Goal: Information Seeking & Learning: Learn about a topic

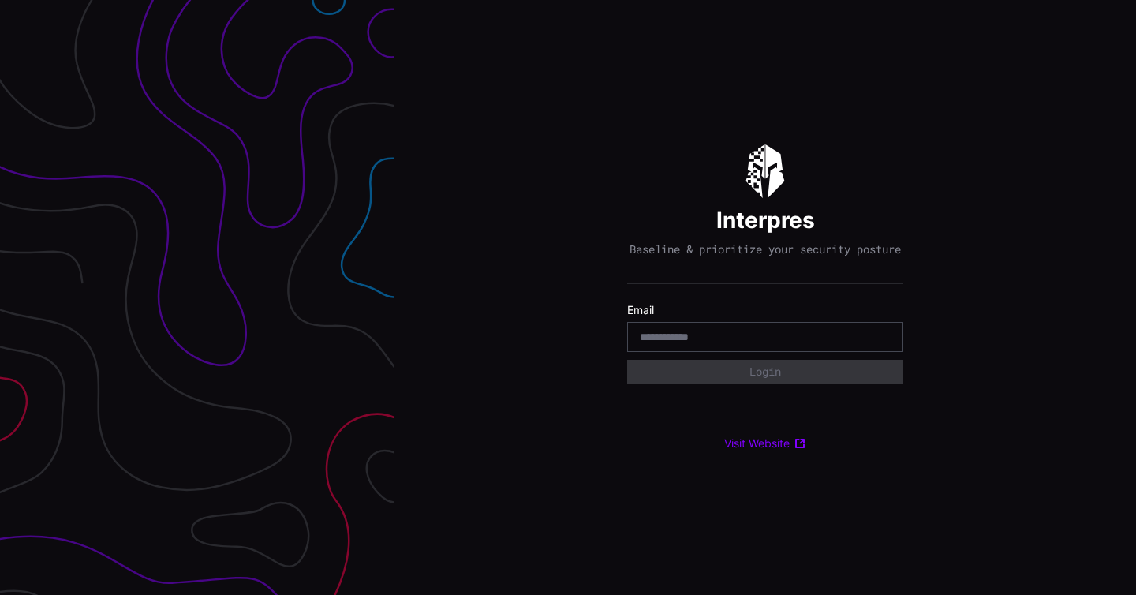
click at [699, 344] on input "email" at bounding box center [765, 337] width 251 height 14
type input "**********"
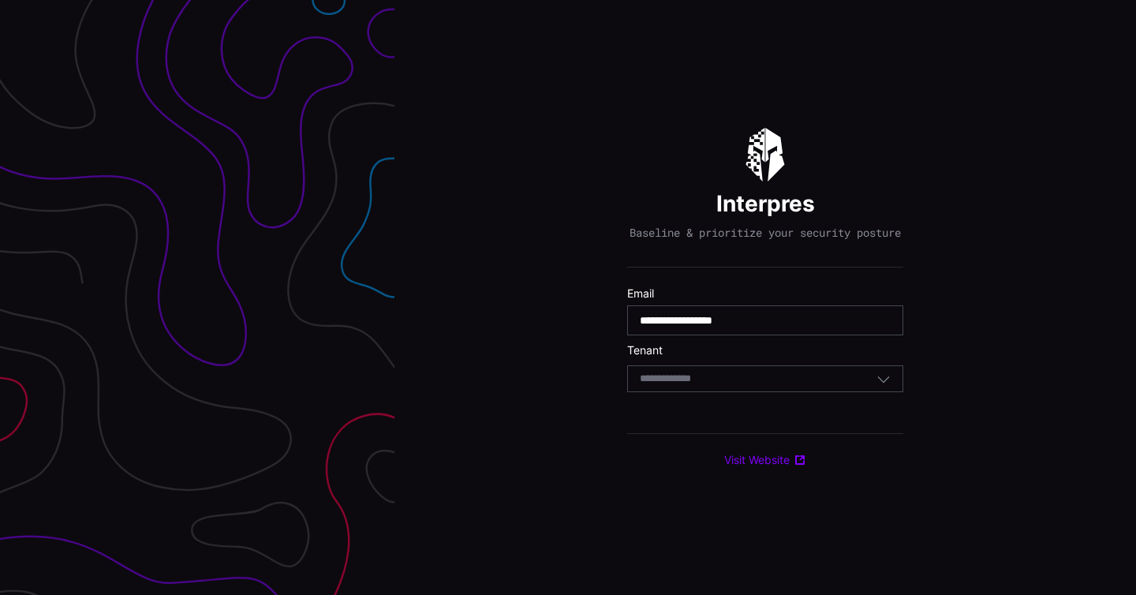
click at [763, 382] on div "Select Tenant" at bounding box center [758, 379] width 237 height 14
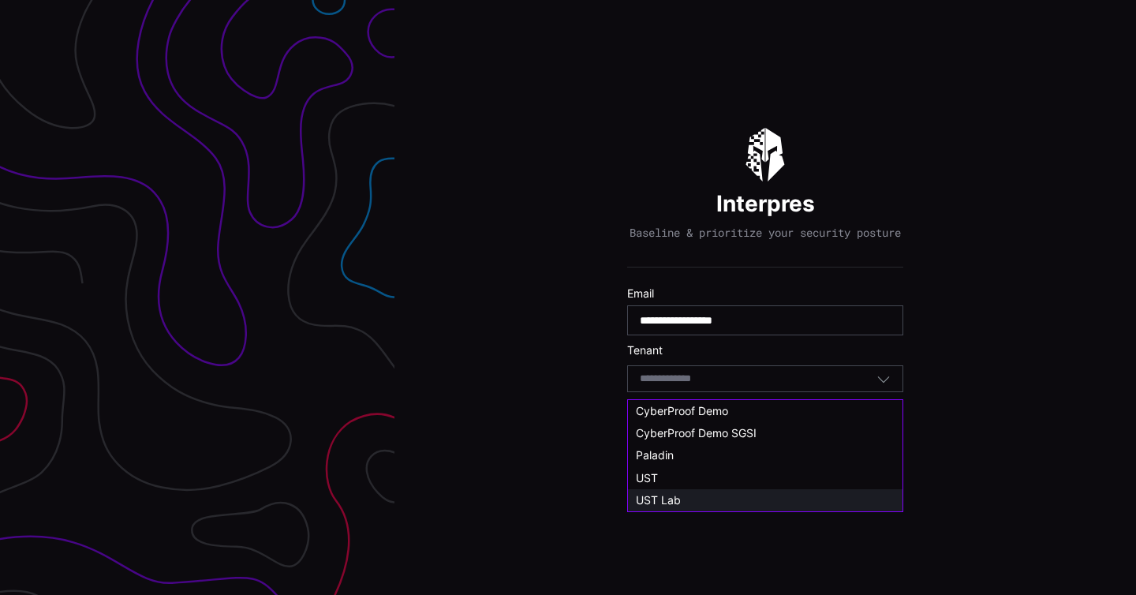
click at [696, 502] on div "UST Lab" at bounding box center [765, 500] width 259 height 14
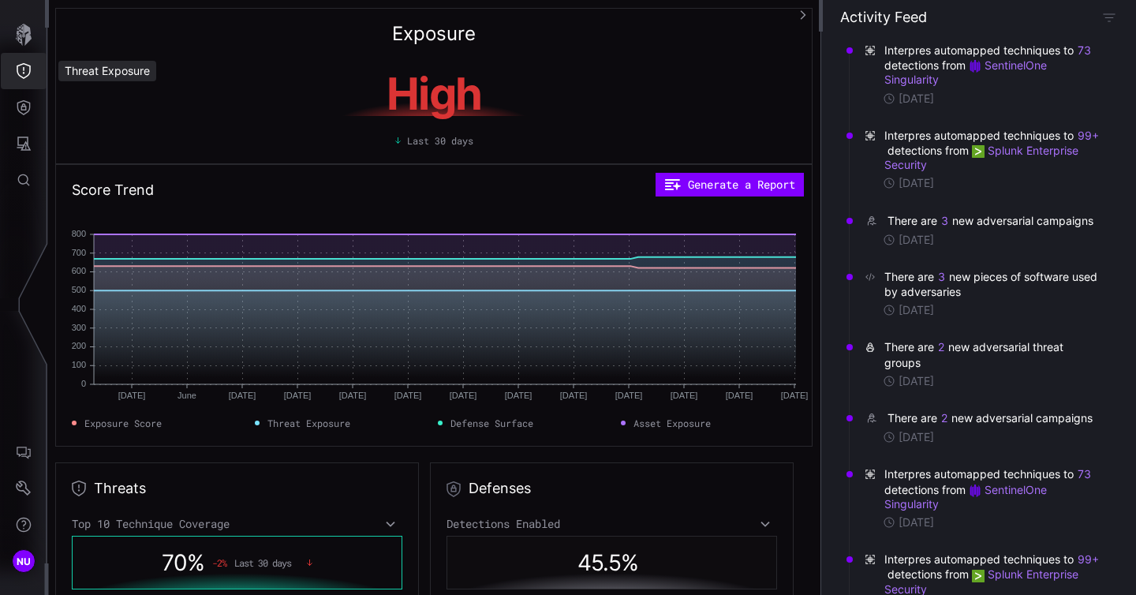
click at [26, 70] on icon "Threat Exposure" at bounding box center [24, 71] width 16 height 16
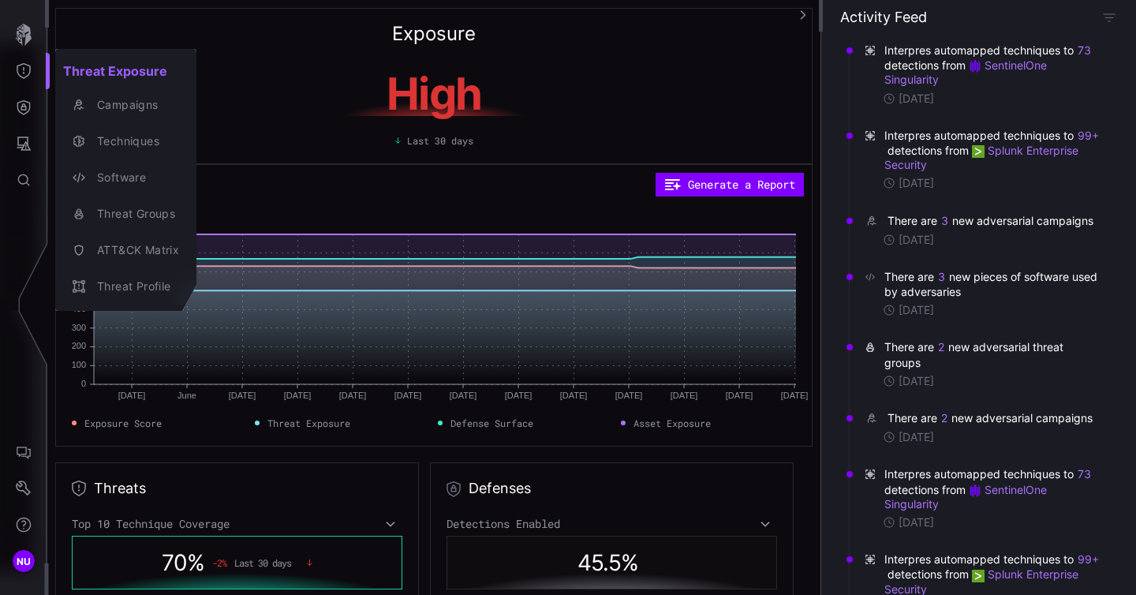
click at [26, 70] on div at bounding box center [568, 297] width 1136 height 595
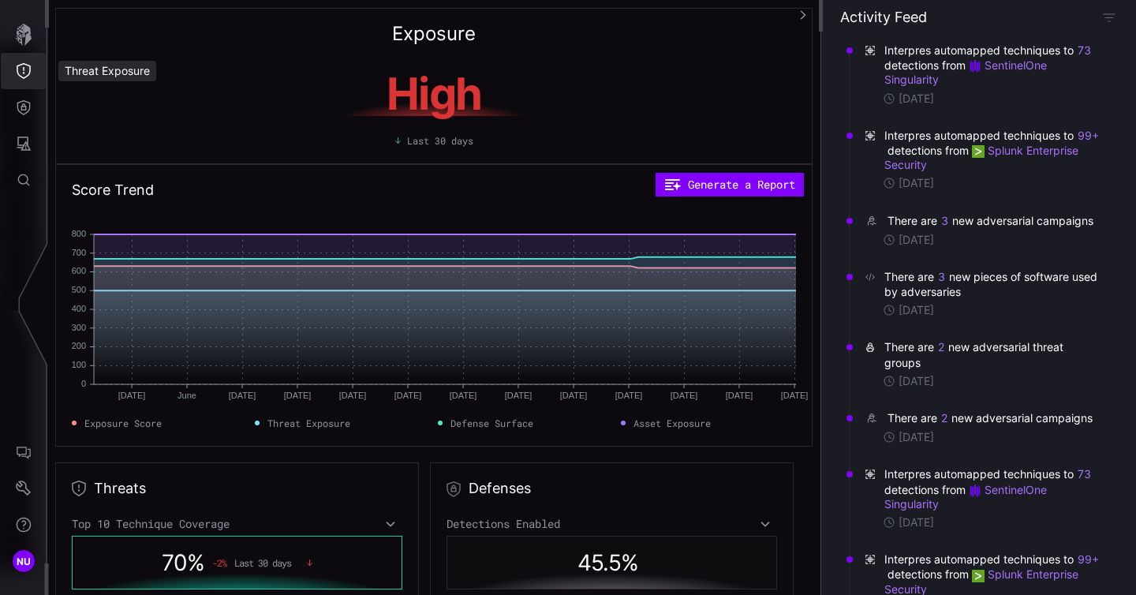
click at [30, 65] on icon "Threat Exposure" at bounding box center [24, 71] width 14 height 16
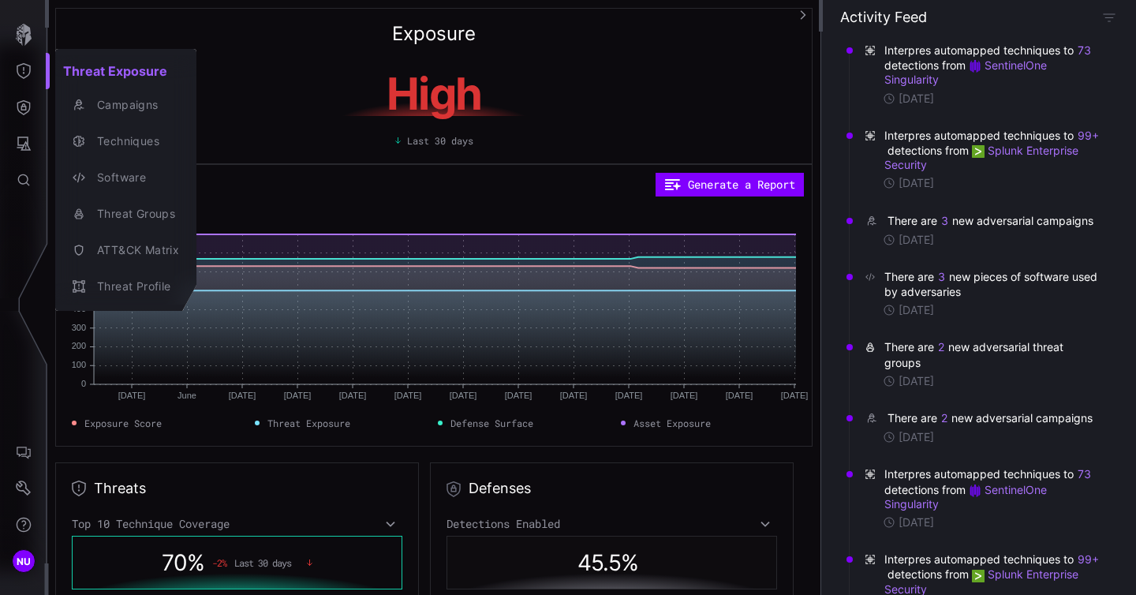
click at [120, 113] on div "Campaigns" at bounding box center [134, 105] width 90 height 20
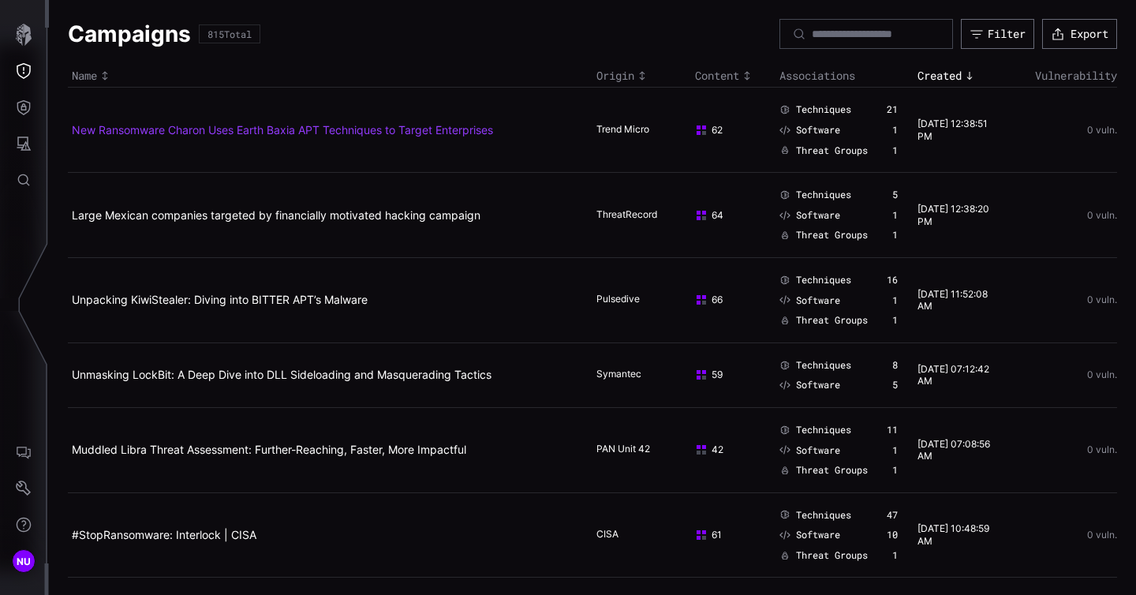
click at [121, 132] on link "New Ransomware Charon Uses Earth Baxia APT Techniques to Target Enterprises" at bounding box center [282, 129] width 421 height 13
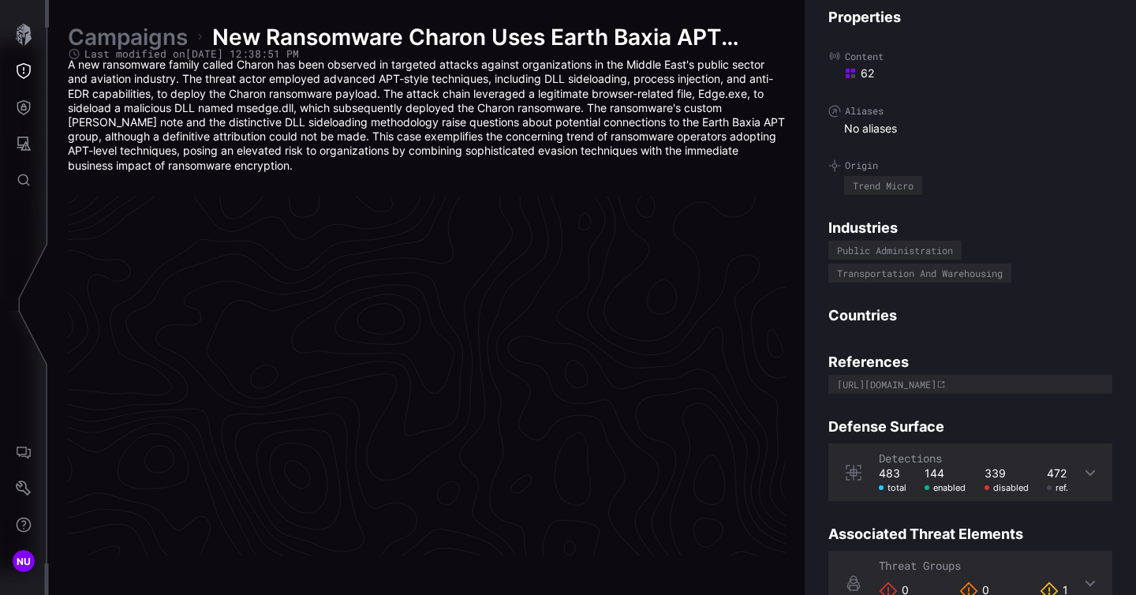
scroll to position [3371, 825]
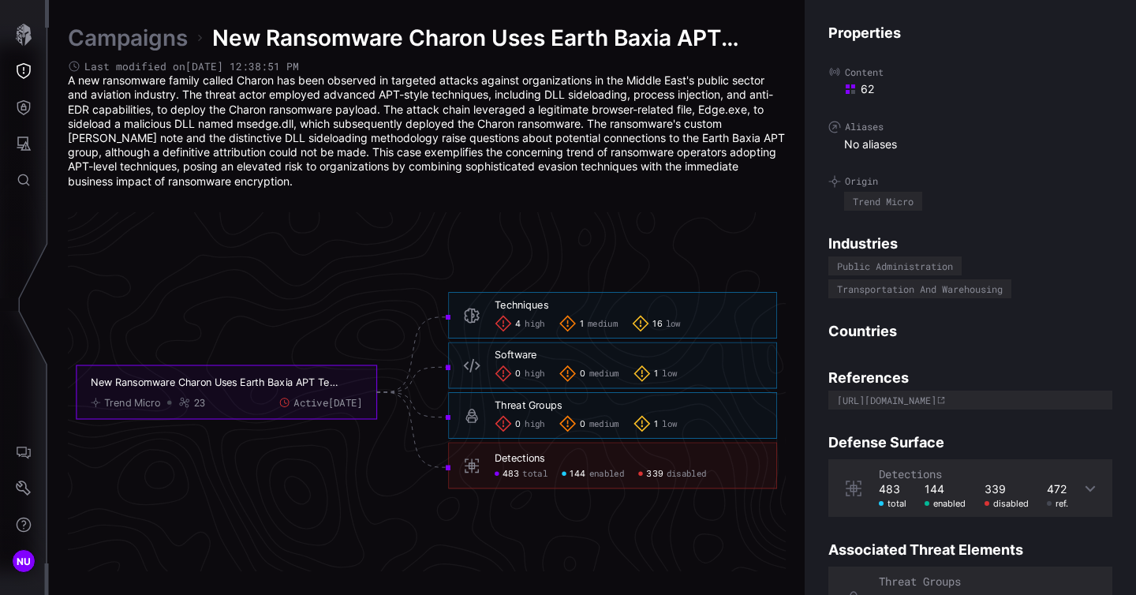
click at [266, 167] on p "A new ransomware family called Charon has been observed in targeted attacks aga…" at bounding box center [427, 130] width 718 height 115
click at [265, 211] on div "Campaigns New Ransomware Charon Uses Earth Baxia APT Techniques to Target Enter…" at bounding box center [427, 298] width 718 height 548
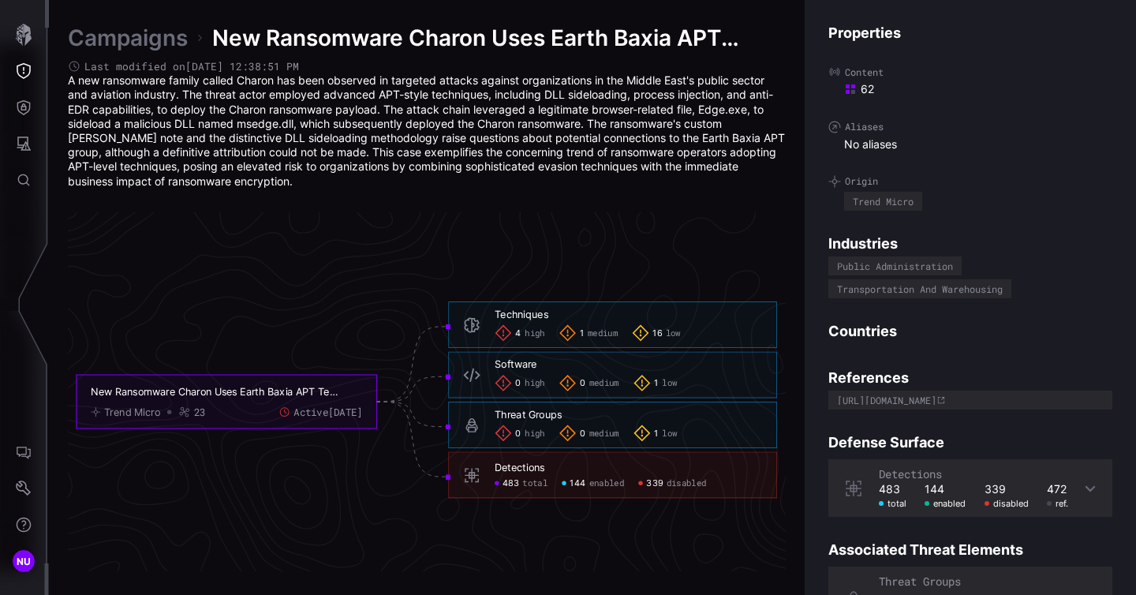
scroll to position [3361, 825]
click at [150, 28] on link "Campaigns" at bounding box center [128, 38] width 120 height 28
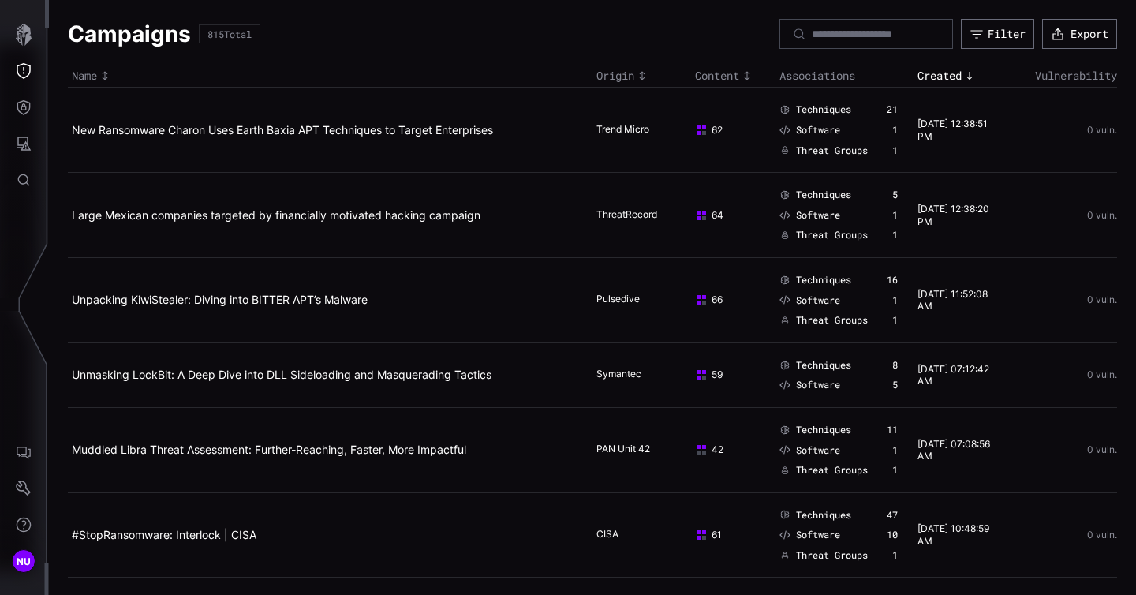
click at [177, 223] on td "Large Mexican companies targeted by financially motivated hacking campaign" at bounding box center [330, 215] width 525 height 85
click at [186, 219] on link "Large Mexican companies targeted by financially motivated hacking campaign" at bounding box center [276, 214] width 409 height 13
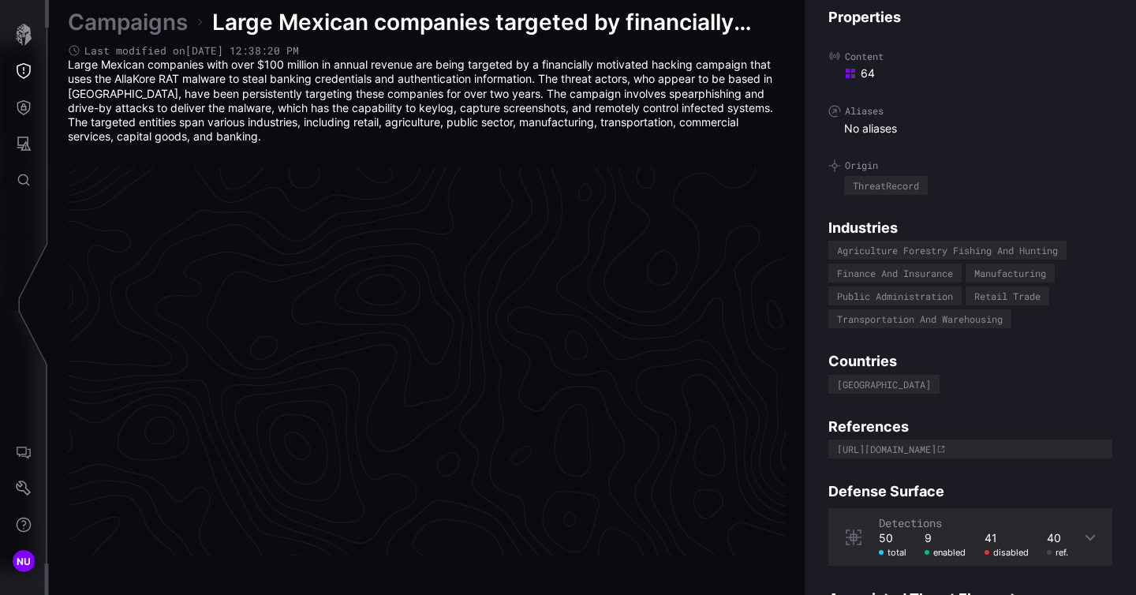
scroll to position [3357, 825]
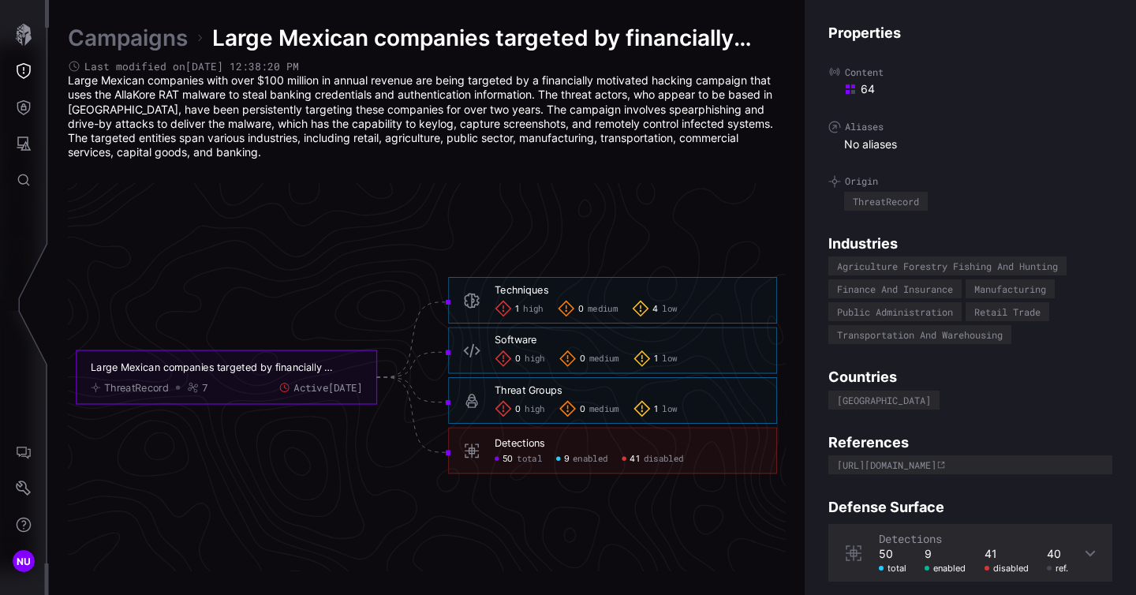
click at [110, 39] on link "Campaigns" at bounding box center [128, 38] width 120 height 28
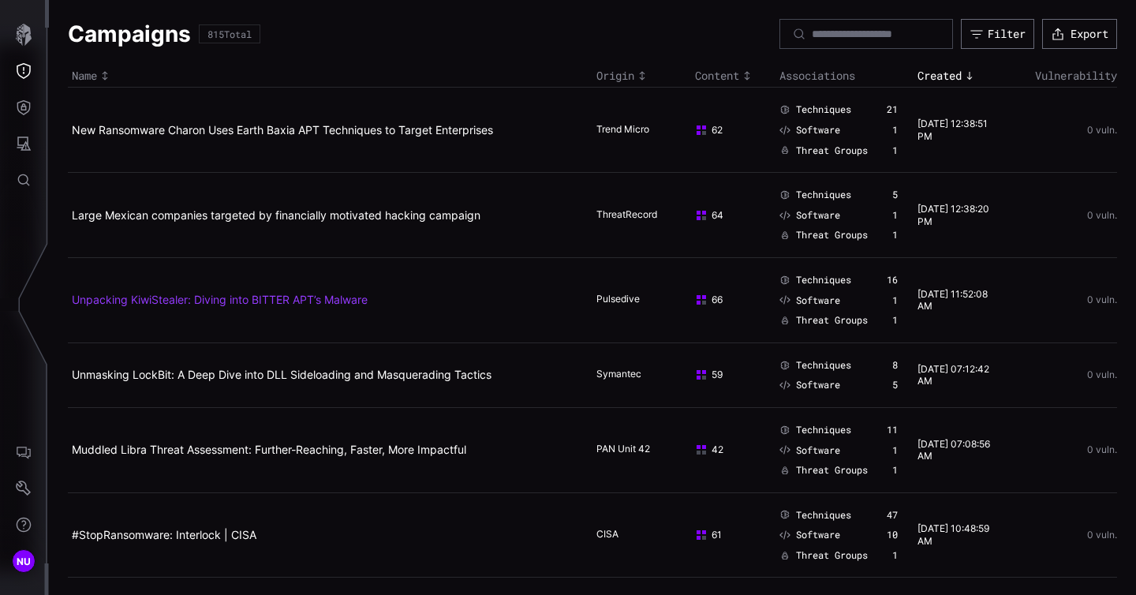
click at [194, 304] on link "Unpacking KiwiStealer: Diving into BITTER APT’s Malware" at bounding box center [220, 299] width 296 height 13
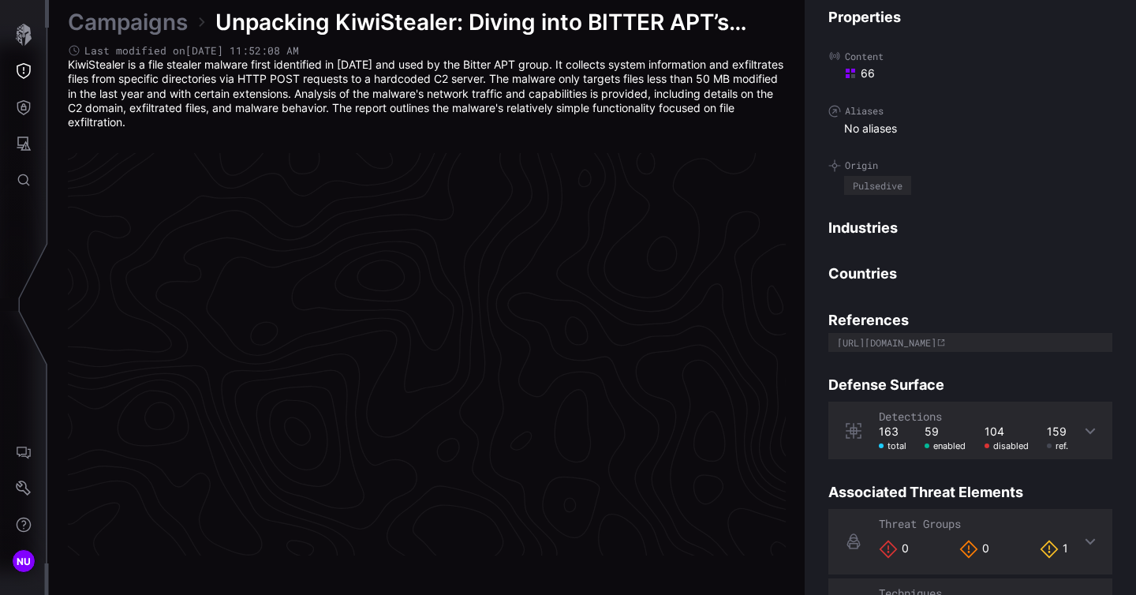
scroll to position [3350, 825]
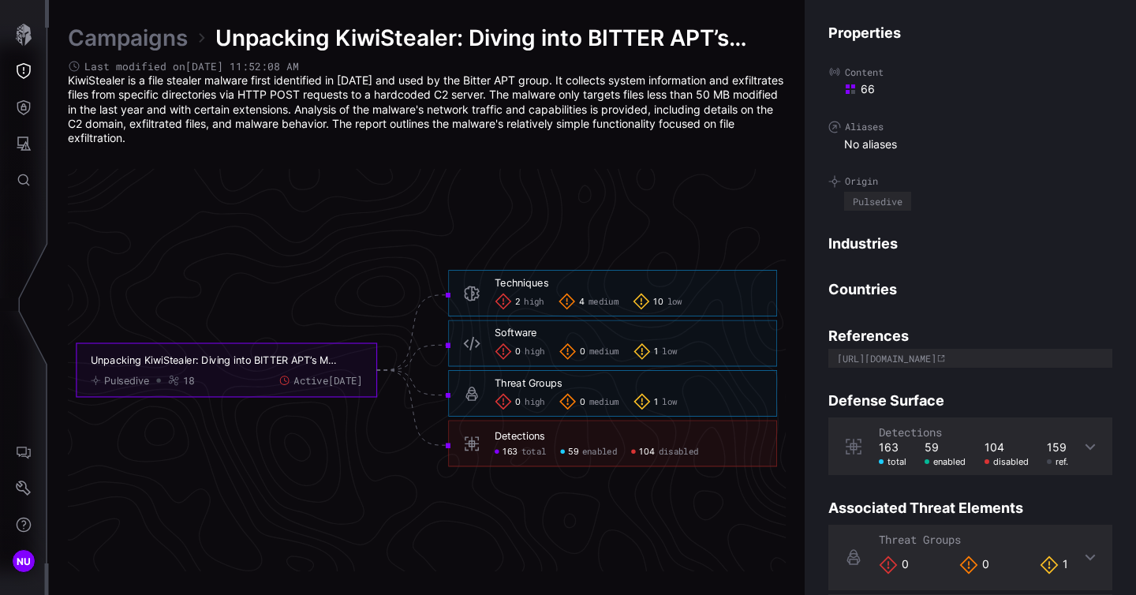
click at [95, 51] on link "Campaigns" at bounding box center [128, 38] width 120 height 28
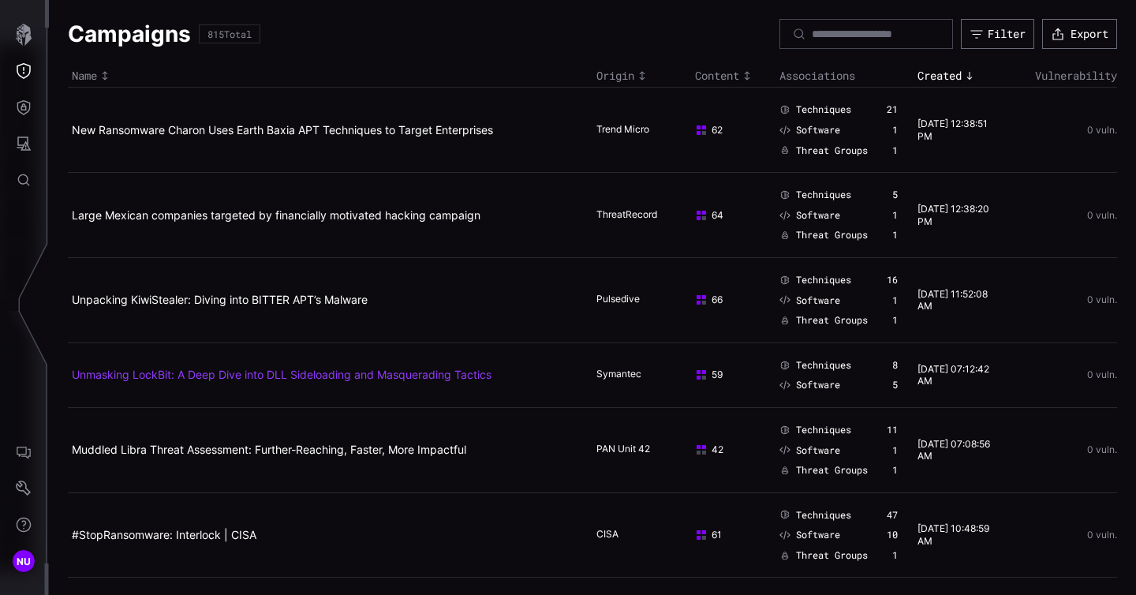
click at [160, 373] on link "Unmasking LockBit: A Deep Dive into DLL Sideloading and Masquerading Tactics" at bounding box center [282, 374] width 420 height 13
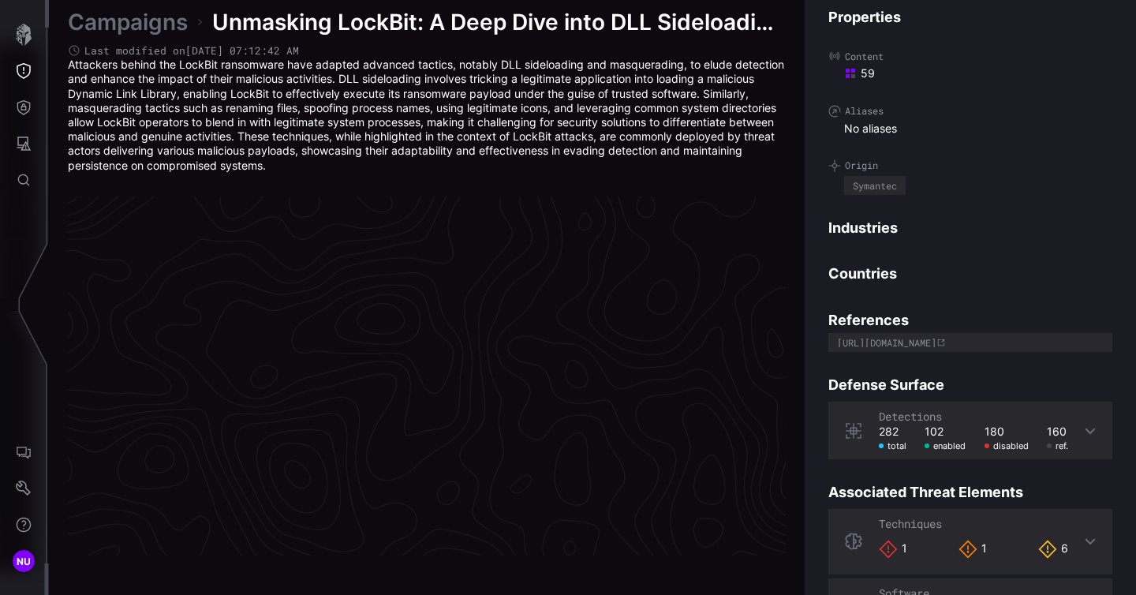
scroll to position [3371, 825]
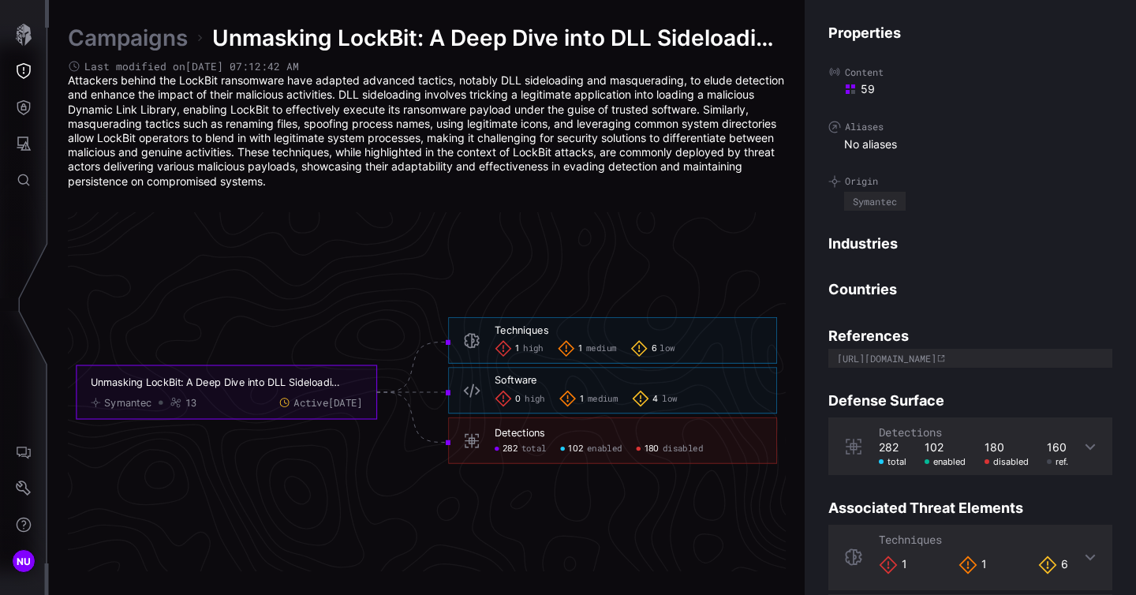
click at [114, 33] on link "Campaigns" at bounding box center [128, 38] width 120 height 28
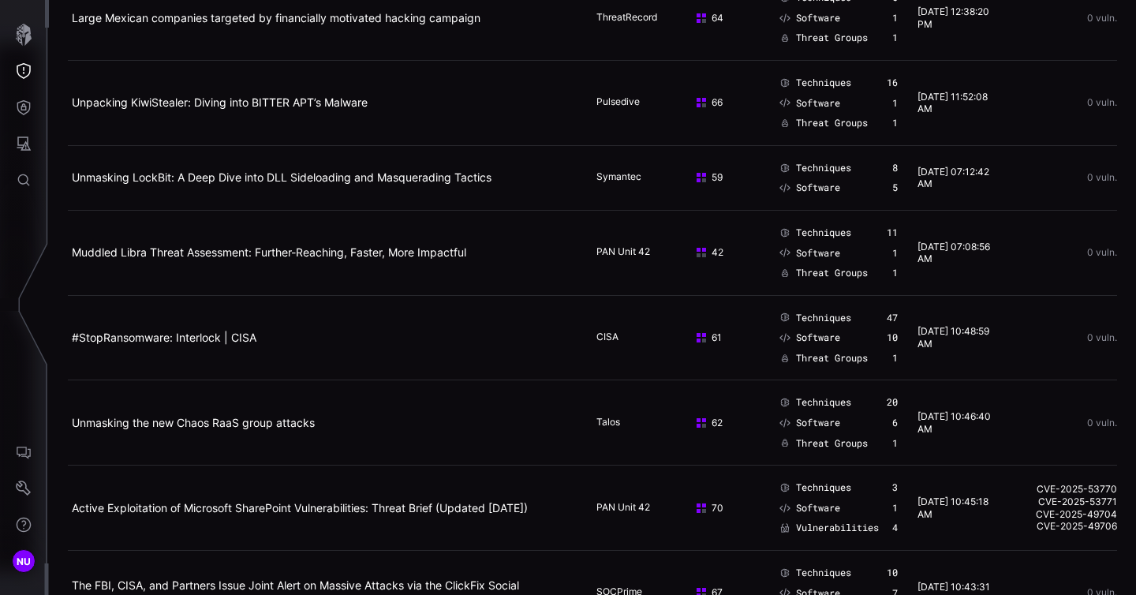
scroll to position [234, 0]
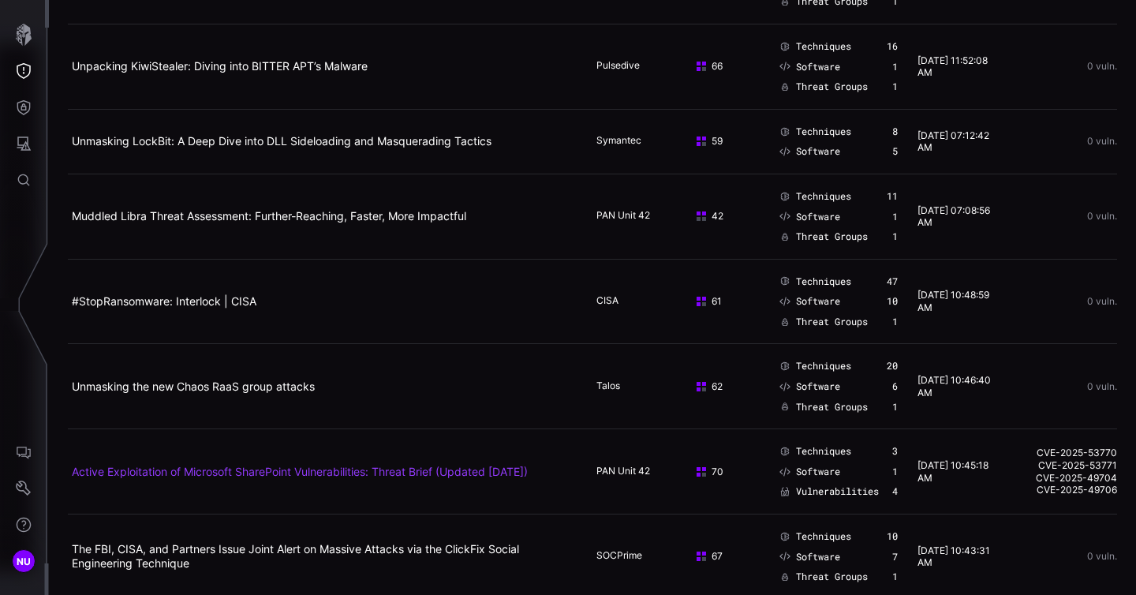
click at [257, 470] on link "Active Exploitation of Microsoft SharePoint Vulnerabilities: Threat Brief (Upda…" at bounding box center [300, 471] width 456 height 13
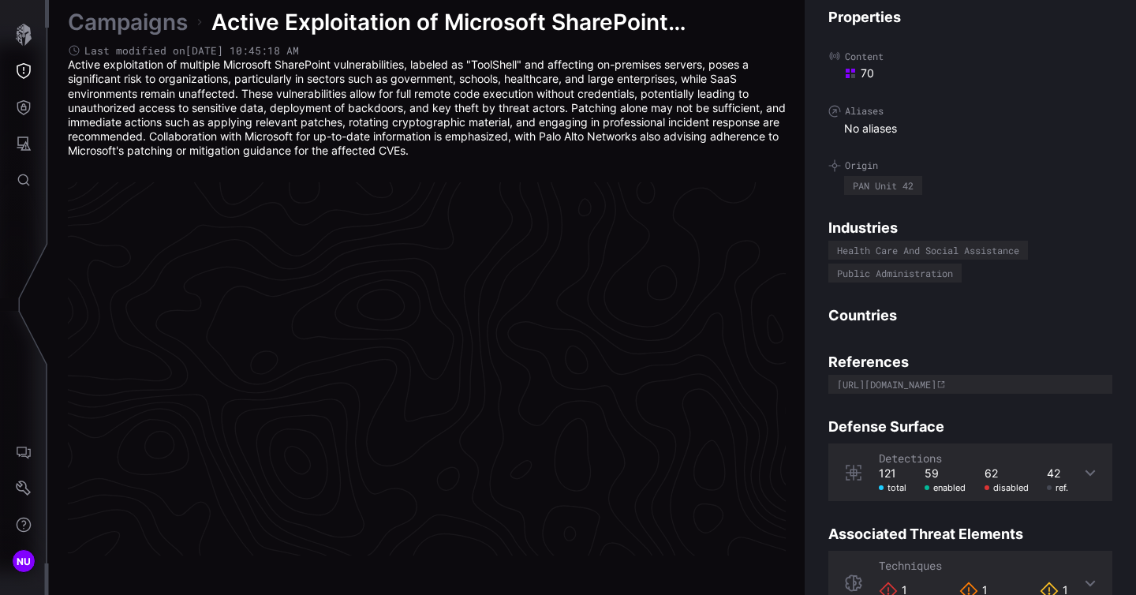
scroll to position [3364, 825]
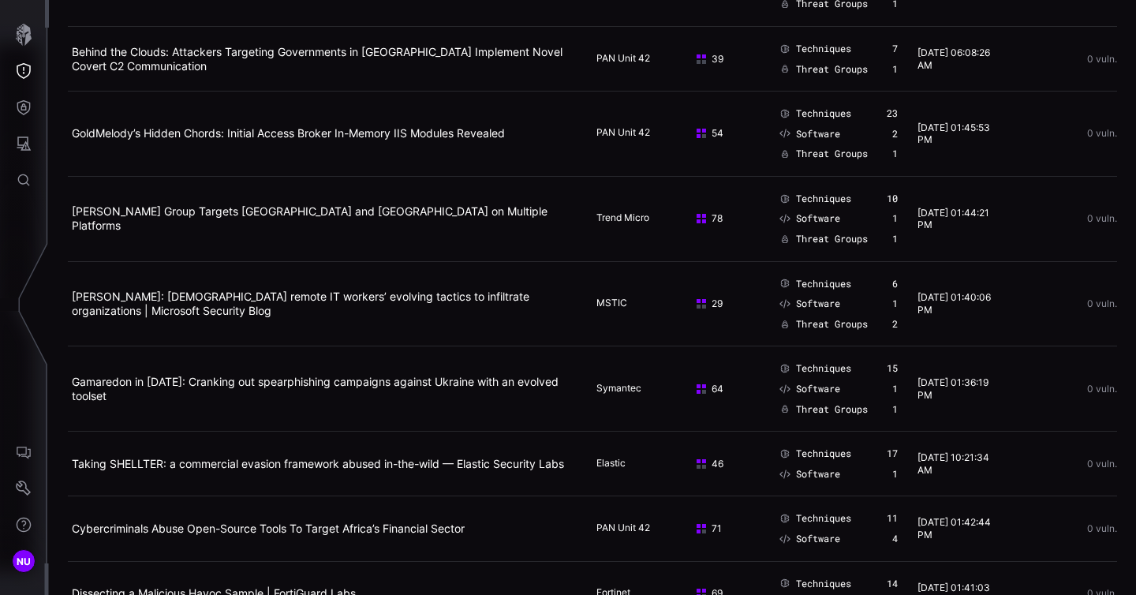
scroll to position [1339, 0]
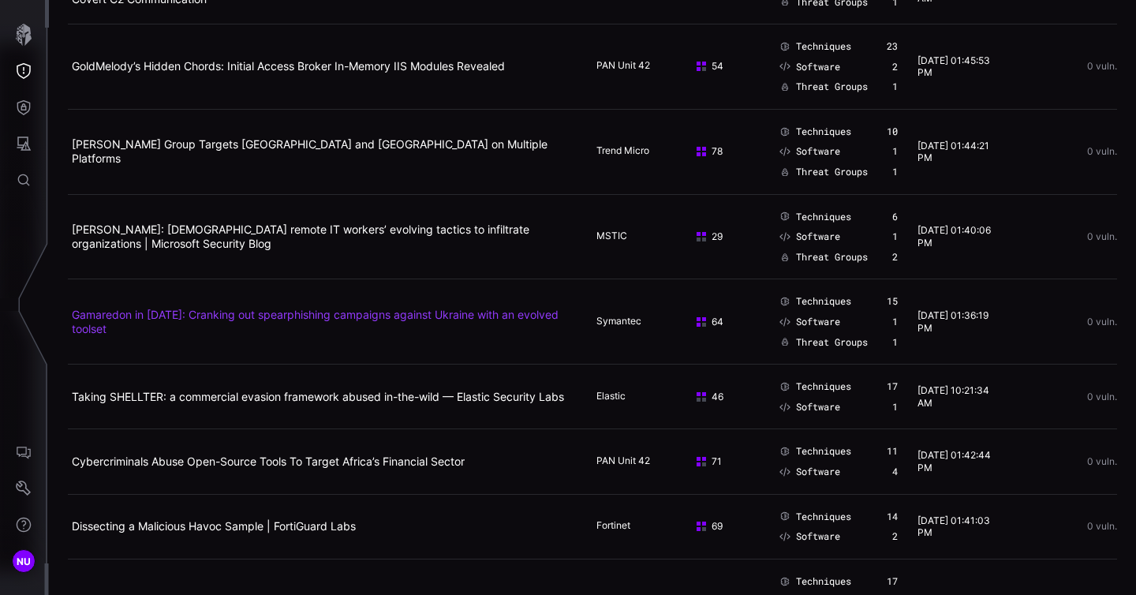
click at [217, 317] on link "Gamaredon in [DATE]: Cranking out spearphishing campaigns against Ukraine with …" at bounding box center [315, 322] width 487 height 28
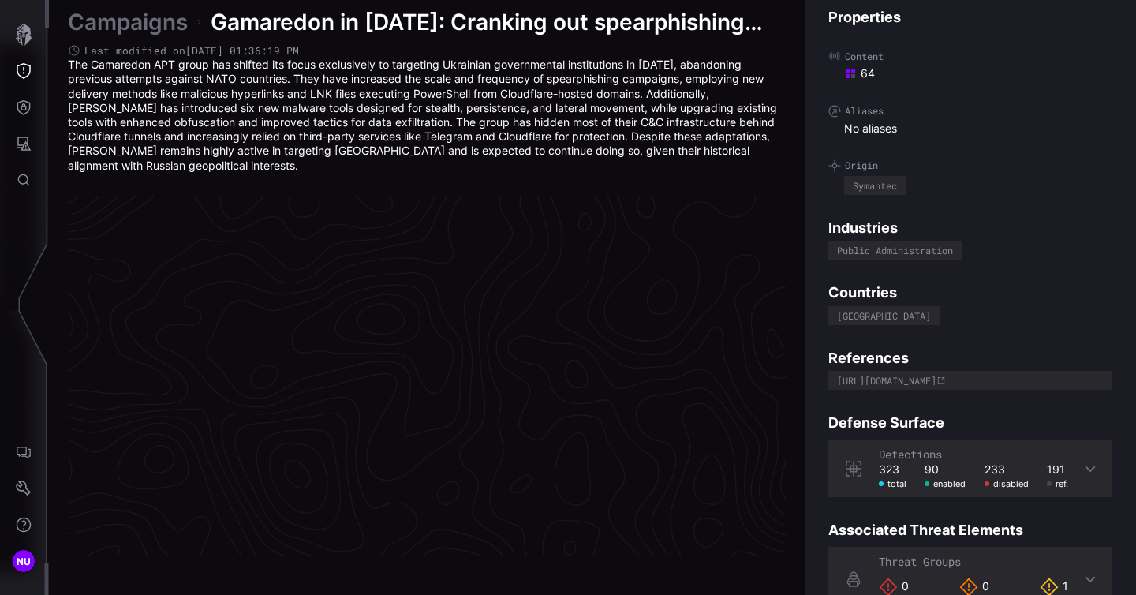
scroll to position [3371, 825]
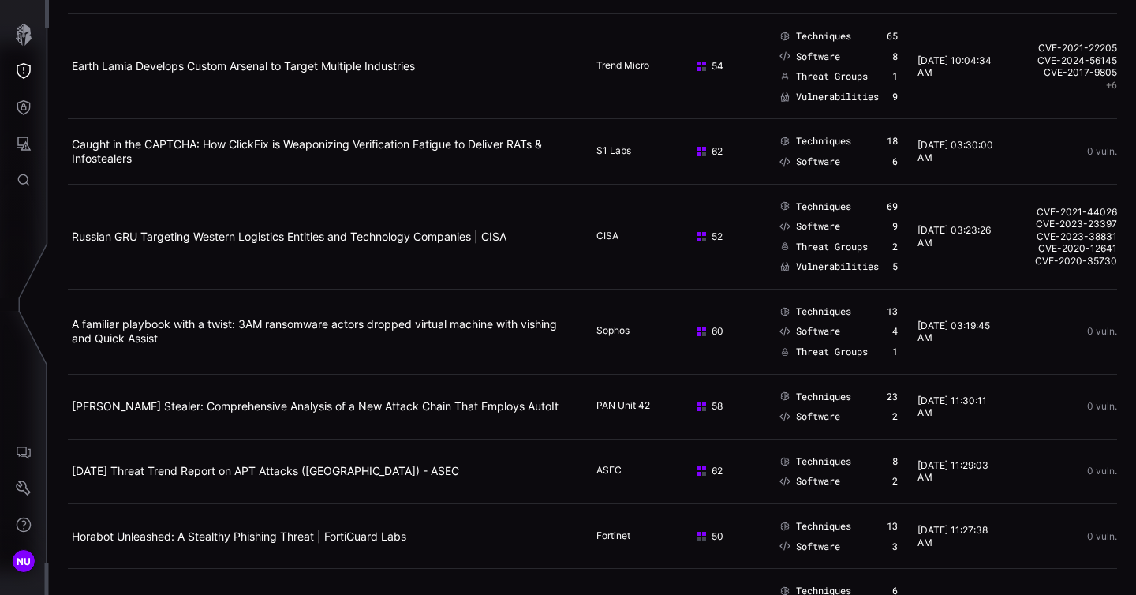
scroll to position [3061, 0]
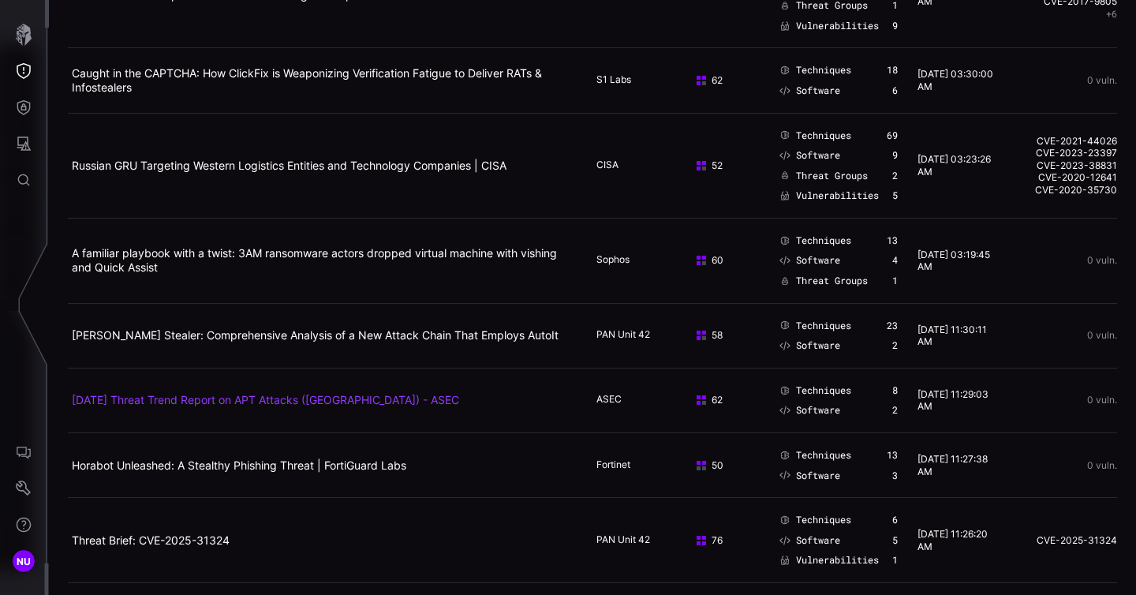
click at [220, 393] on link "[DATE] Threat Trend Report on APT Attacks ([GEOGRAPHIC_DATA]) - ASEC" at bounding box center [265, 399] width 387 height 13
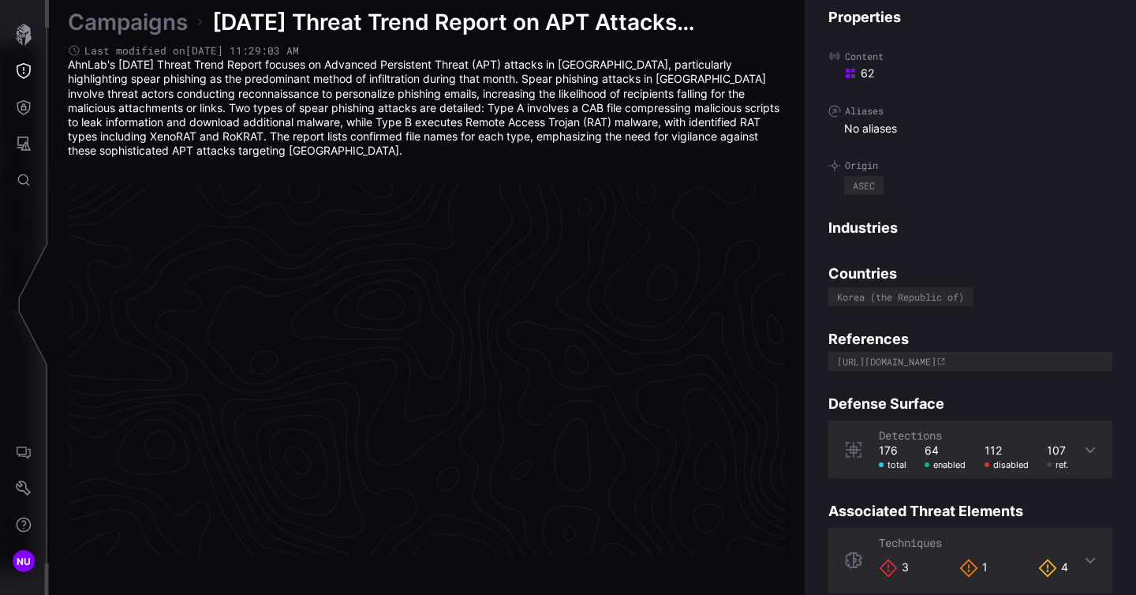
scroll to position [3364, 825]
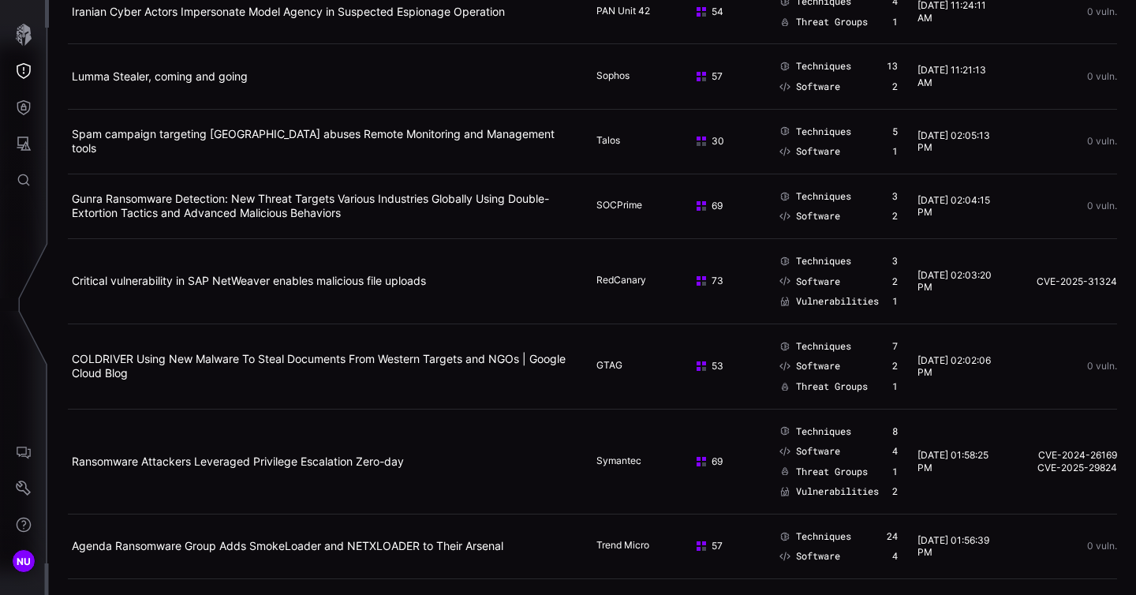
scroll to position [3751, 0]
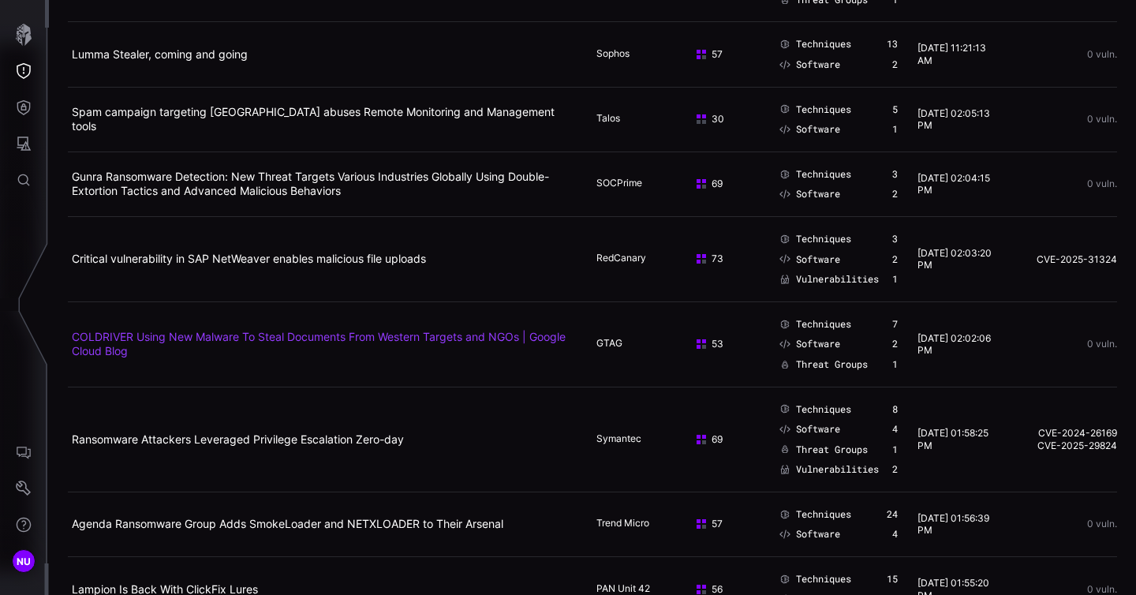
click at [181, 338] on link "COLDRIVER Using New Malware To Steal Documents From Western Targets and NGOs | …" at bounding box center [319, 344] width 494 height 28
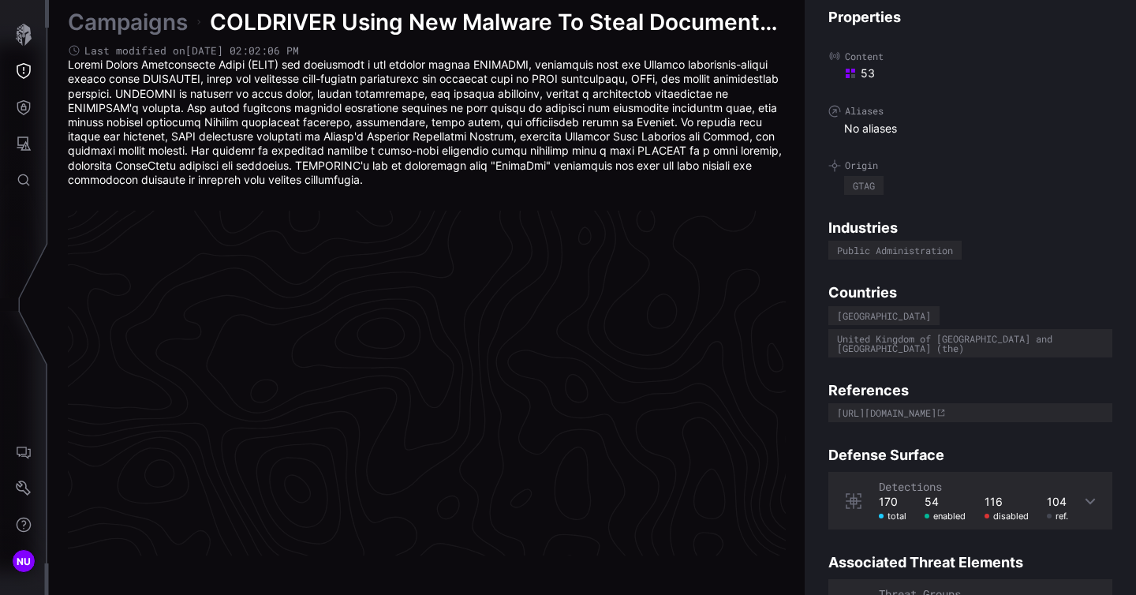
scroll to position [3378, 825]
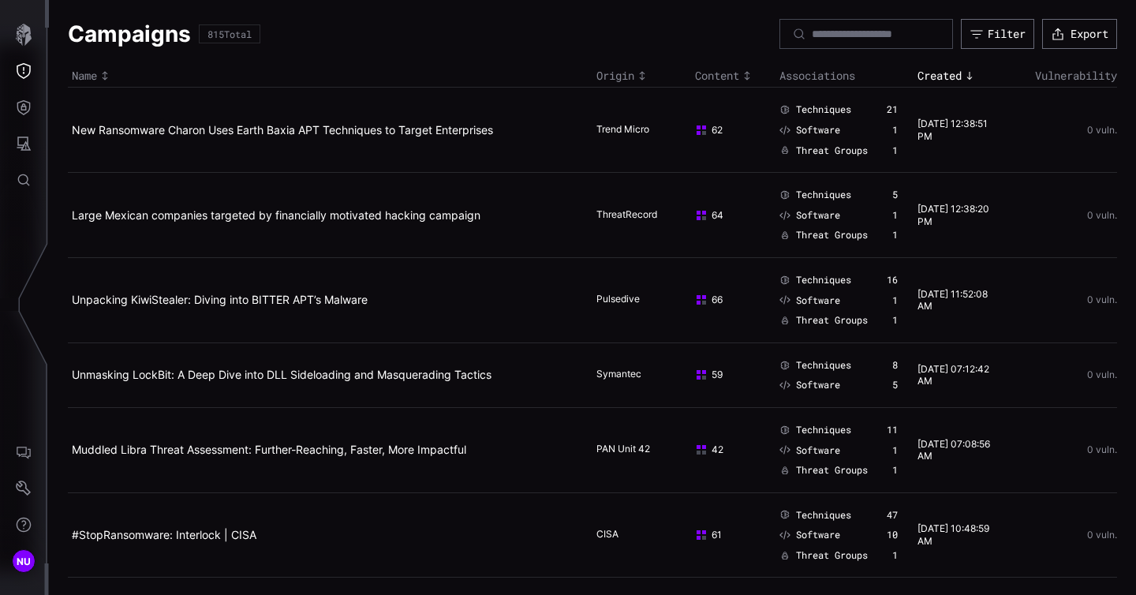
scroll to position [8, 0]
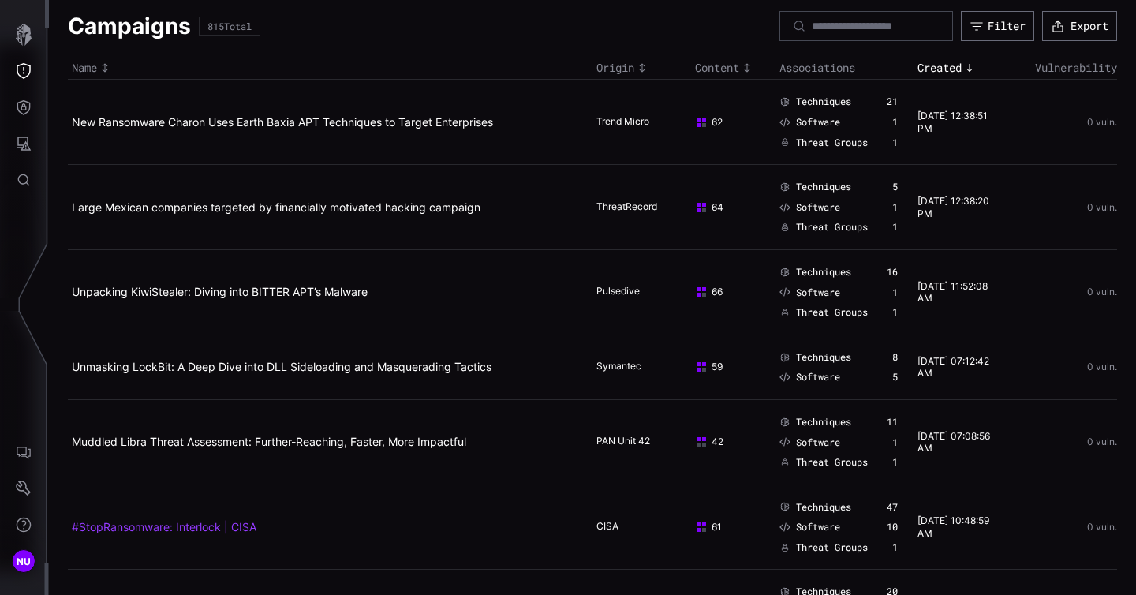
click at [200, 532] on link "#StopRansomware: Interlock | CISA" at bounding box center [164, 526] width 185 height 13
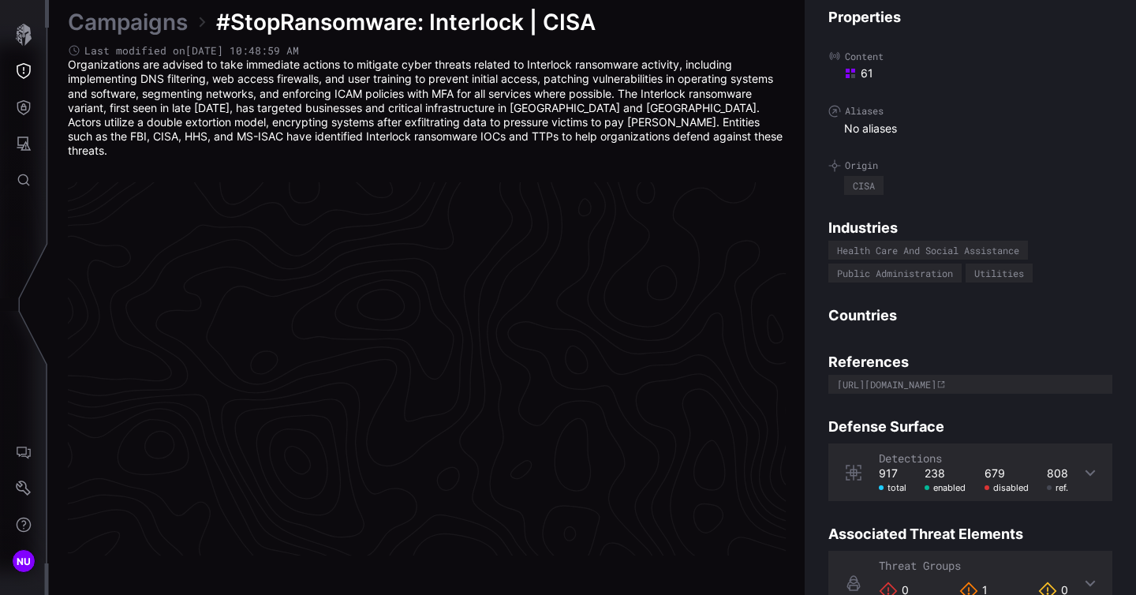
scroll to position [3357, 825]
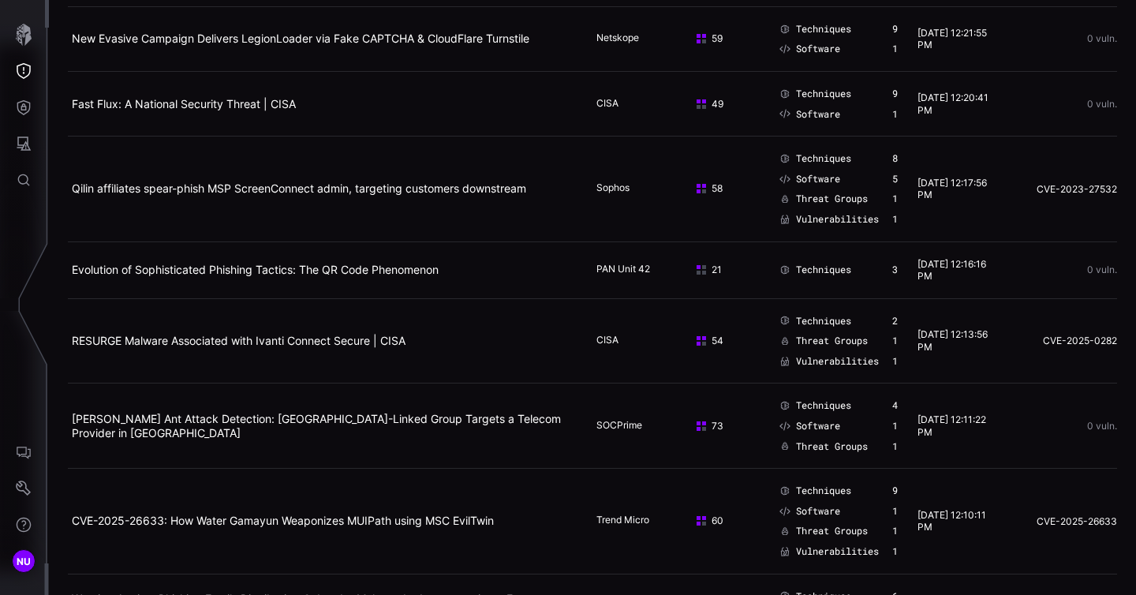
scroll to position [5882, 0]
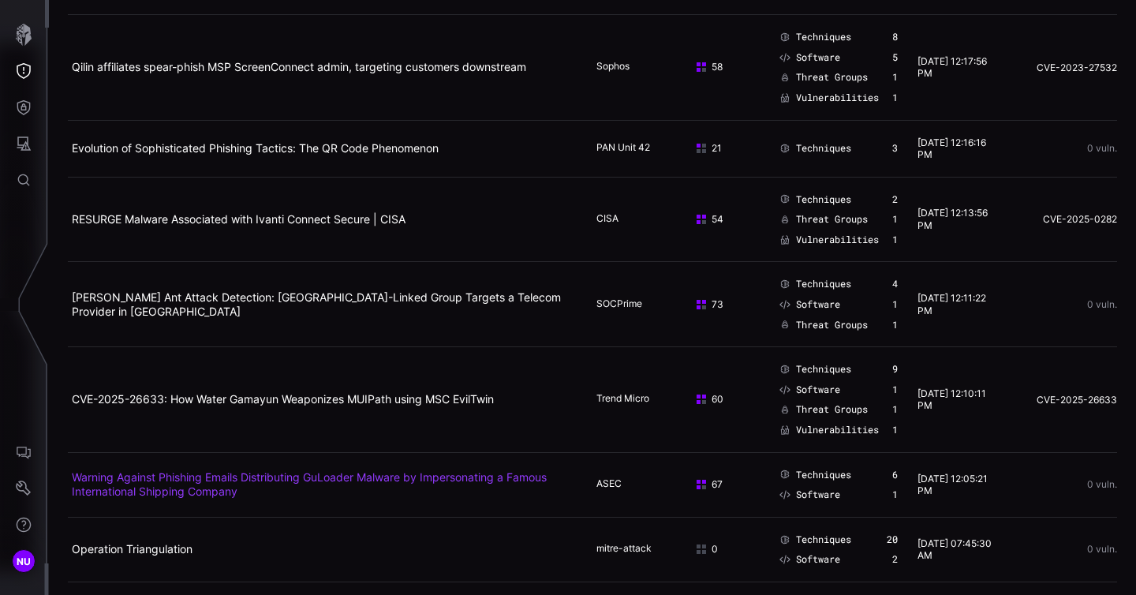
click at [262, 479] on link "Warning Against Phishing Emails Distributing GuLoader Malware by Impersonating …" at bounding box center [309, 484] width 475 height 28
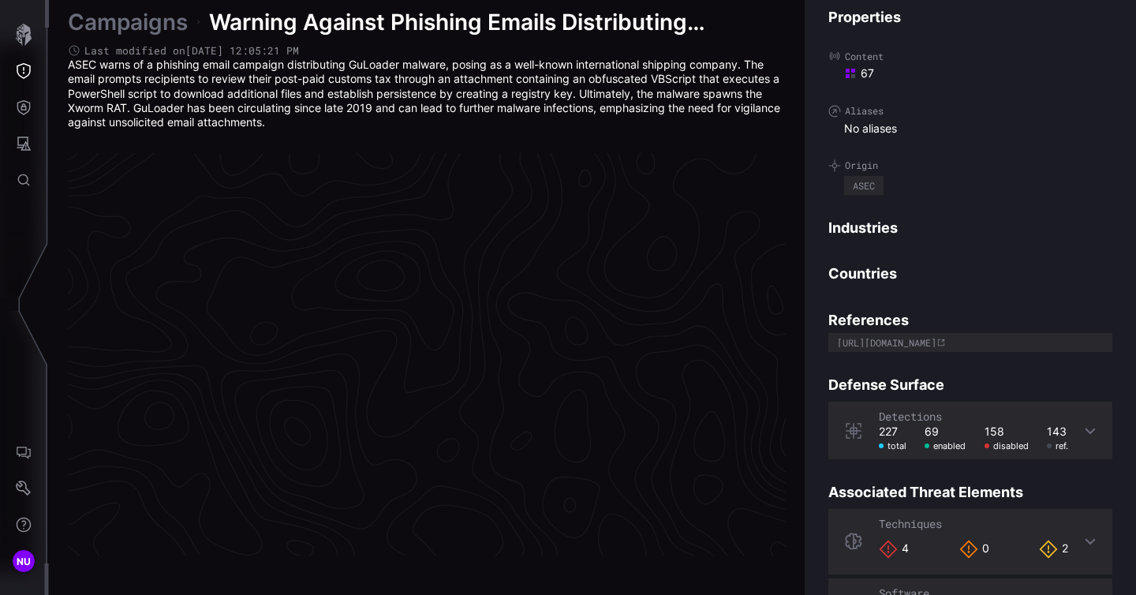
scroll to position [3350, 825]
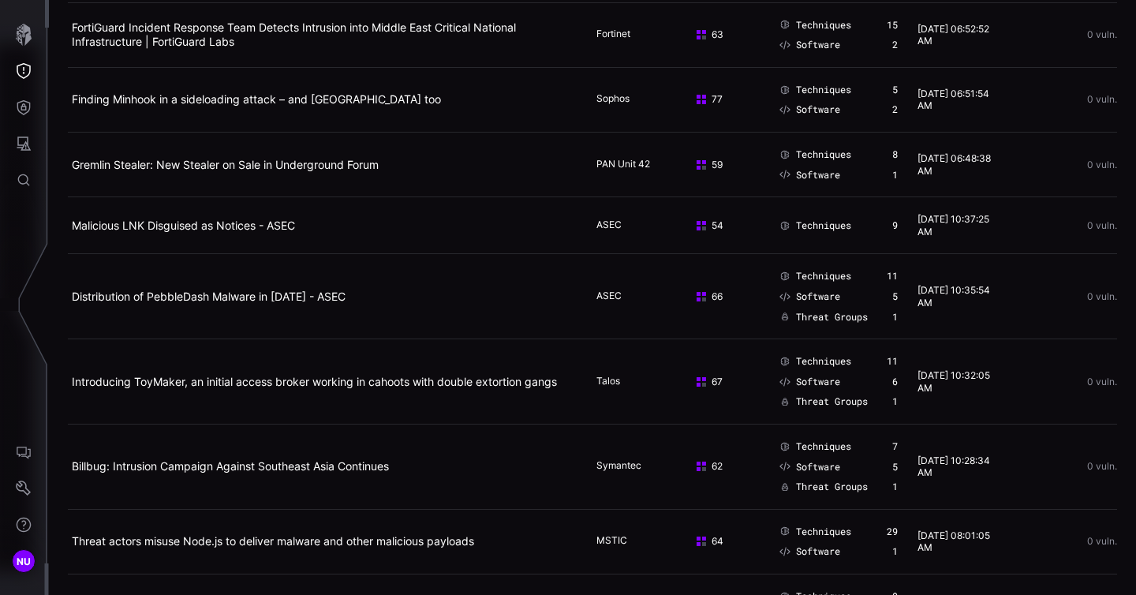
scroll to position [4864, 0]
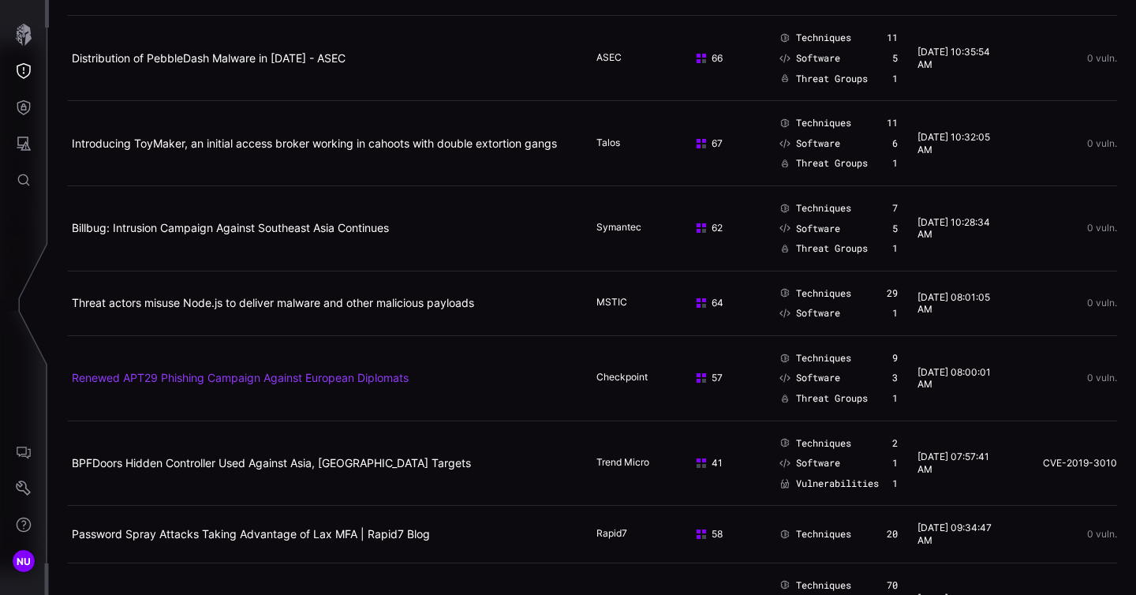
click at [174, 376] on link "Renewed APT29 Phishing Campaign Against European Diplomats" at bounding box center [240, 377] width 337 height 13
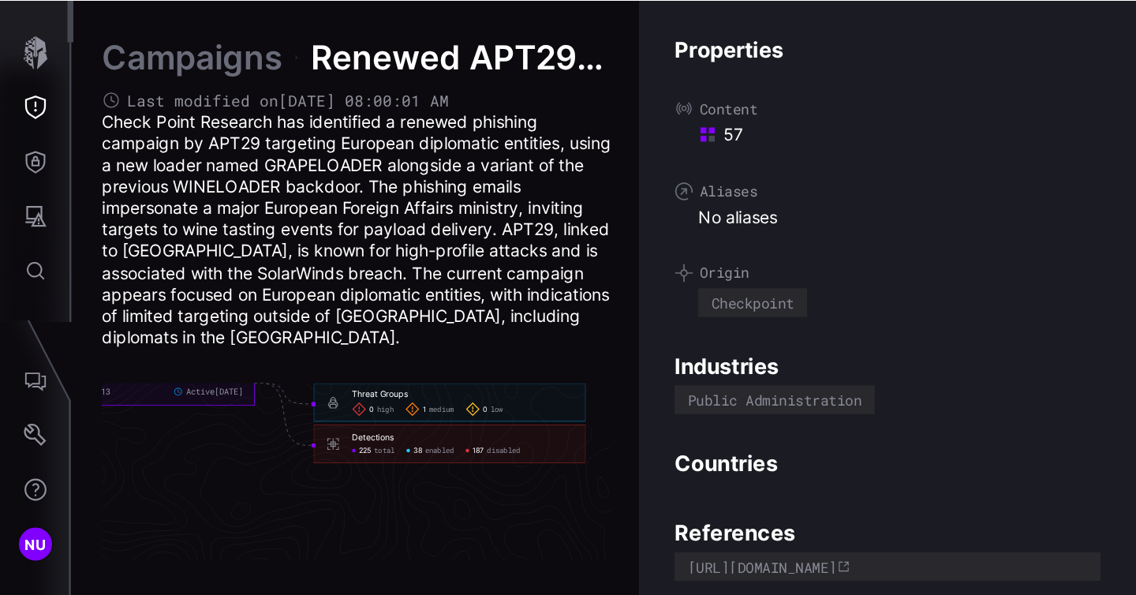
scroll to position [3492, 1014]
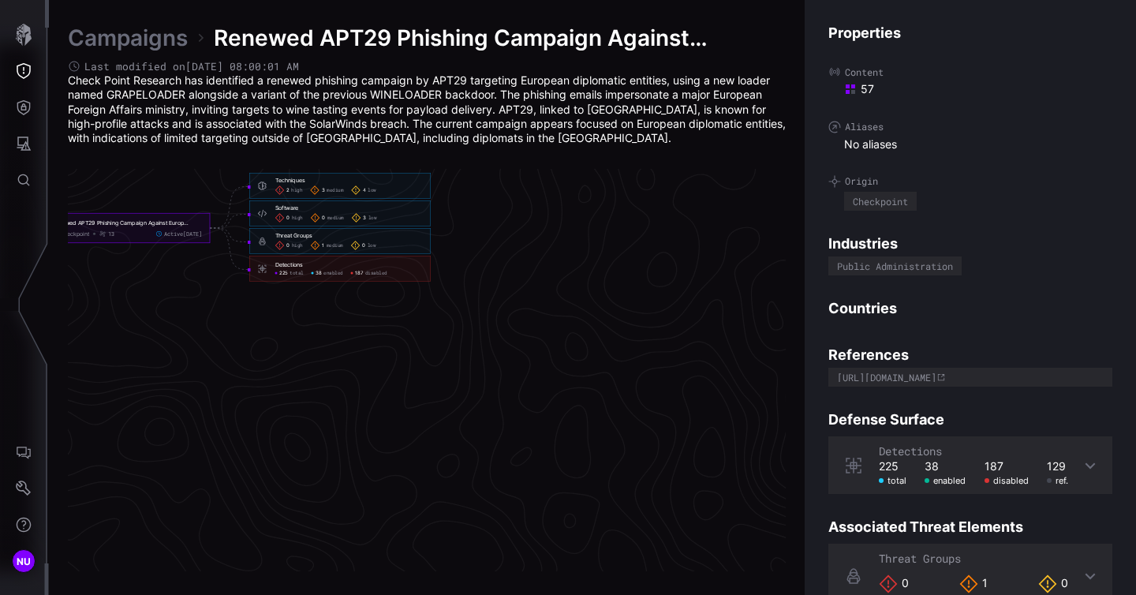
drag, startPoint x: 170, startPoint y: 275, endPoint x: 309, endPoint y: 316, distance: 144.8
click at [309, 316] on icon "Renewed APT29 Phishing Campaign Against European Diplomats Checkpoint 13 Active…" at bounding box center [237, 228] width 2367 height 7102
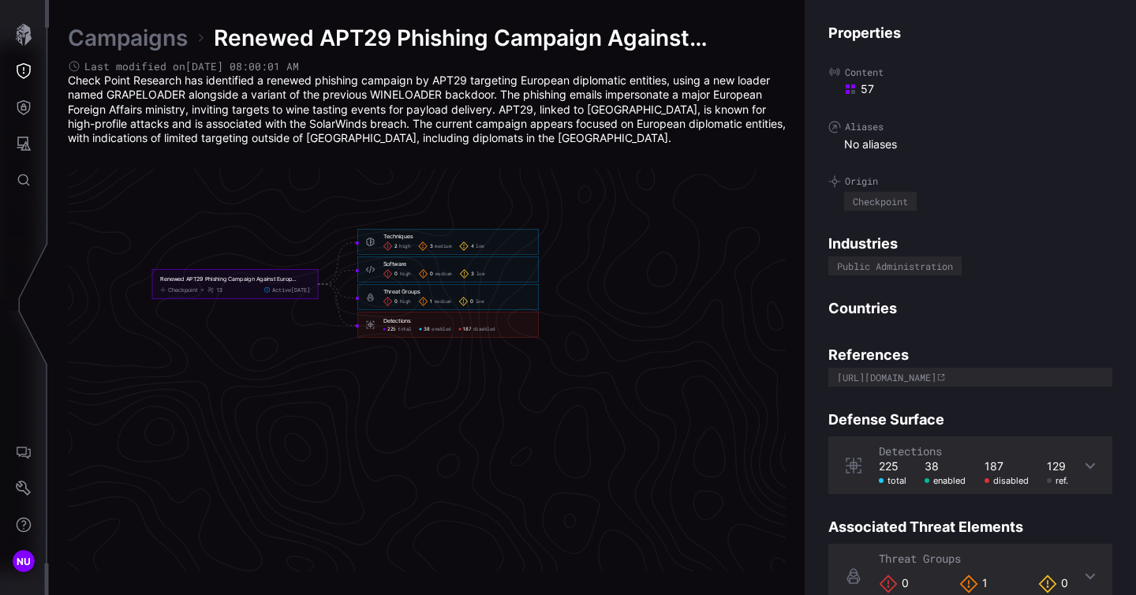
scroll to position [3433, 906]
drag, startPoint x: 228, startPoint y: 209, endPoint x: 398, endPoint y: 175, distance: 173.8
click at [398, 175] on icon "Renewed APT29 Phishing Campaign Against European Diplomats Checkpoint 13 Active…" at bounding box center [345, 287] width 2367 height 7102
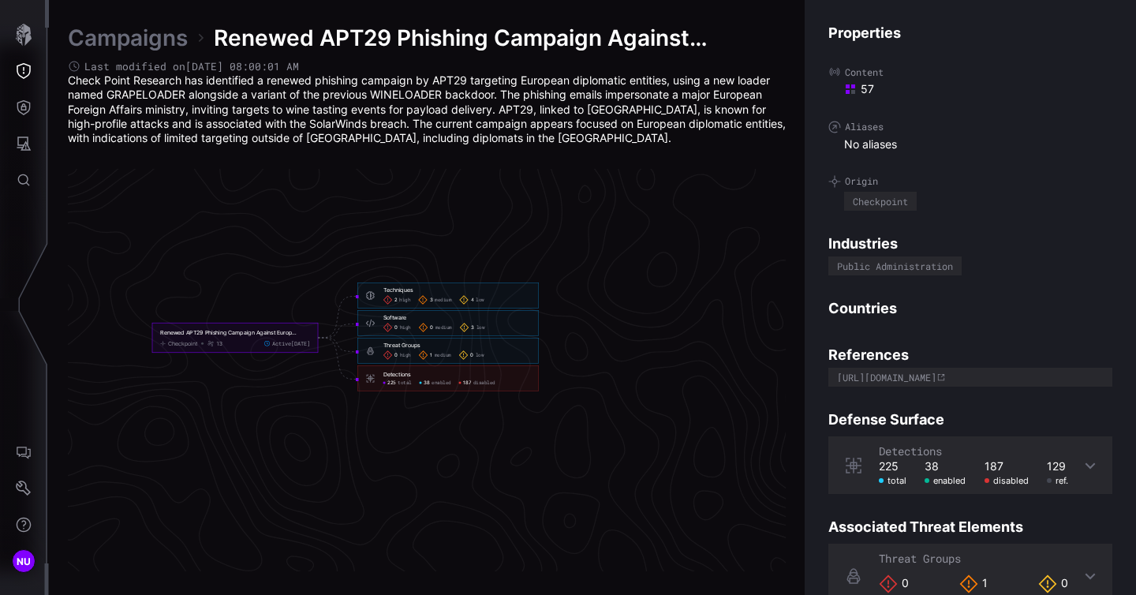
drag, startPoint x: 277, startPoint y: 357, endPoint x: 273, endPoint y: 235, distance: 121.6
click at [273, 235] on icon "Renewed APT29 Phishing Campaign Against European Diplomats Checkpoint 13 Active…" at bounding box center [345, 338] width 2367 height 7102
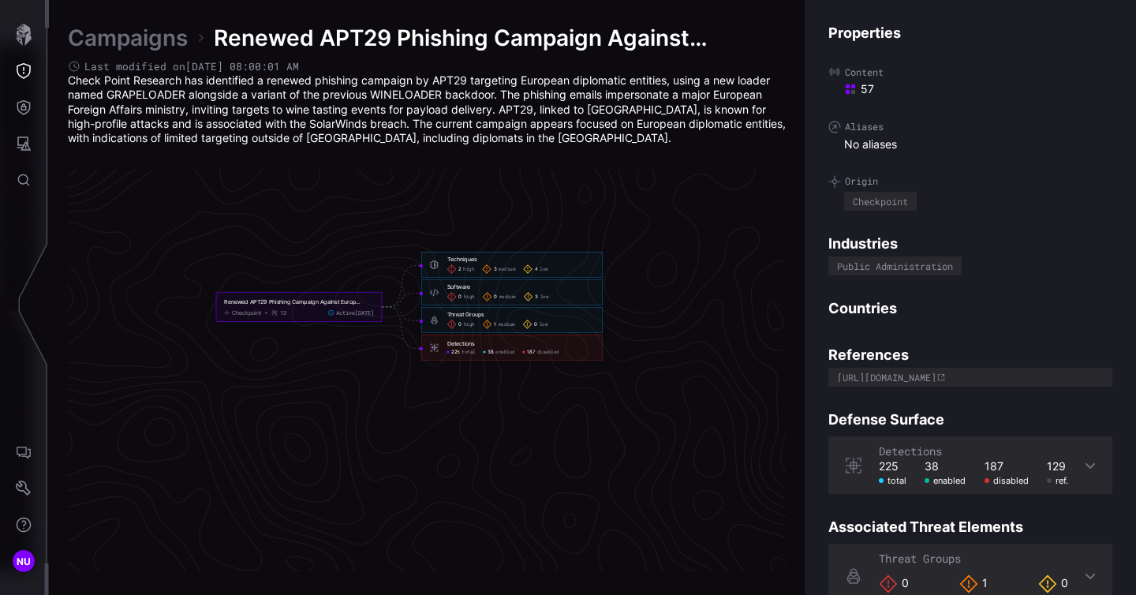
scroll to position [3413, 844]
drag, startPoint x: 268, startPoint y: 269, endPoint x: 264, endPoint y: 283, distance: 14.7
click at [264, 283] on icon "Renewed APT29 Phishing Campaign Against European Diplomats Checkpoint 13 Active…" at bounding box center [407, 307] width 2367 height 7102
click at [354, 265] on icon "Renewed APT29 Phishing Campaign Against European Diplomats Checkpoint 13 Active…" at bounding box center [407, 307] width 2367 height 7102
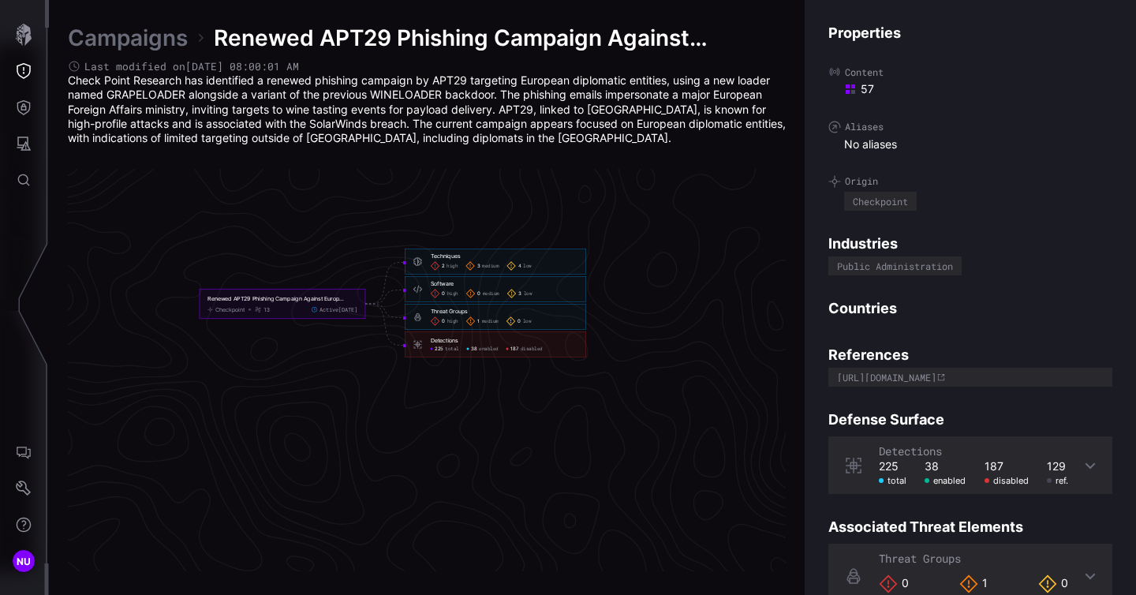
click at [142, 43] on link "Campaigns" at bounding box center [128, 38] width 120 height 28
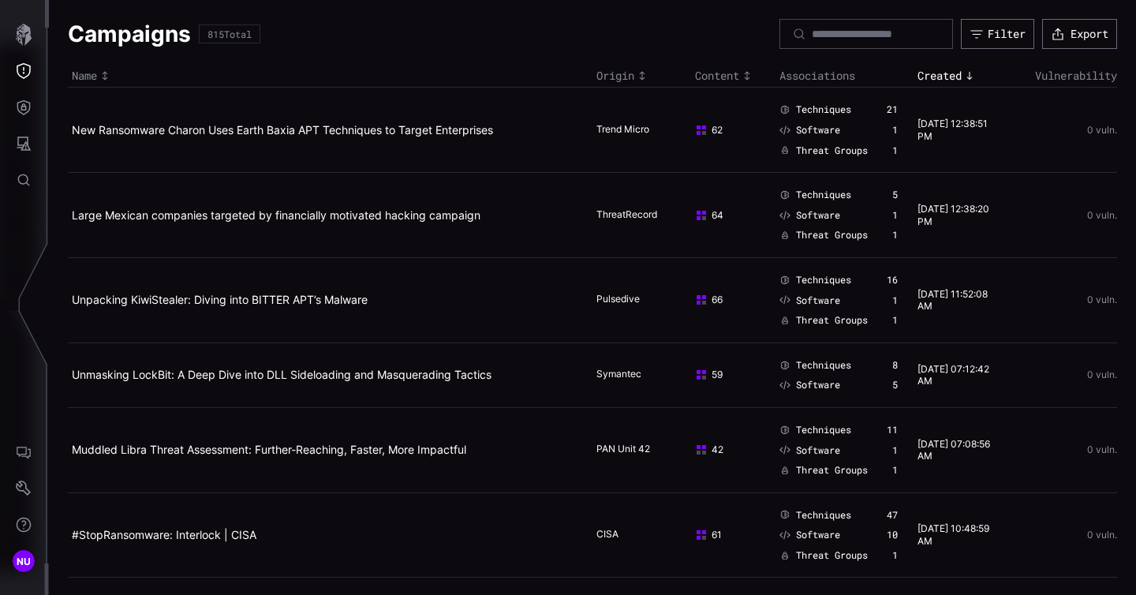
scroll to position [24, 0]
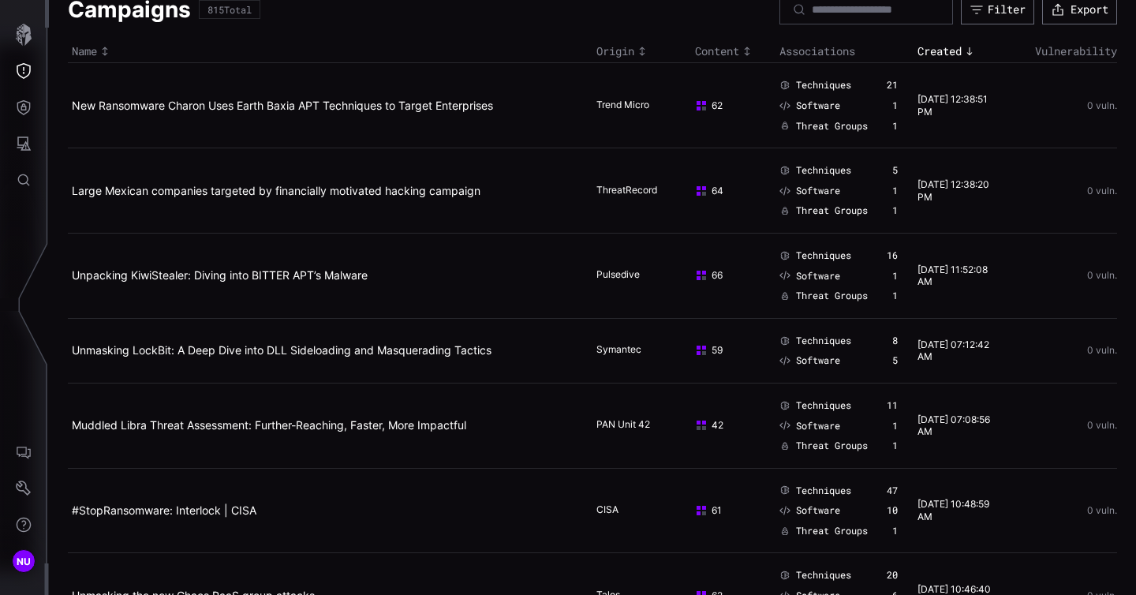
click at [819, 344] on span "Techniques" at bounding box center [823, 341] width 55 height 13
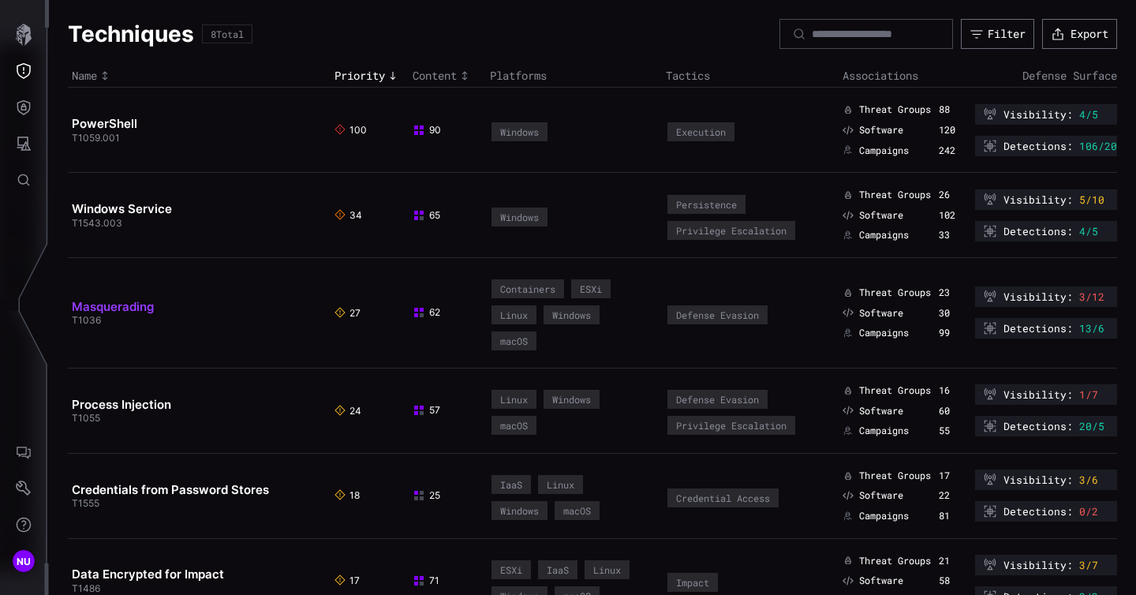
click at [106, 310] on link "Masquerading" at bounding box center [113, 306] width 82 height 15
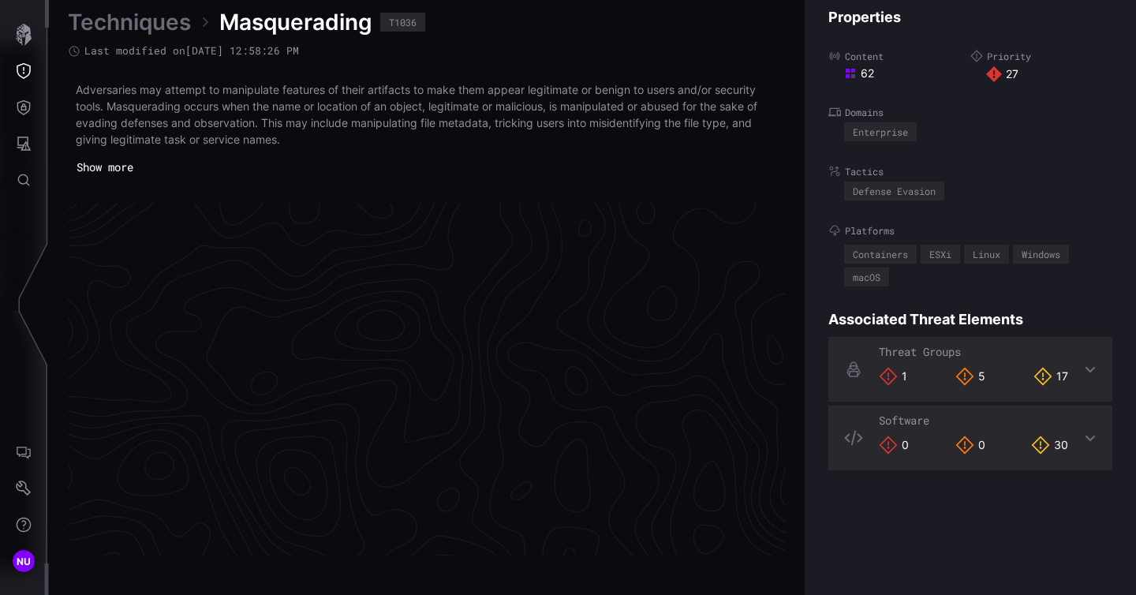
scroll to position [3375, 825]
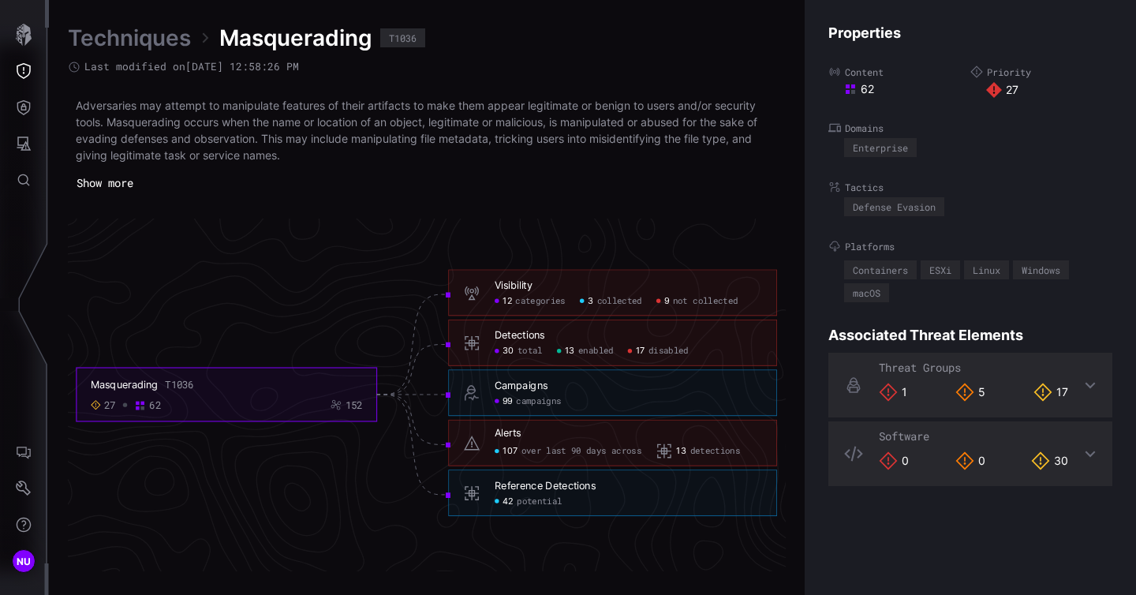
click at [103, 187] on button "Show more" at bounding box center [105, 183] width 74 height 24
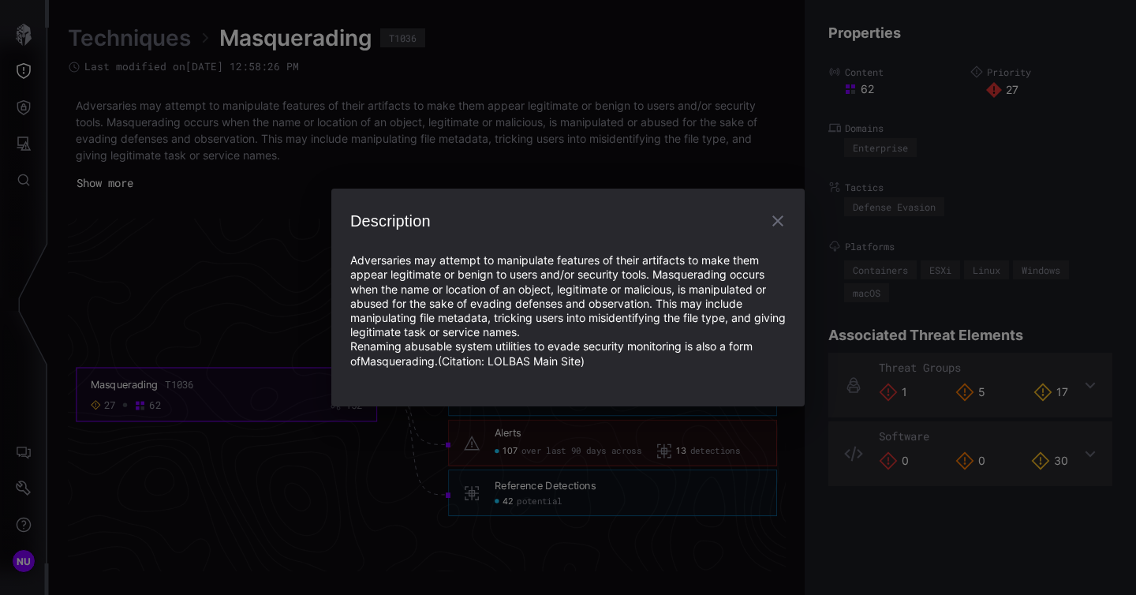
click at [766, 219] on button "button" at bounding box center [778, 221] width 32 height 32
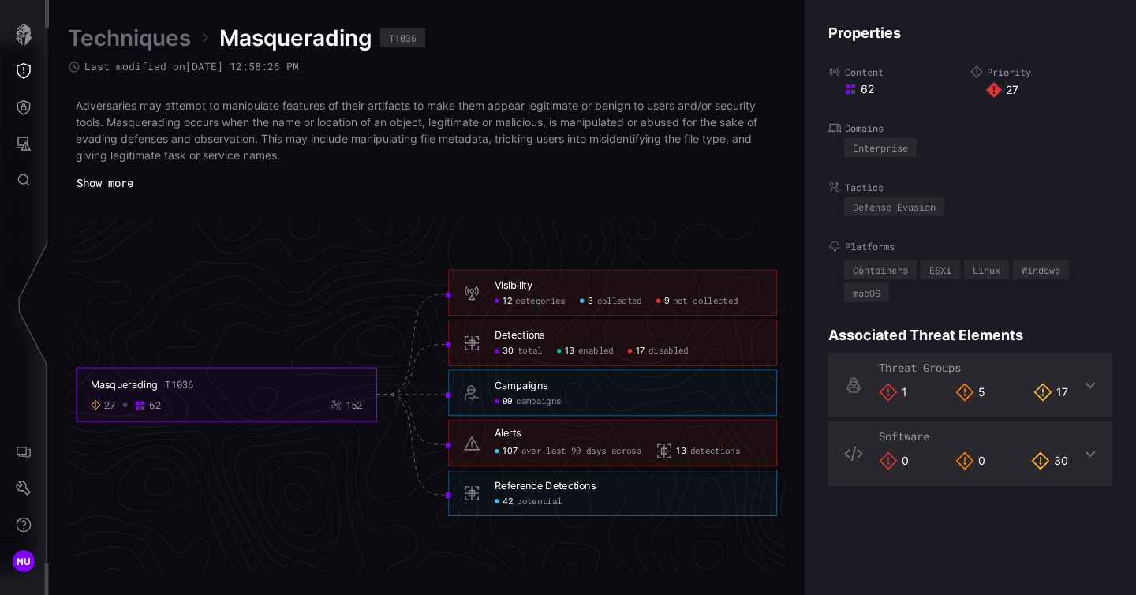
click at [1091, 385] on icon at bounding box center [1091, 385] width 10 height 6
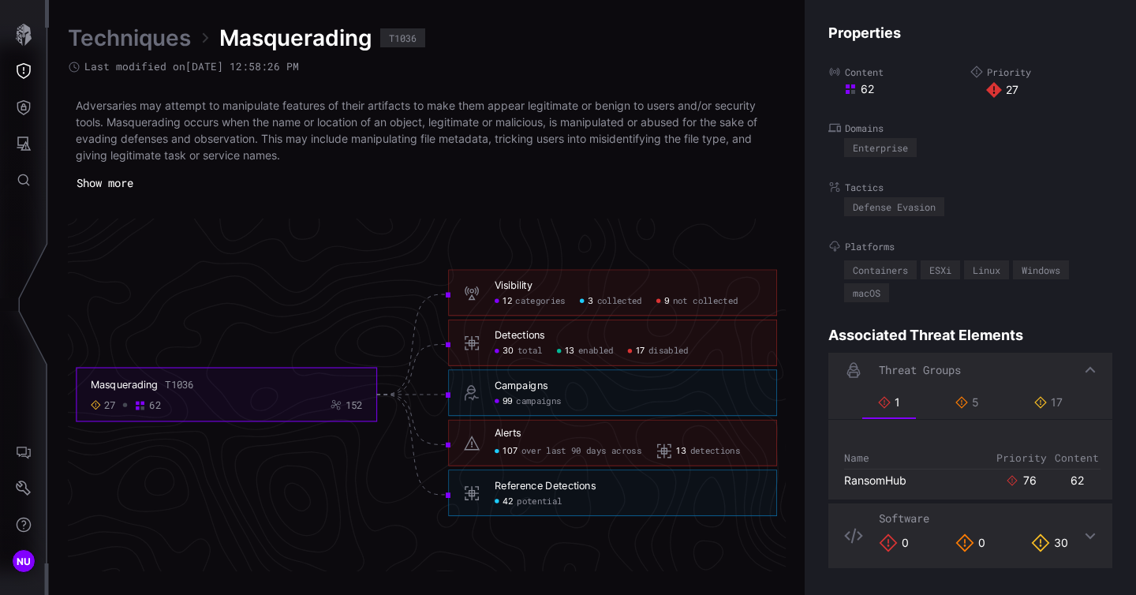
click at [1092, 536] on icon at bounding box center [1091, 536] width 10 height 6
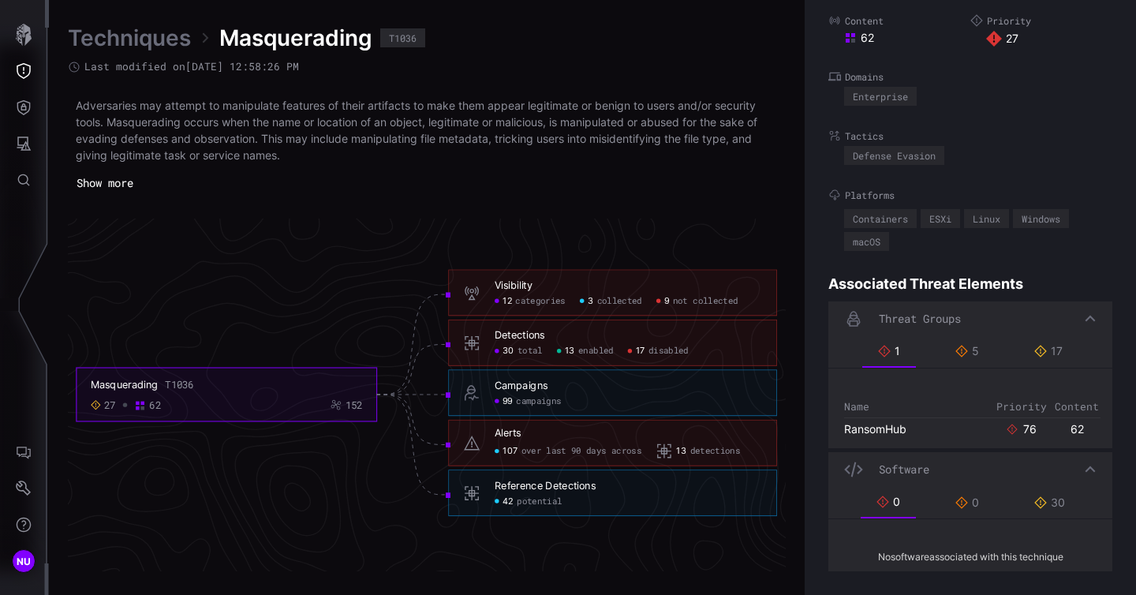
scroll to position [0, 0]
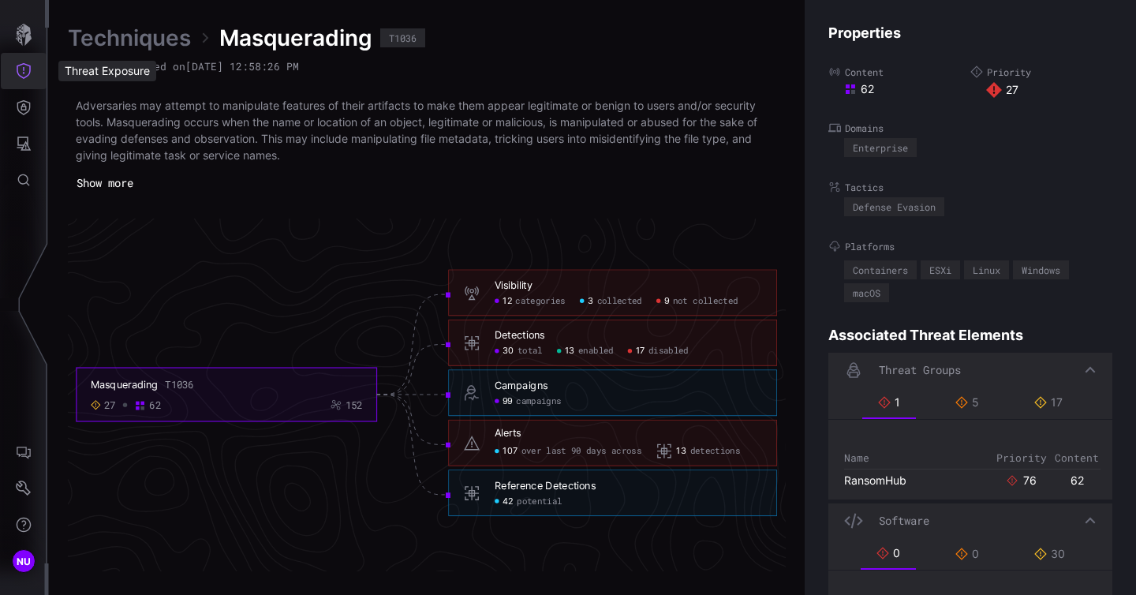
click at [26, 72] on icon "Threat Exposure" at bounding box center [24, 71] width 16 height 16
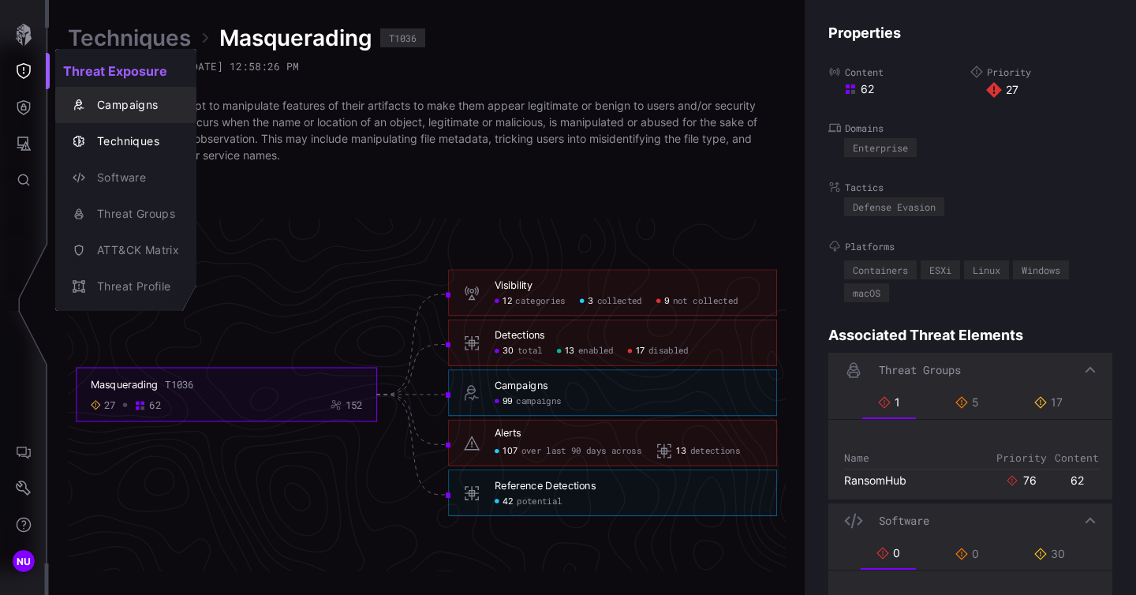
click at [120, 101] on div "Campaigns" at bounding box center [134, 105] width 90 height 20
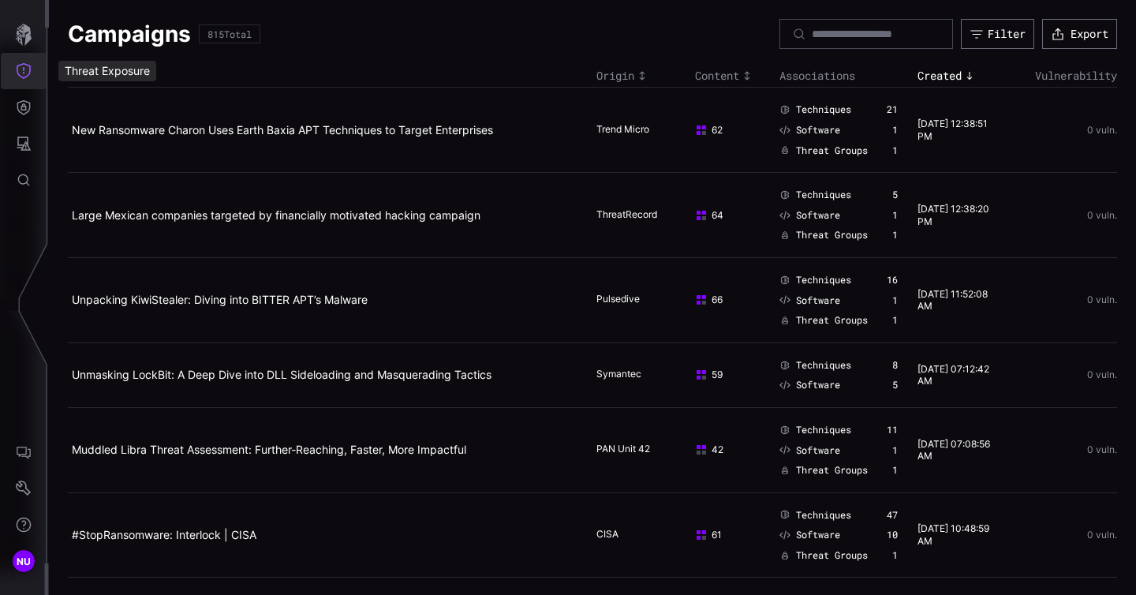
click at [24, 70] on icon "Threat Exposure" at bounding box center [24, 71] width 14 height 16
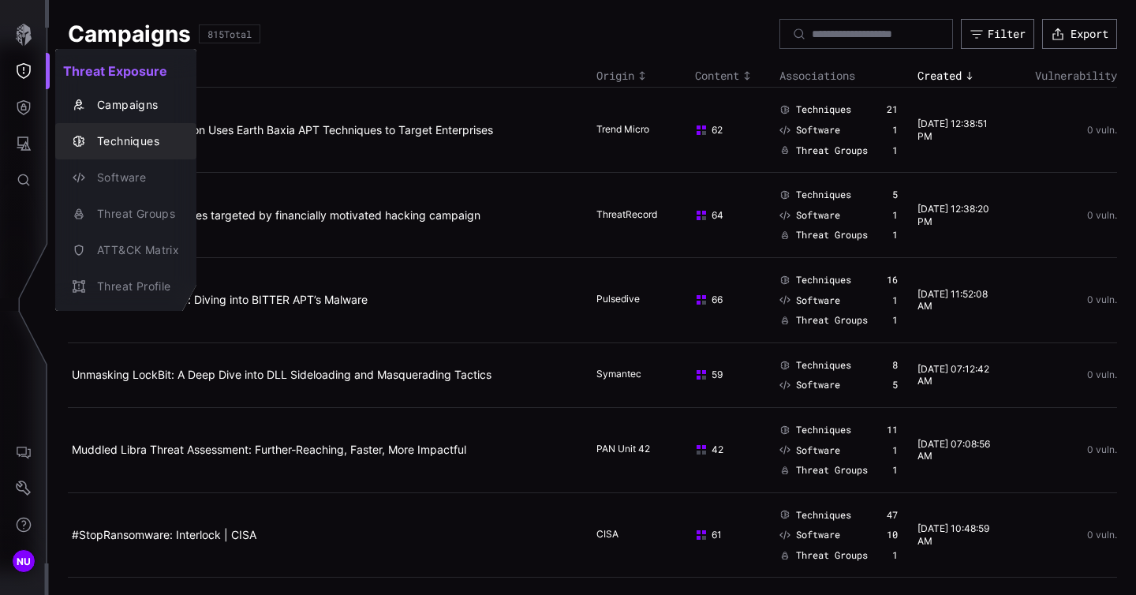
click at [99, 145] on div "Techniques" at bounding box center [134, 142] width 90 height 20
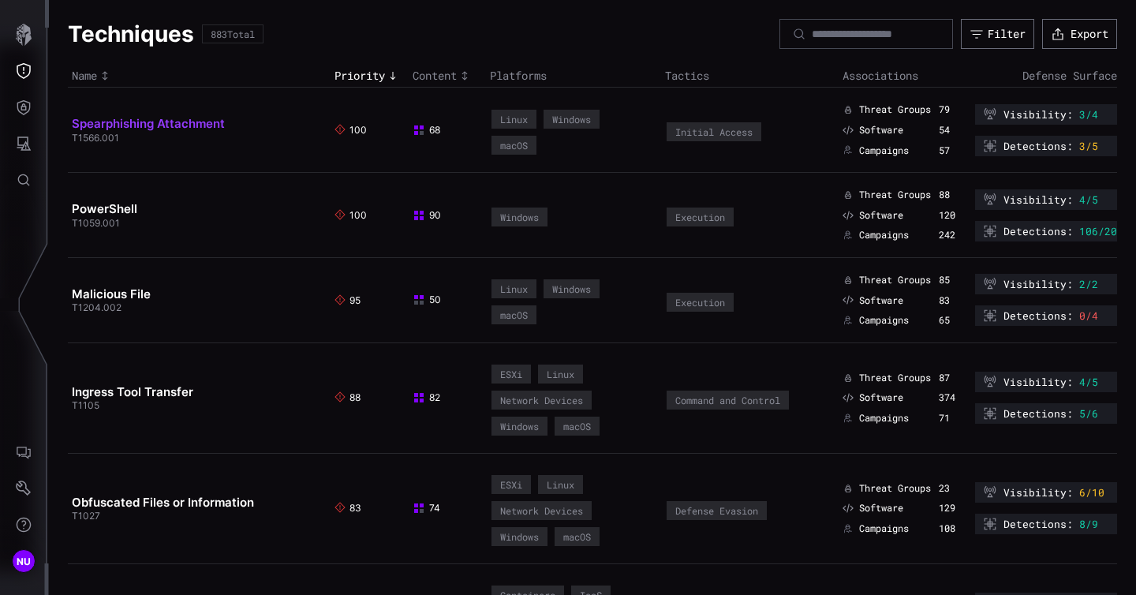
click at [118, 127] on link "Spearphishing Attachment" at bounding box center [148, 123] width 153 height 15
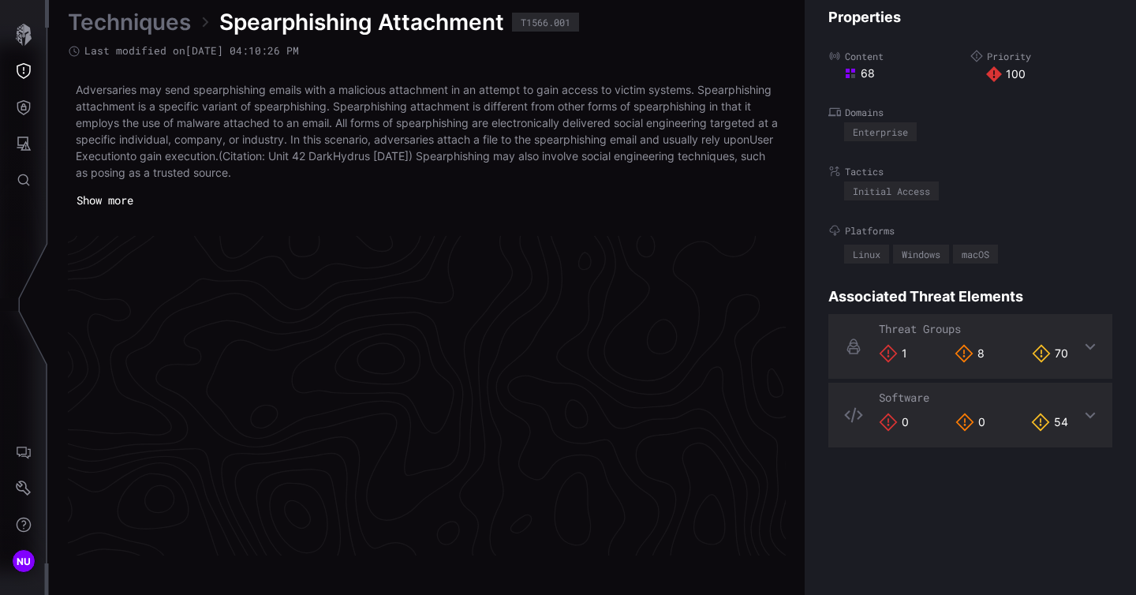
scroll to position [3392, 825]
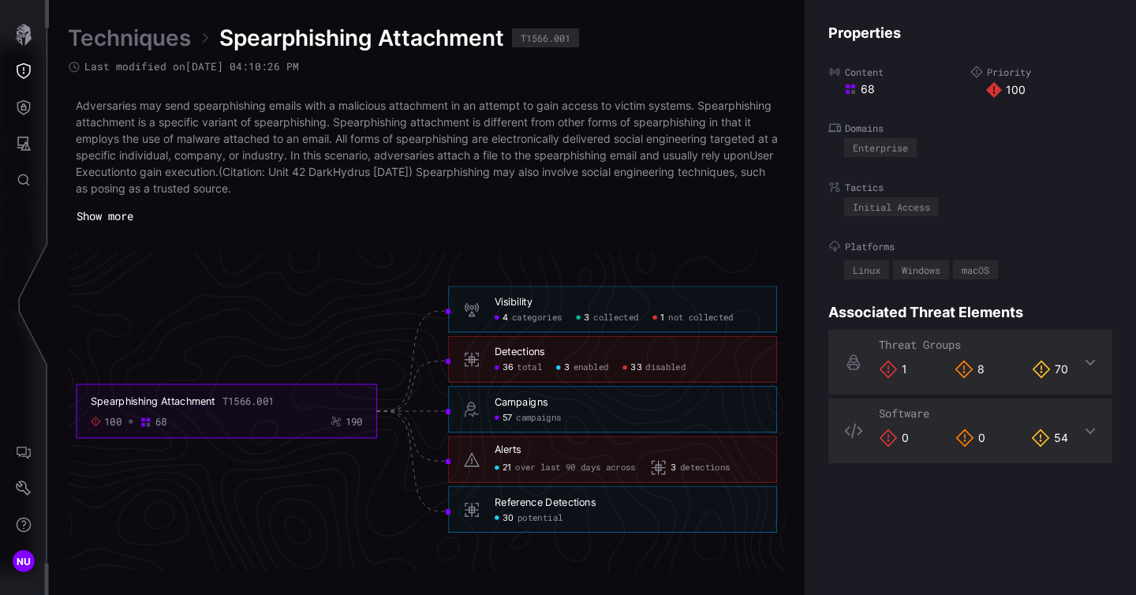
click at [115, 217] on button "Show more" at bounding box center [105, 216] width 74 height 24
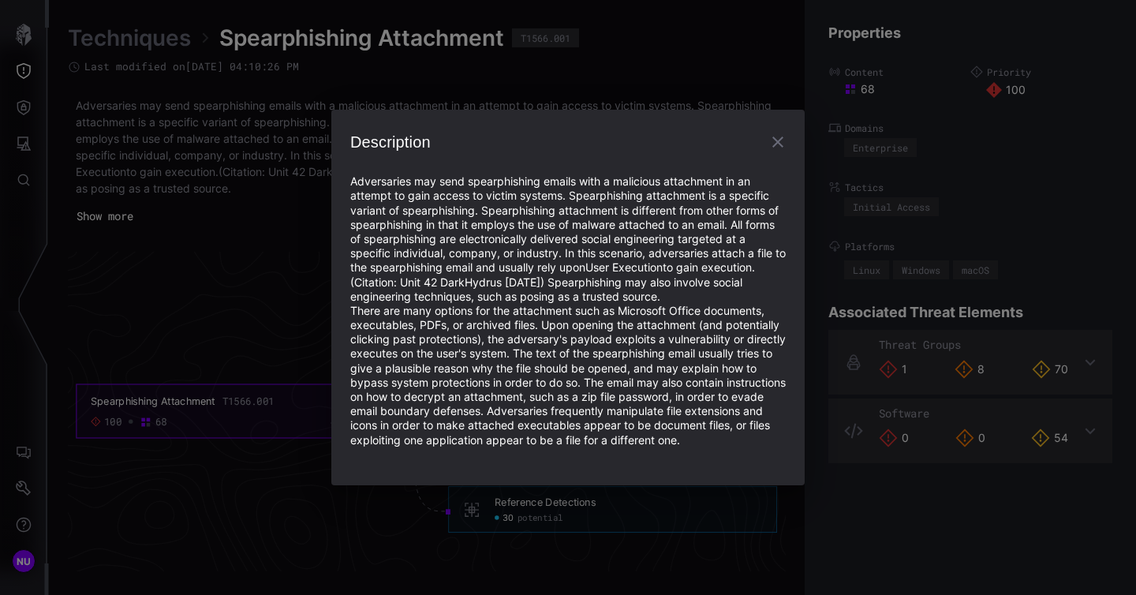
click at [780, 137] on icon "button" at bounding box center [778, 142] width 11 height 11
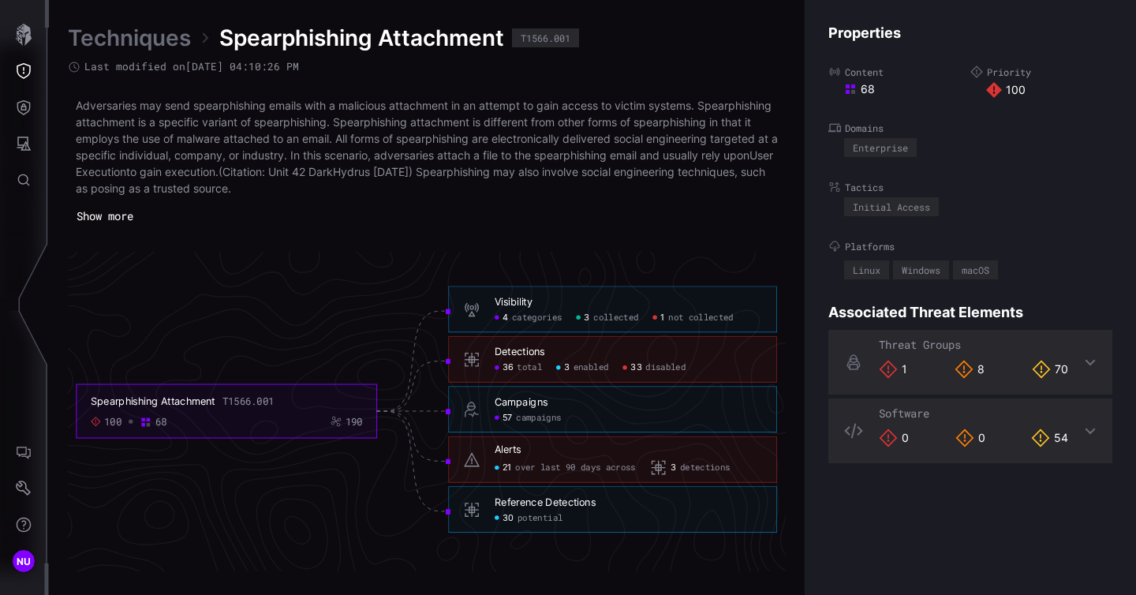
click at [137, 45] on link "Techniques" at bounding box center [129, 38] width 123 height 28
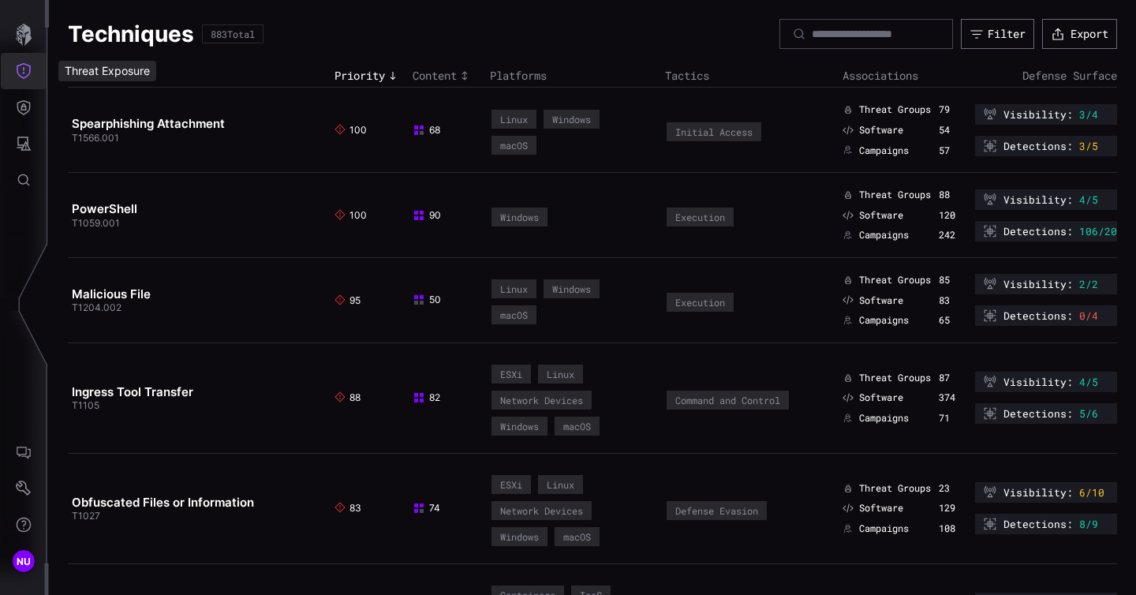
click at [24, 69] on icon "Threat Exposure" at bounding box center [24, 71] width 16 height 16
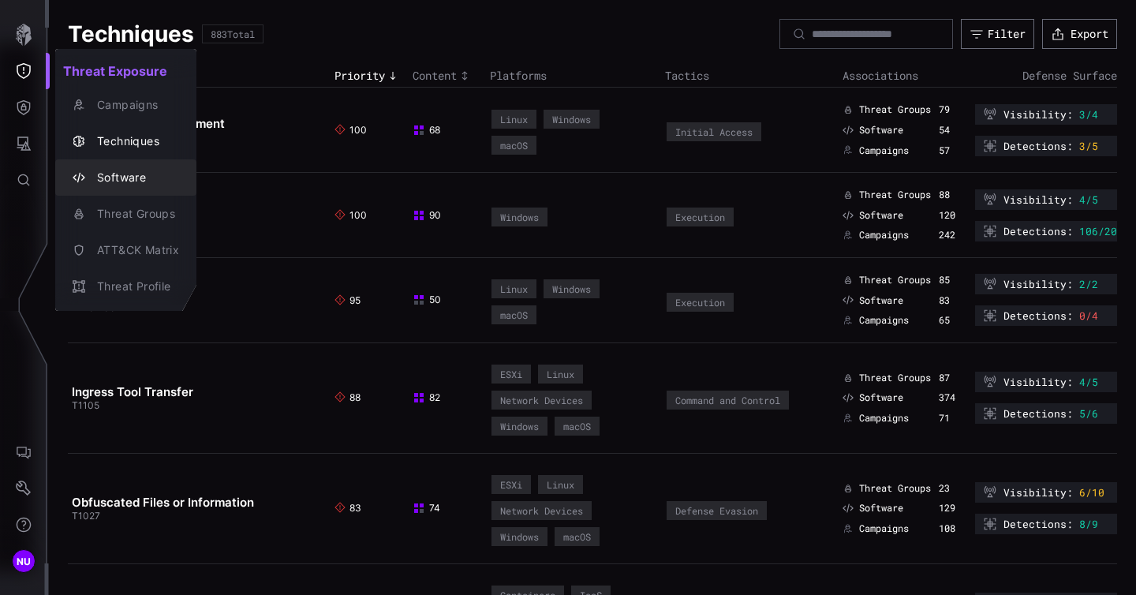
click at [129, 186] on div "Software" at bounding box center [134, 178] width 90 height 20
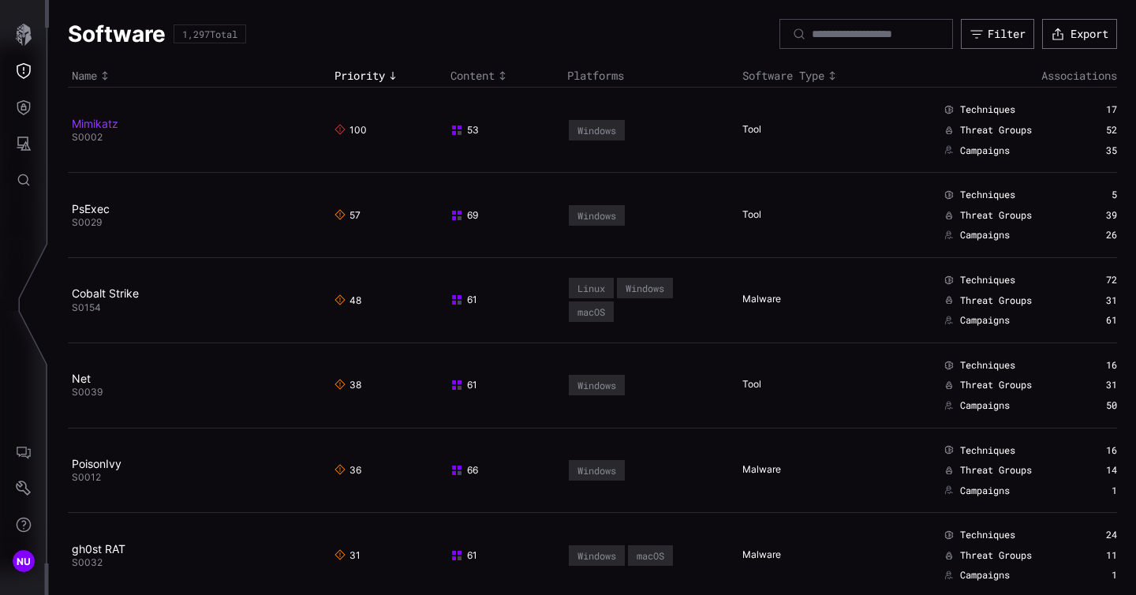
click at [93, 126] on link "Mimikatz" at bounding box center [95, 123] width 47 height 13
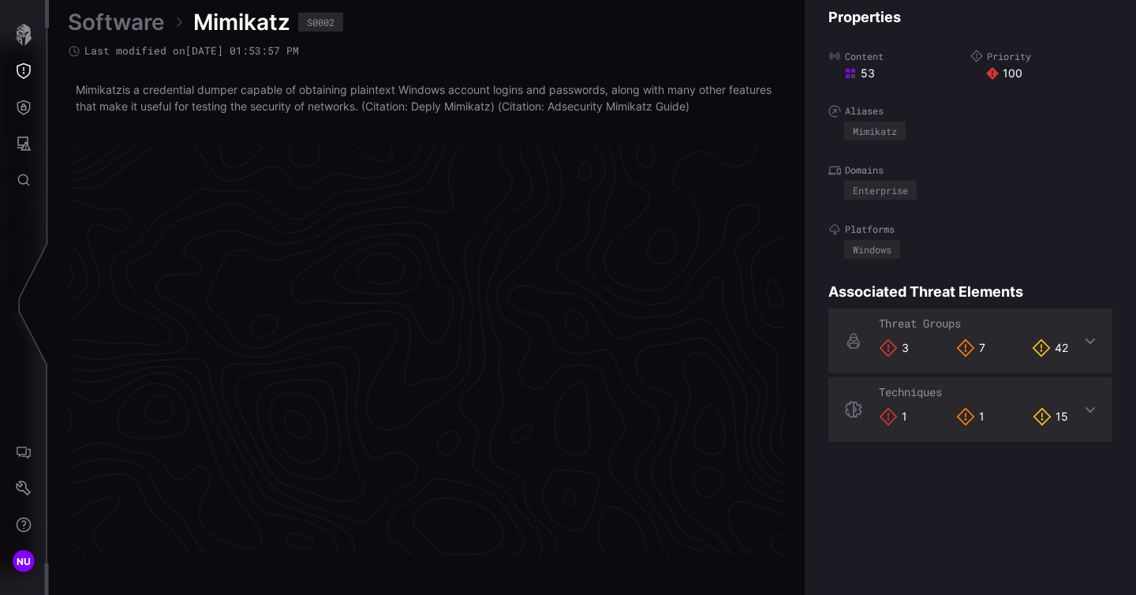
scroll to position [3346, 825]
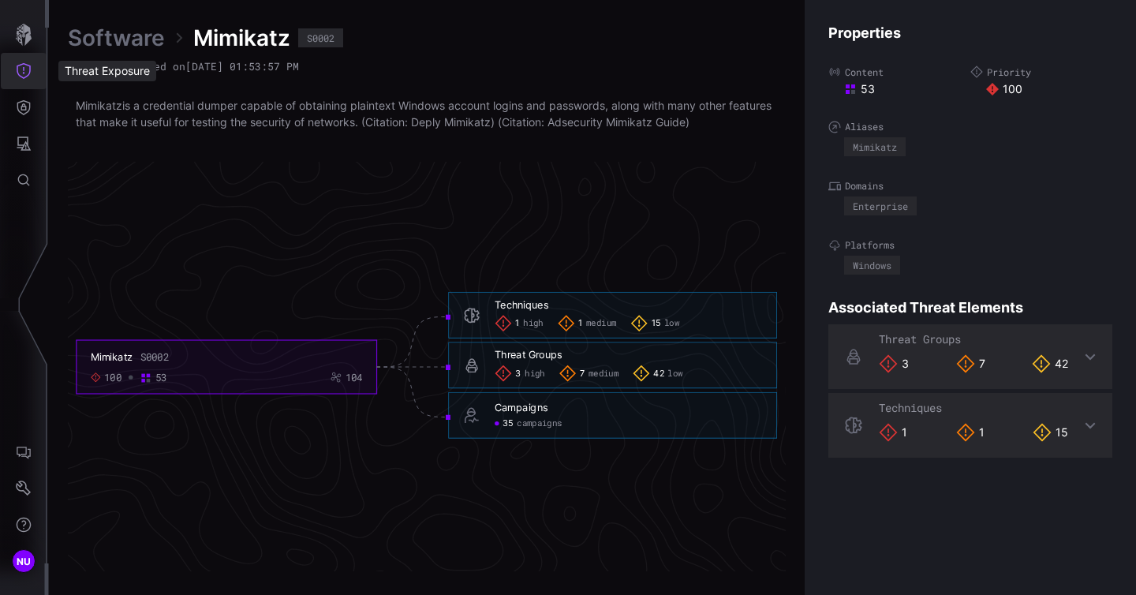
click at [30, 72] on icon "Threat Exposure" at bounding box center [24, 71] width 14 height 16
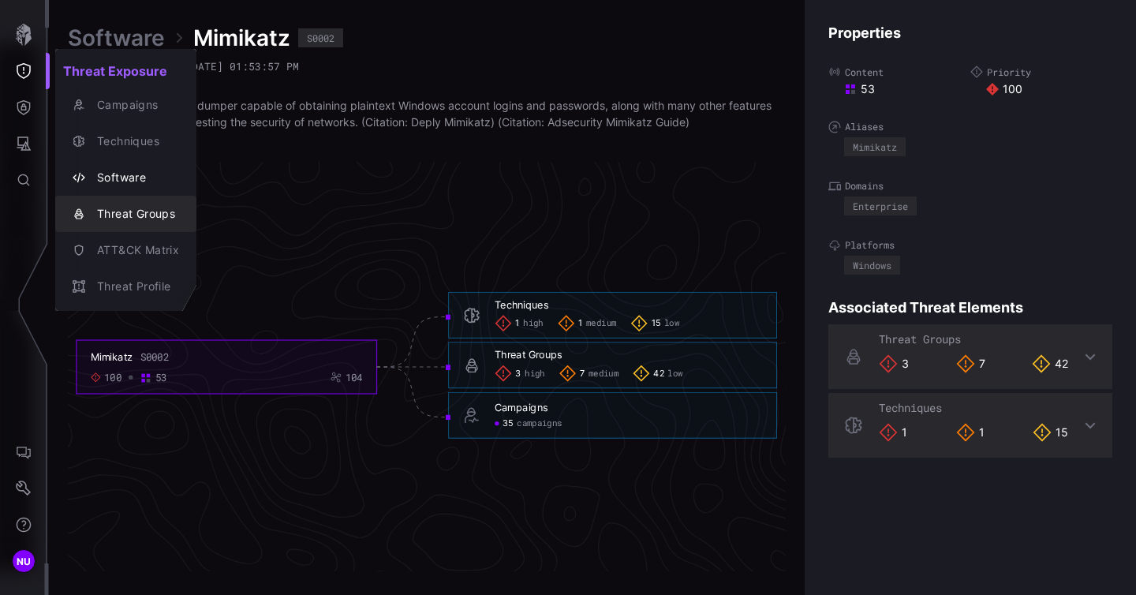
click at [124, 215] on div "Threat Groups" at bounding box center [134, 214] width 90 height 20
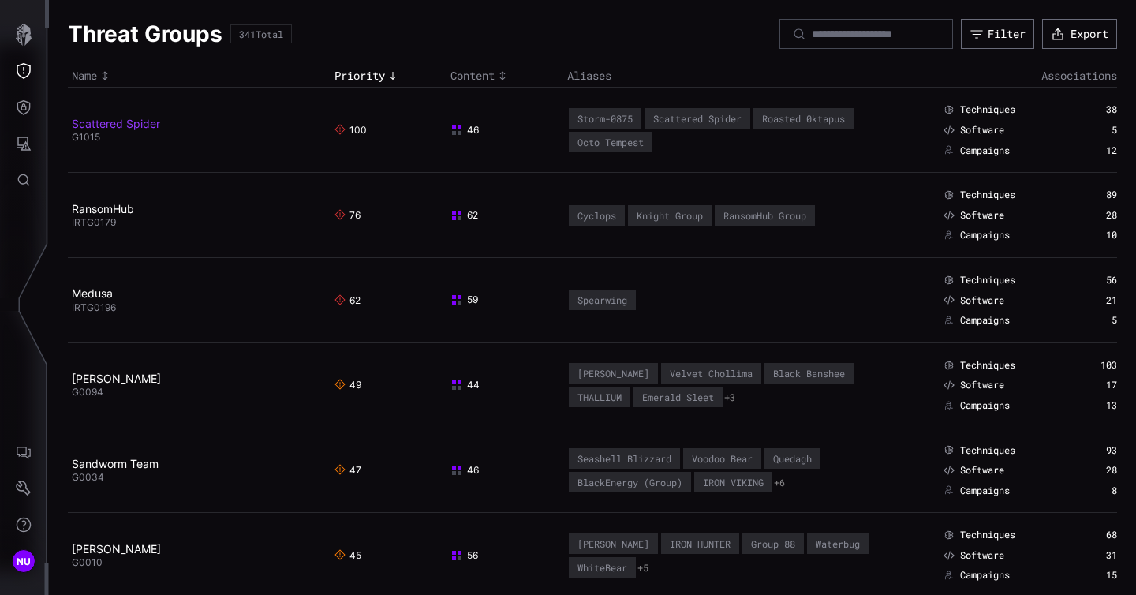
click at [109, 120] on link "Scattered Spider" at bounding box center [116, 123] width 88 height 13
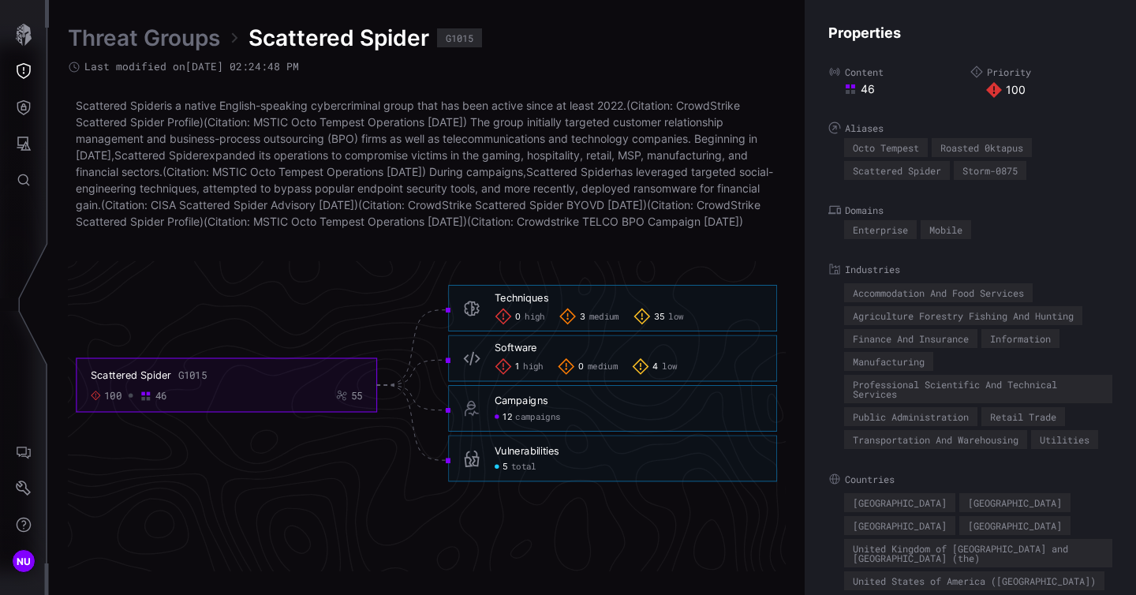
scroll to position [3426, 825]
click at [17, 65] on icon "Threat Exposure" at bounding box center [24, 71] width 14 height 16
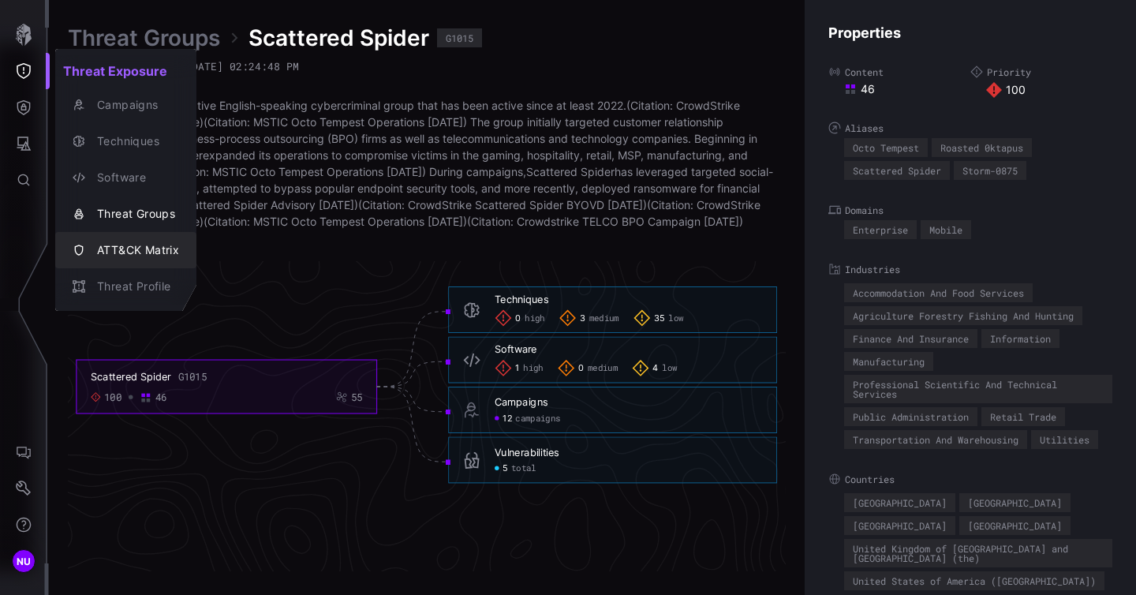
click at [121, 260] on div "ATT&CK Matrix" at bounding box center [134, 251] width 90 height 20
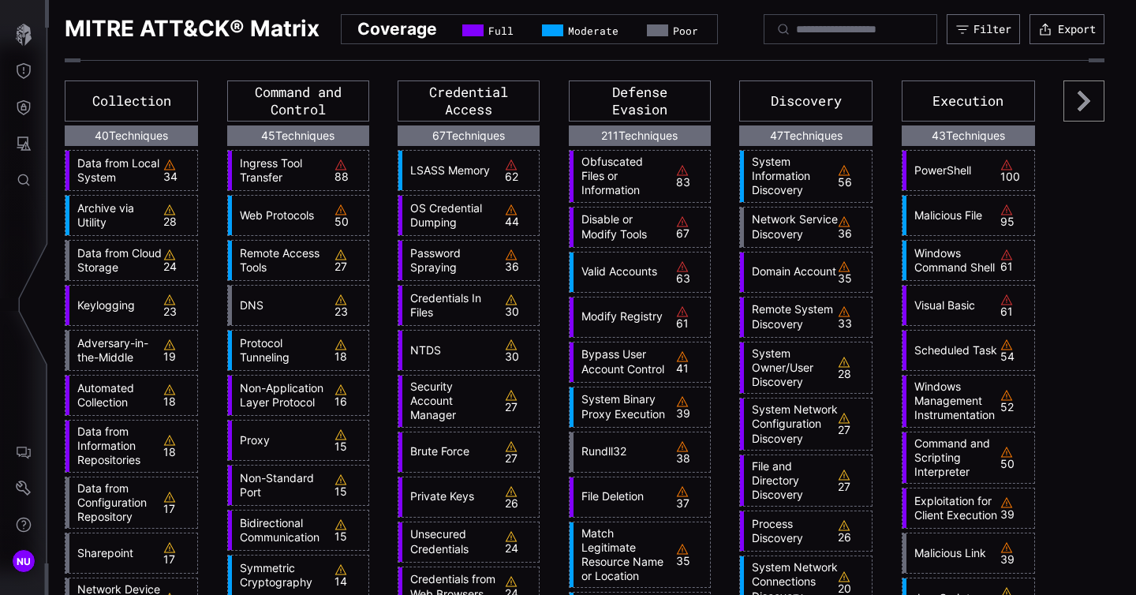
click at [1073, 122] on icon at bounding box center [1084, 100] width 41 height 41
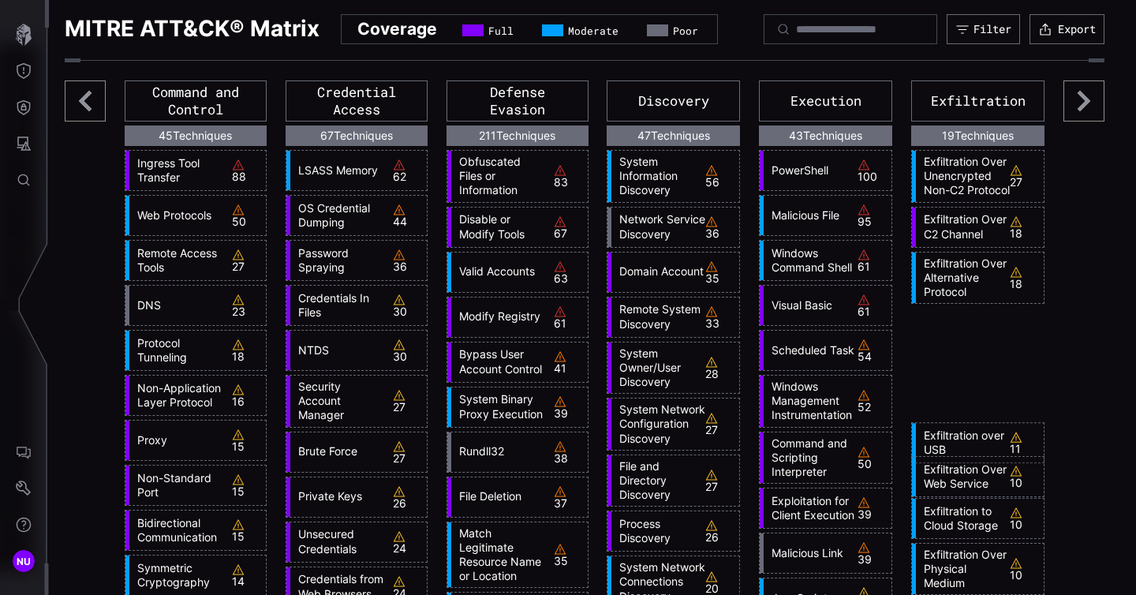
click at [1073, 122] on icon at bounding box center [1084, 100] width 41 height 41
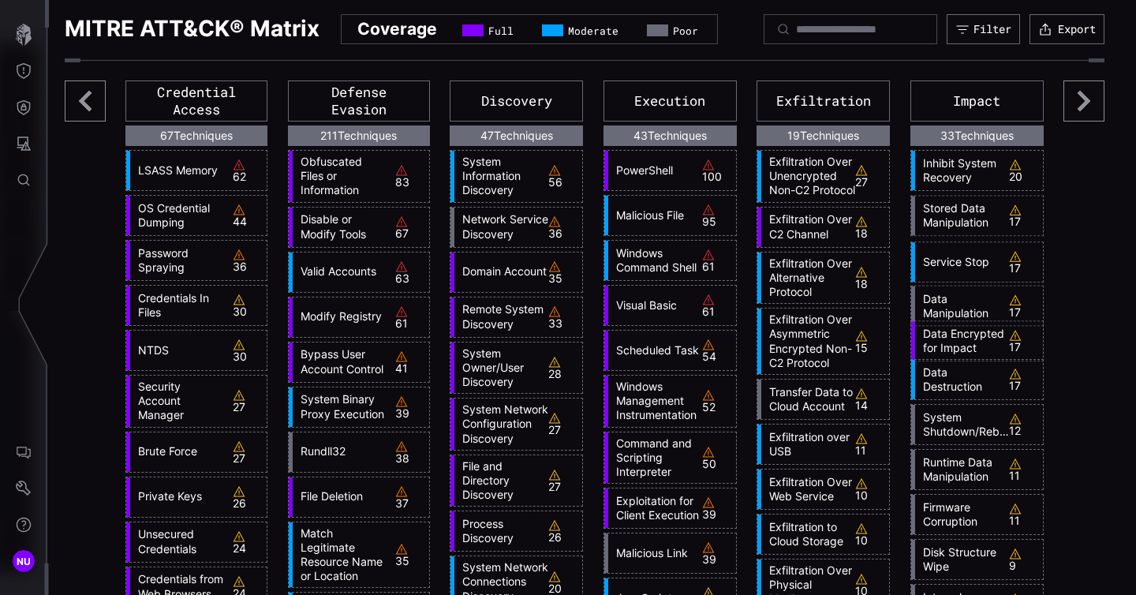
click at [1073, 122] on icon at bounding box center [1084, 100] width 41 height 41
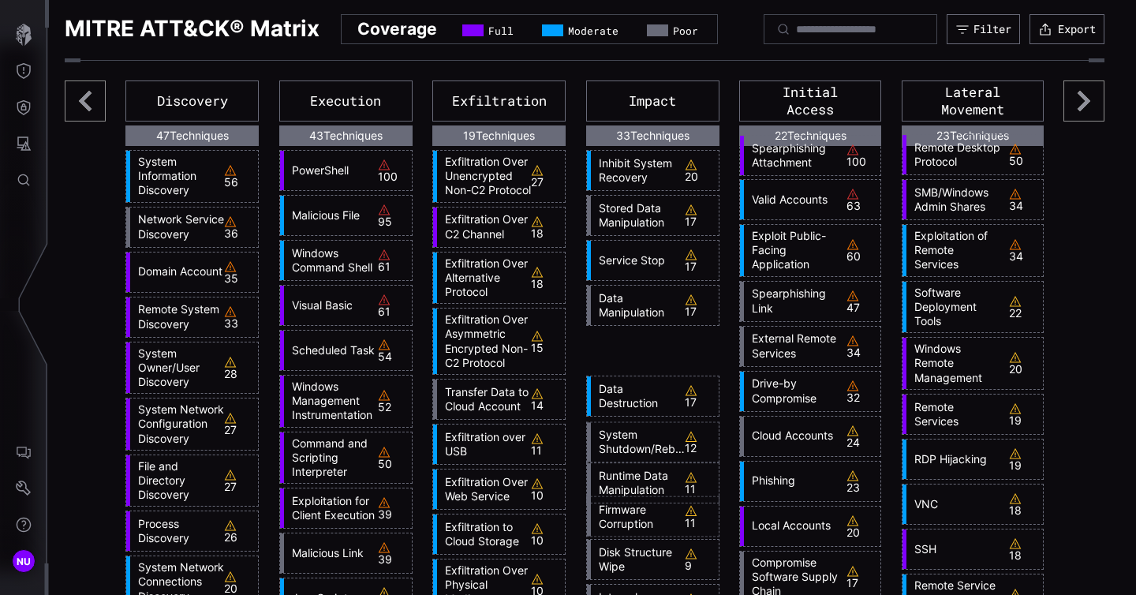
click at [1073, 122] on icon at bounding box center [1084, 100] width 41 height 41
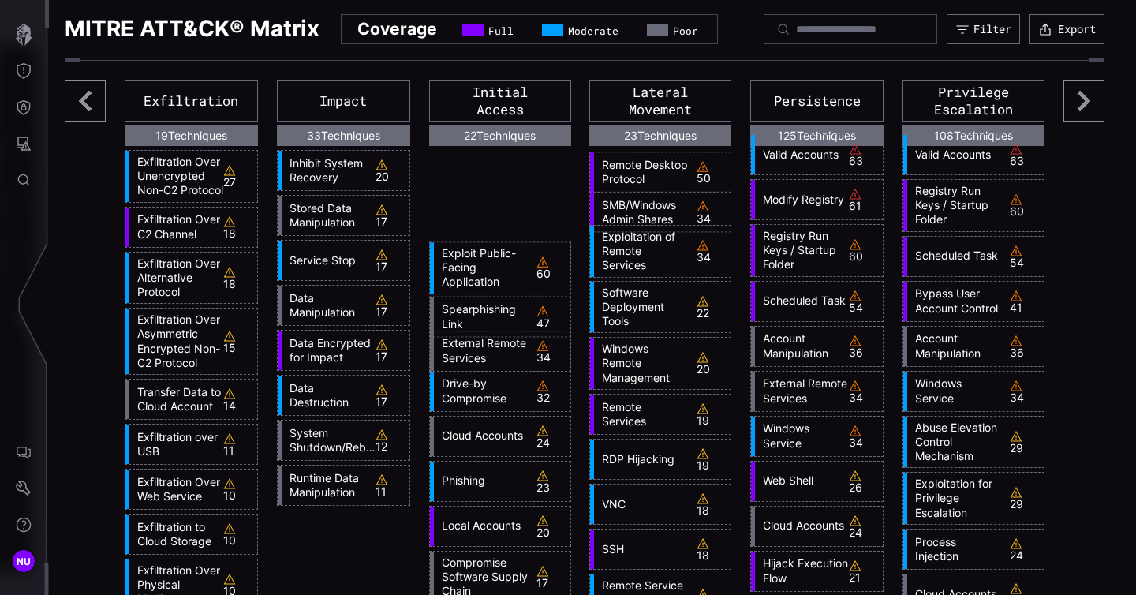
click at [1073, 122] on icon at bounding box center [1084, 100] width 41 height 41
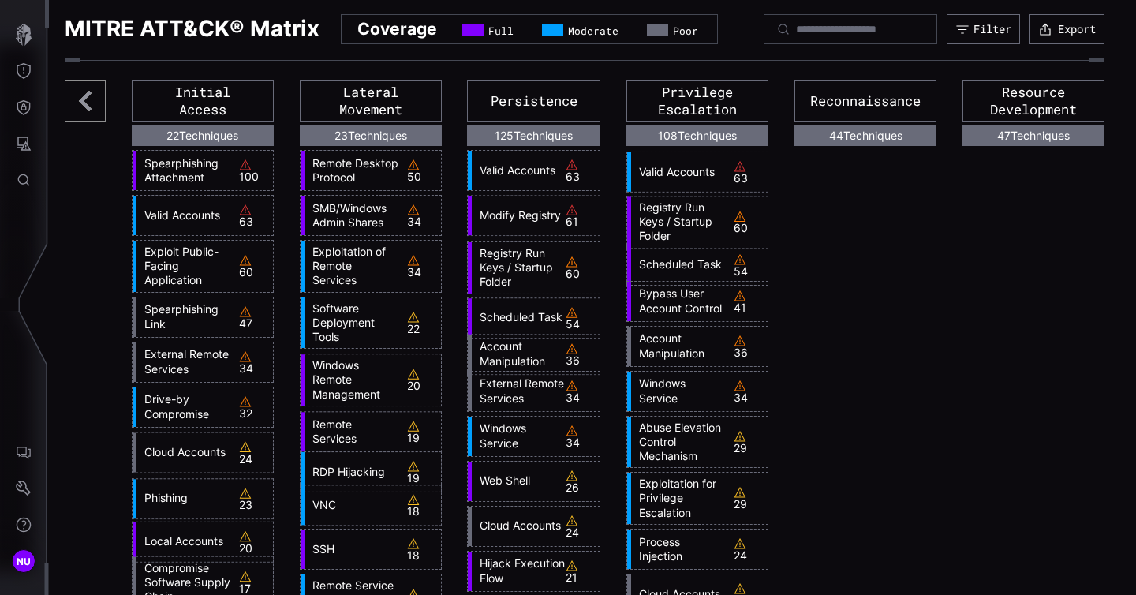
click at [1073, 122] on div "Resource Development" at bounding box center [1034, 100] width 142 height 41
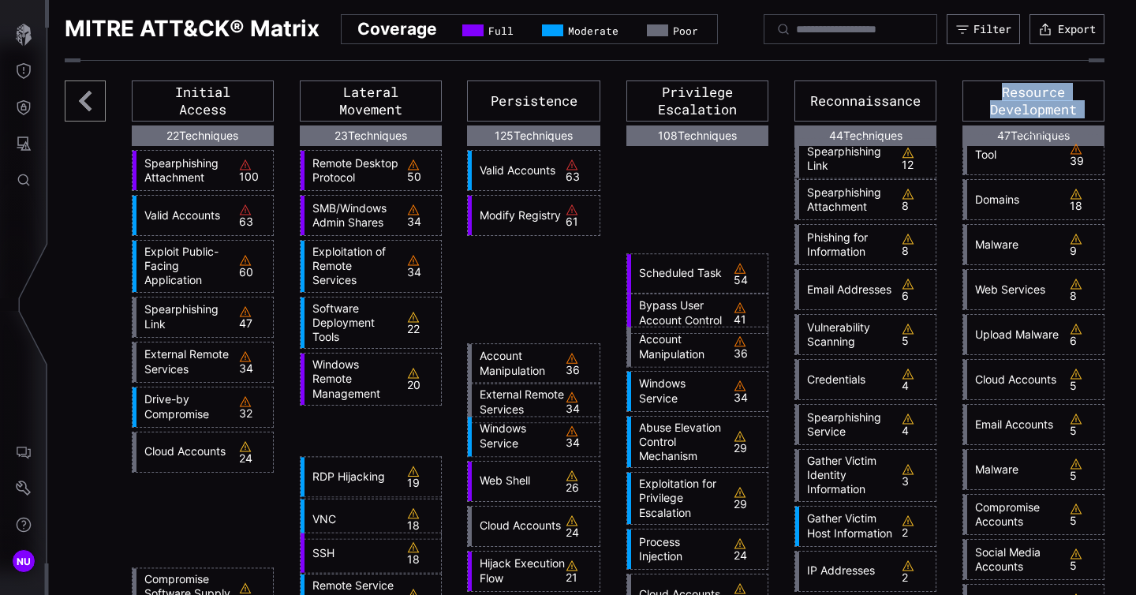
click at [1073, 122] on div "Resource Development" at bounding box center [1034, 100] width 142 height 41
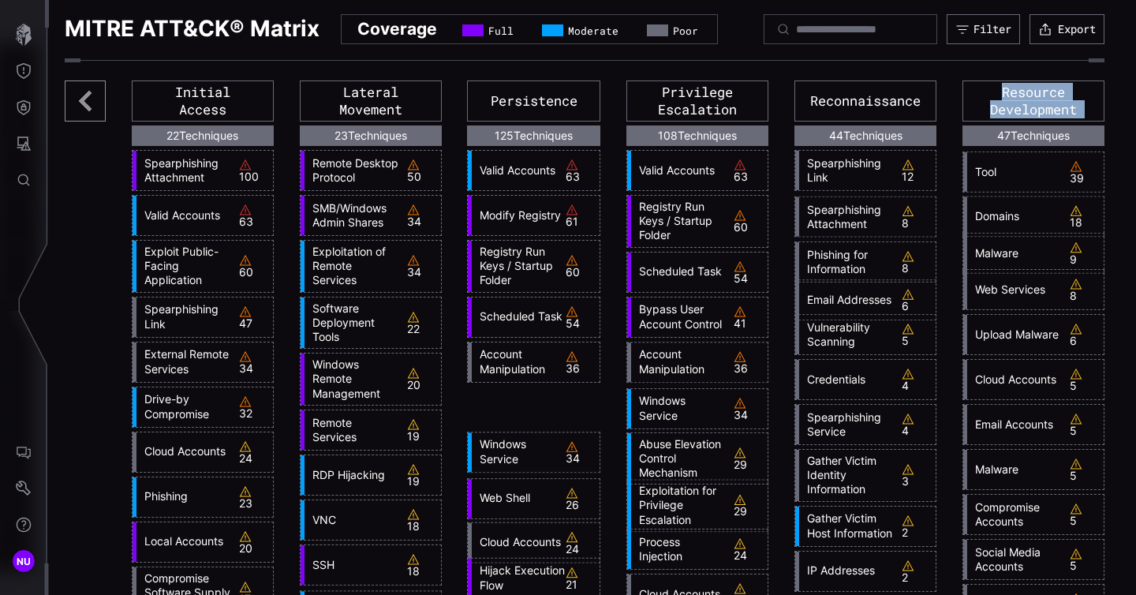
click at [1073, 122] on div "Resource Development" at bounding box center [1034, 100] width 142 height 41
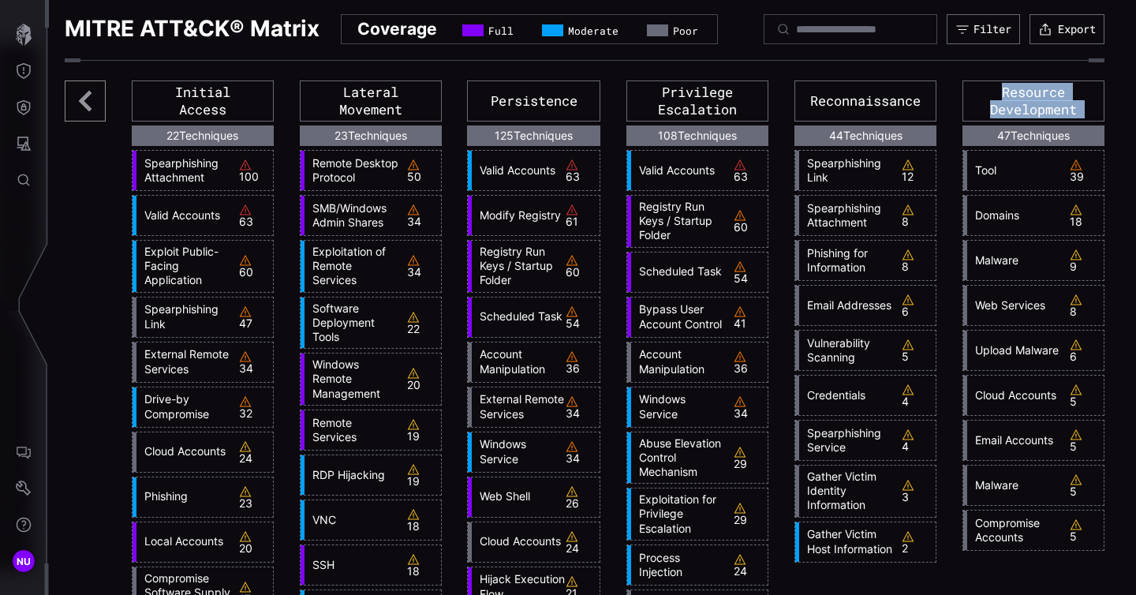
click at [1039, 122] on div "Resource Development" at bounding box center [1034, 100] width 142 height 41
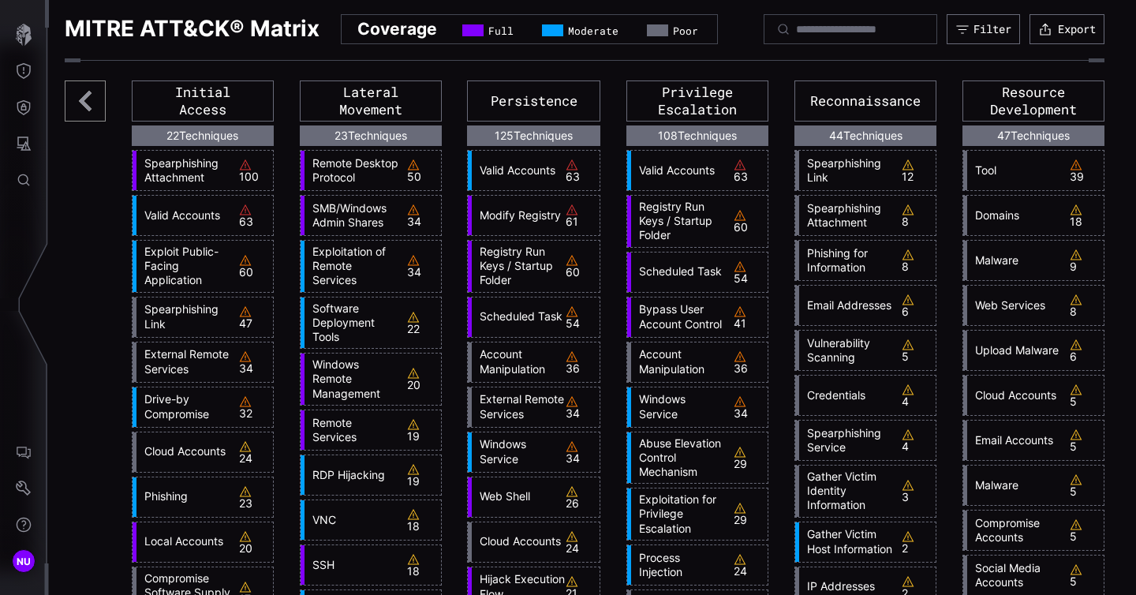
click at [75, 122] on icon at bounding box center [85, 100] width 41 height 41
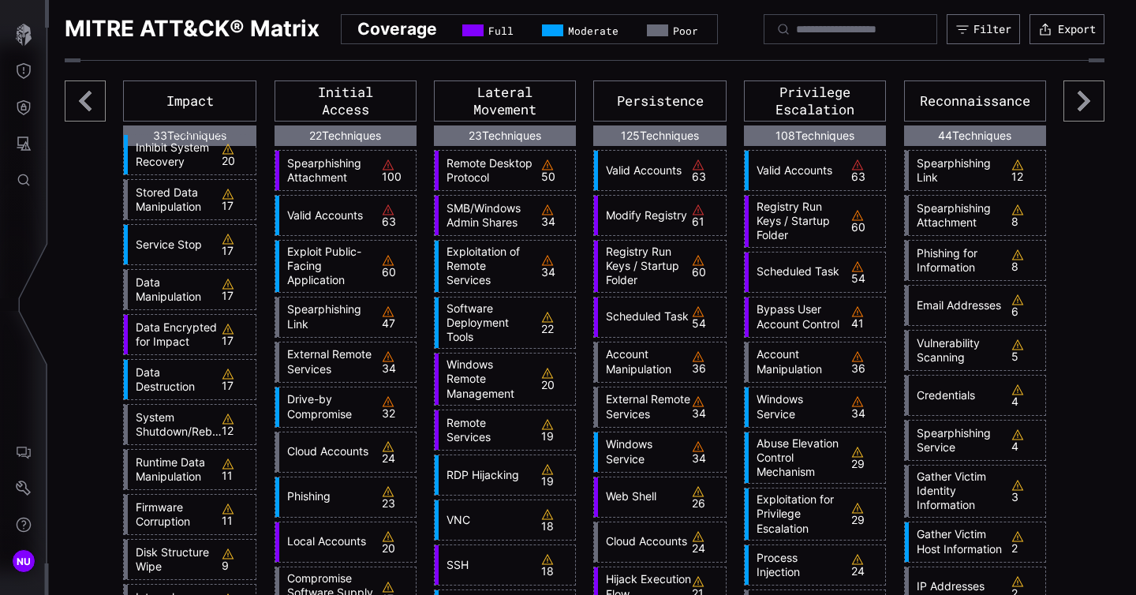
click at [75, 122] on icon at bounding box center [85, 100] width 41 height 41
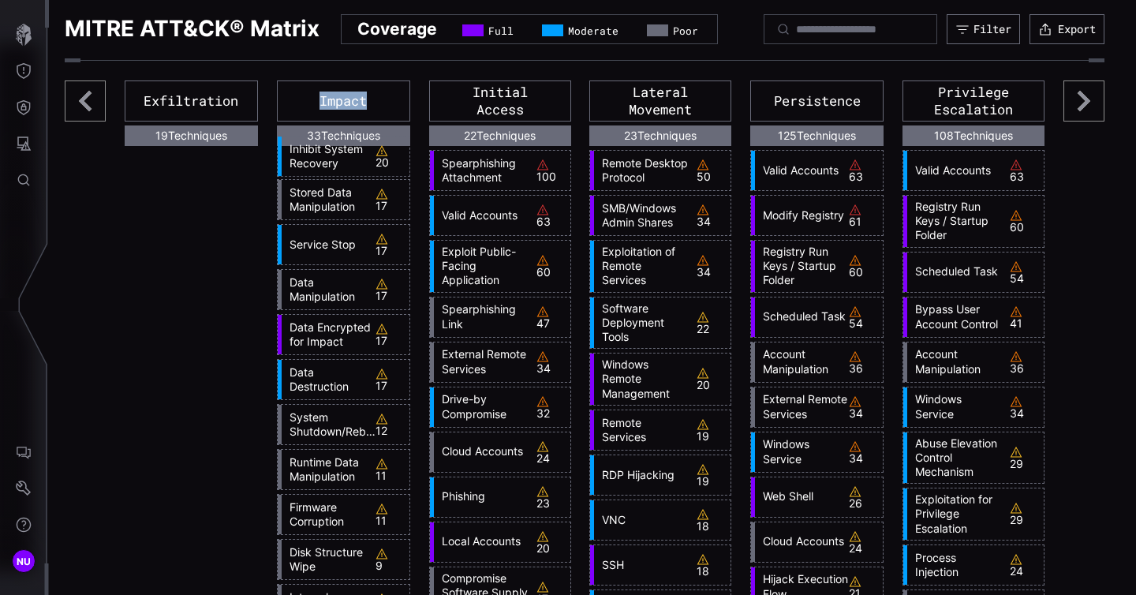
click at [75, 122] on icon at bounding box center [85, 100] width 41 height 41
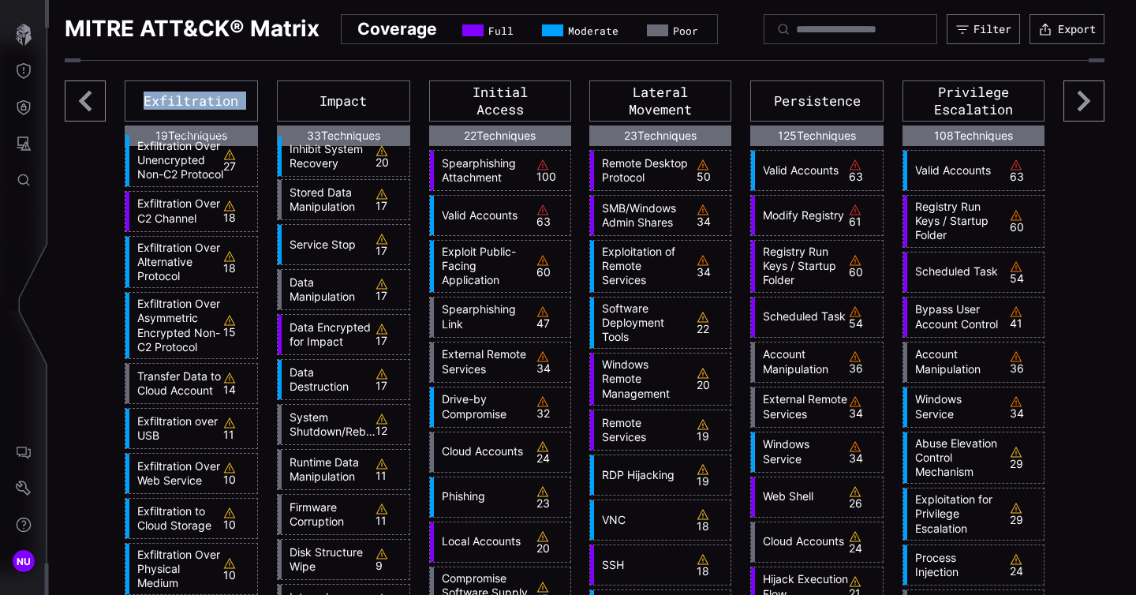
click at [75, 122] on icon at bounding box center [85, 100] width 41 height 41
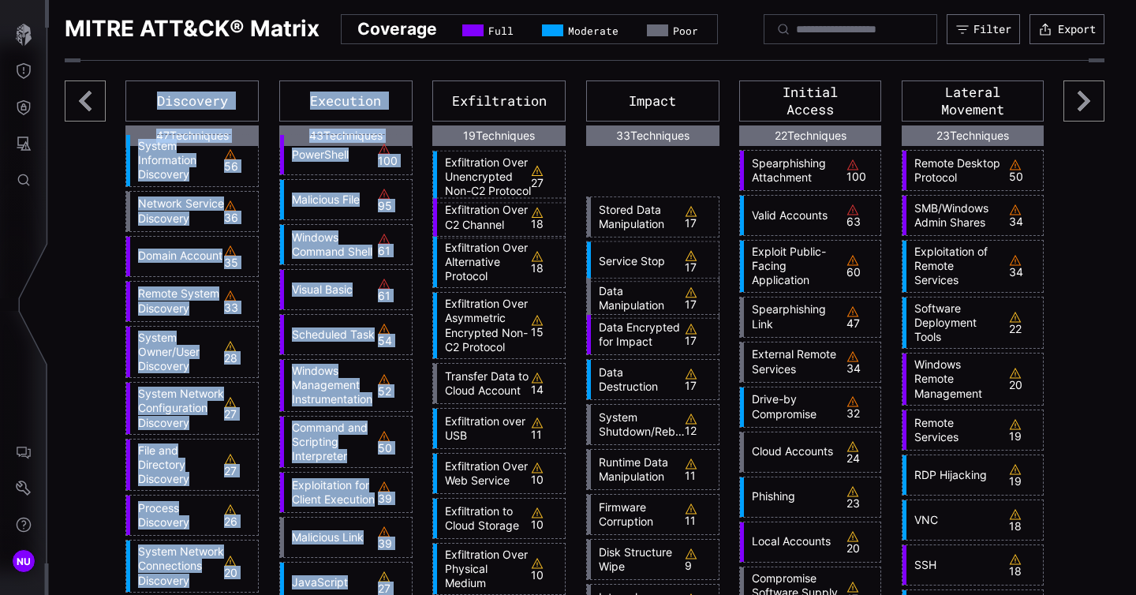
click at [75, 122] on icon at bounding box center [85, 100] width 41 height 41
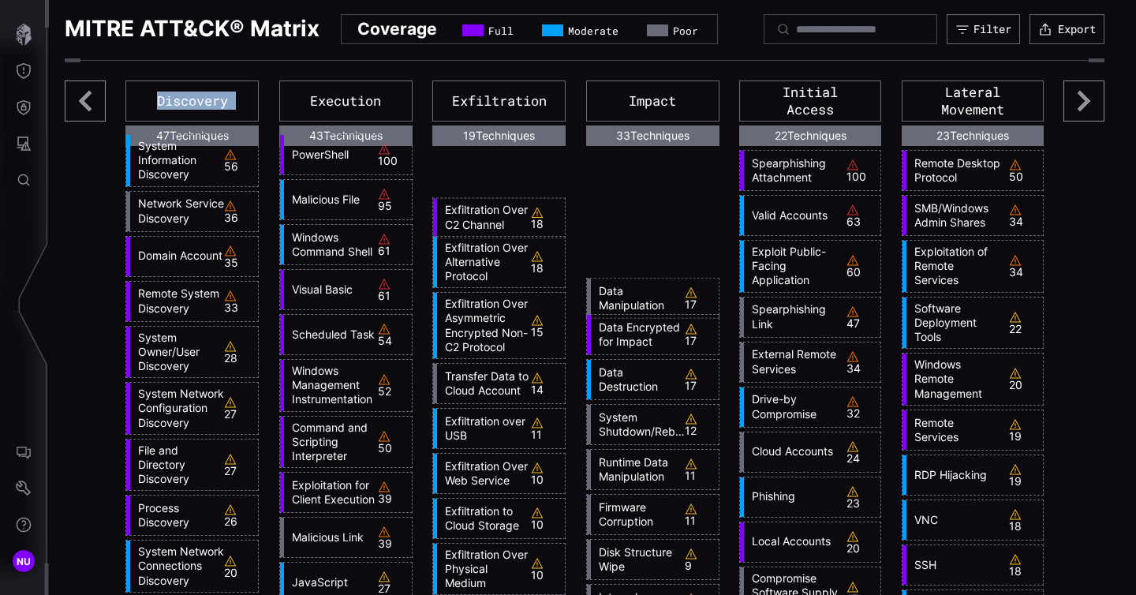
click at [75, 122] on icon at bounding box center [85, 100] width 41 height 41
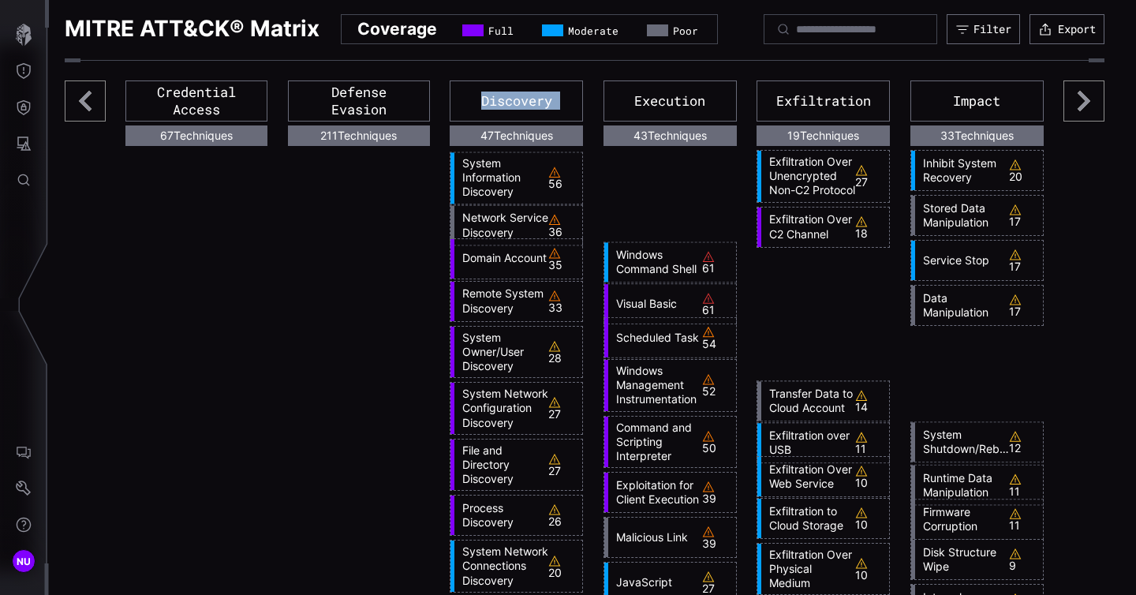
click at [75, 122] on icon at bounding box center [85, 100] width 41 height 41
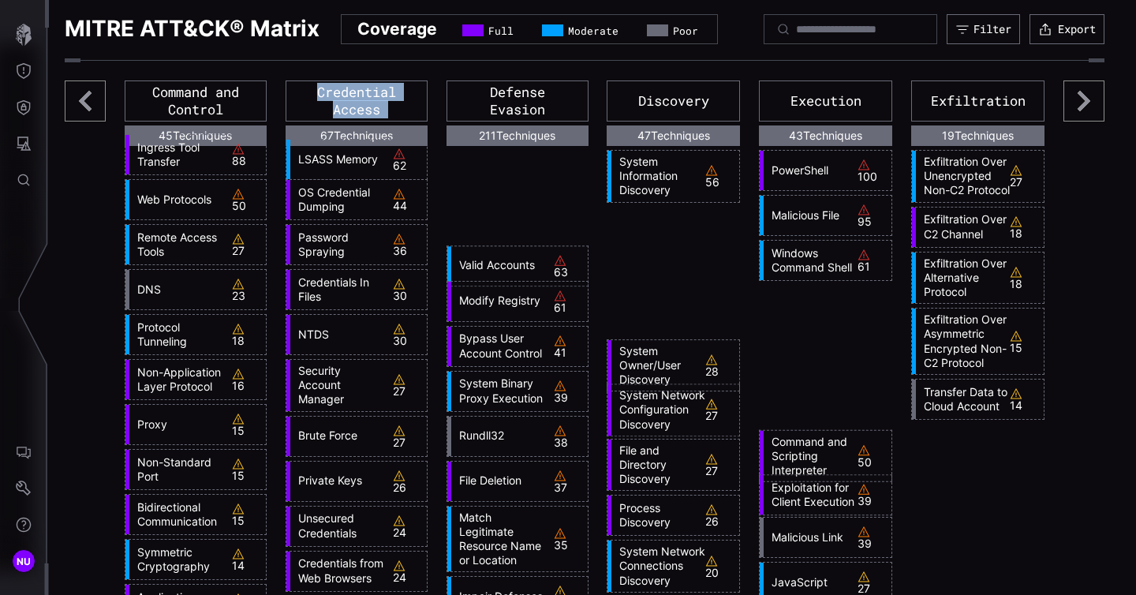
click at [75, 122] on icon at bounding box center [85, 100] width 41 height 41
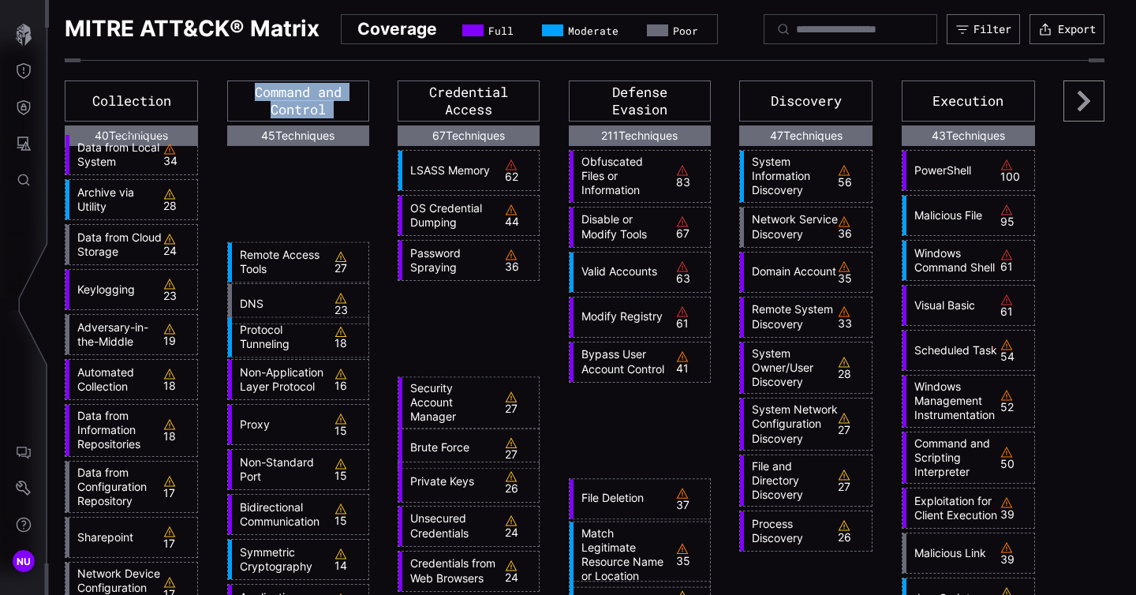
click at [75, 122] on div "Collection" at bounding box center [131, 100] width 133 height 41
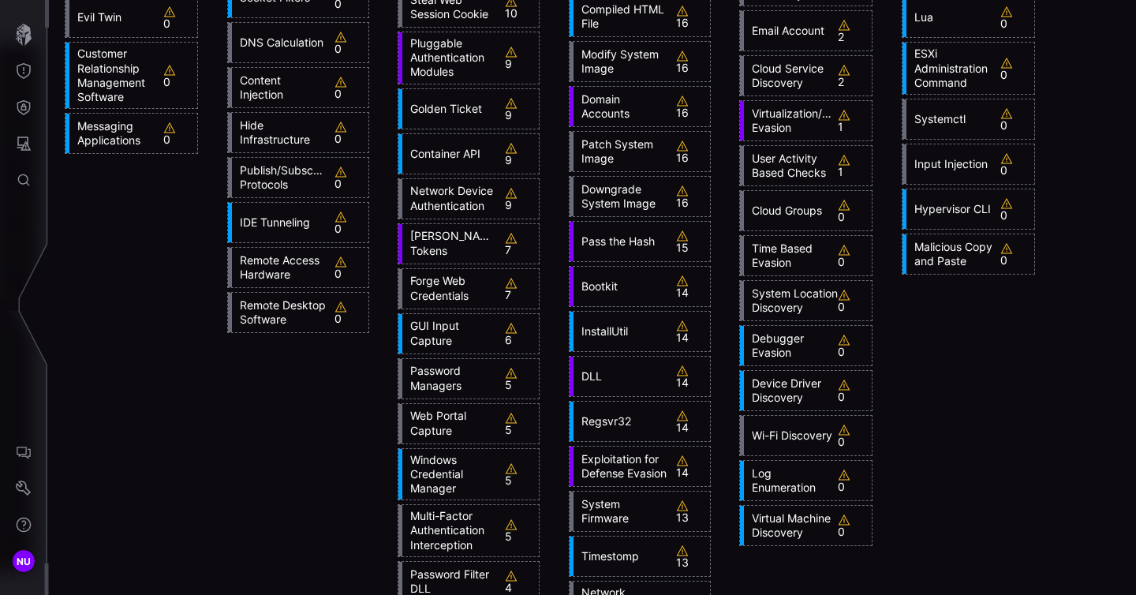
scroll to position [2425, 0]
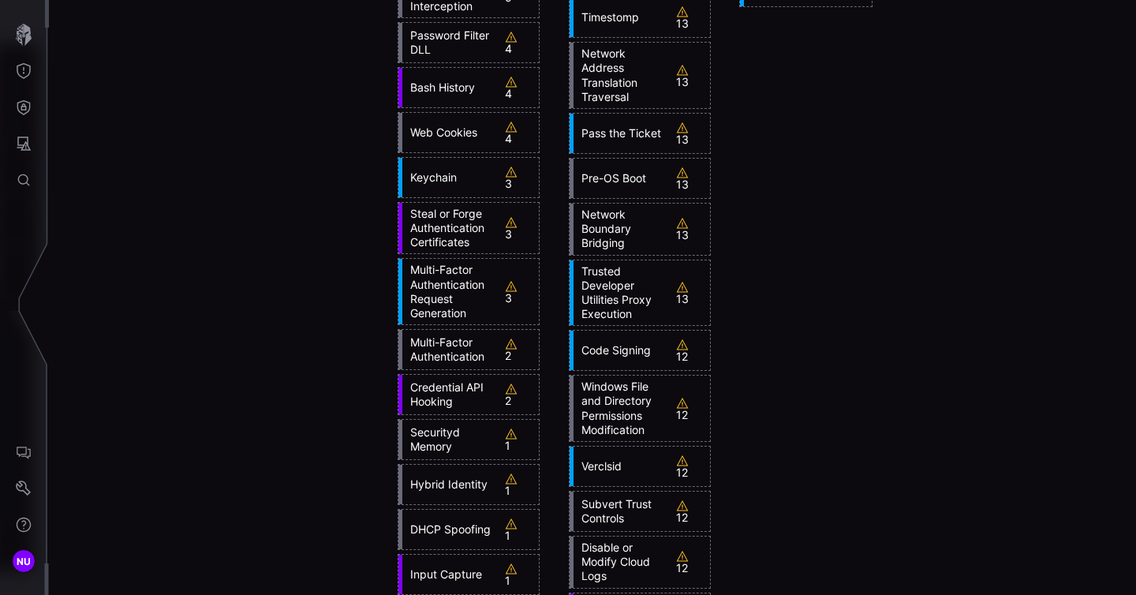
click at [436, 140] on link "Web Cookies" at bounding box center [449, 132] width 94 height 14
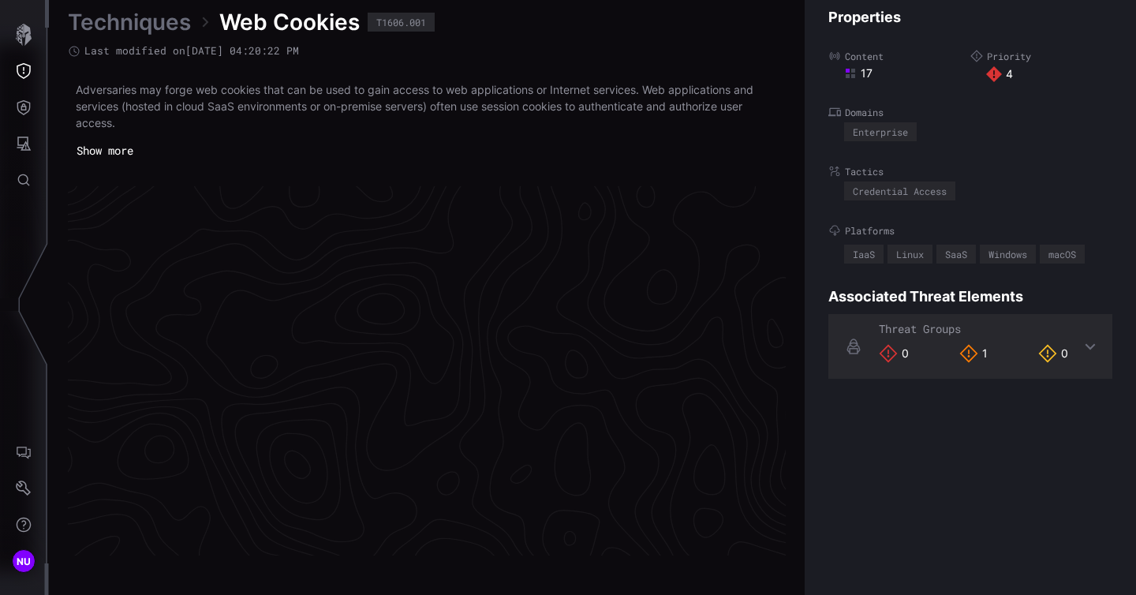
scroll to position [3366, 825]
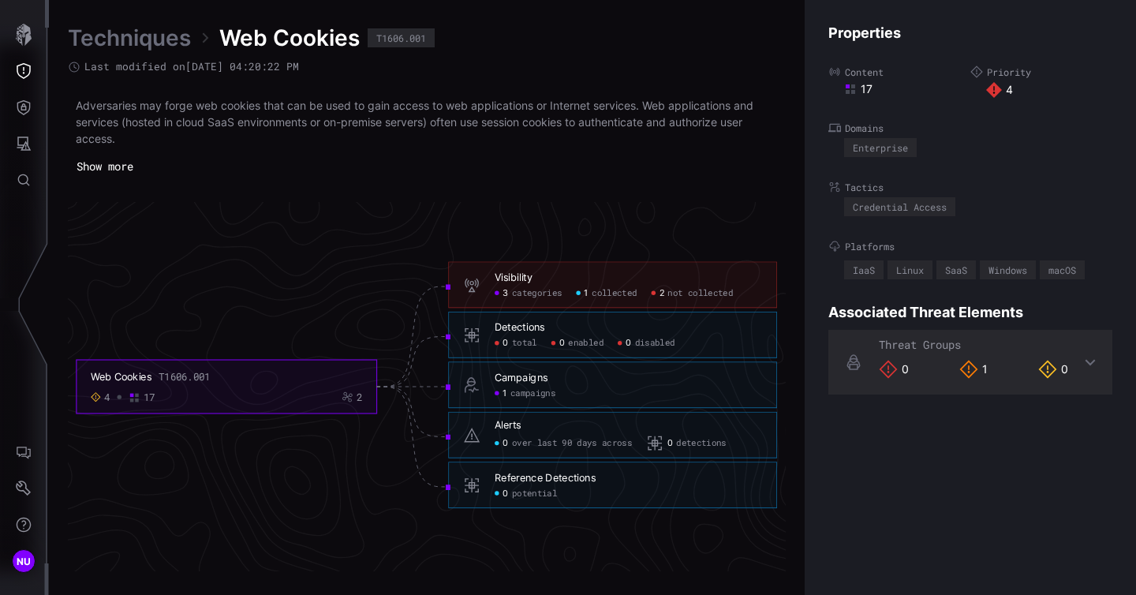
click at [1091, 361] on icon at bounding box center [1090, 362] width 13 height 13
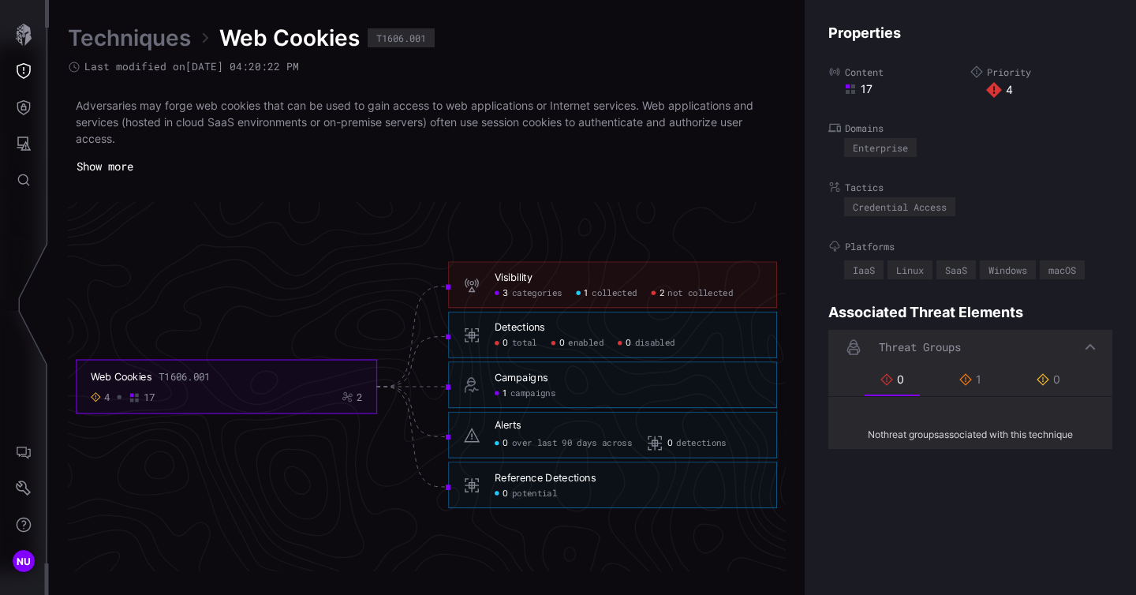
click at [140, 34] on link "Techniques" at bounding box center [129, 38] width 123 height 28
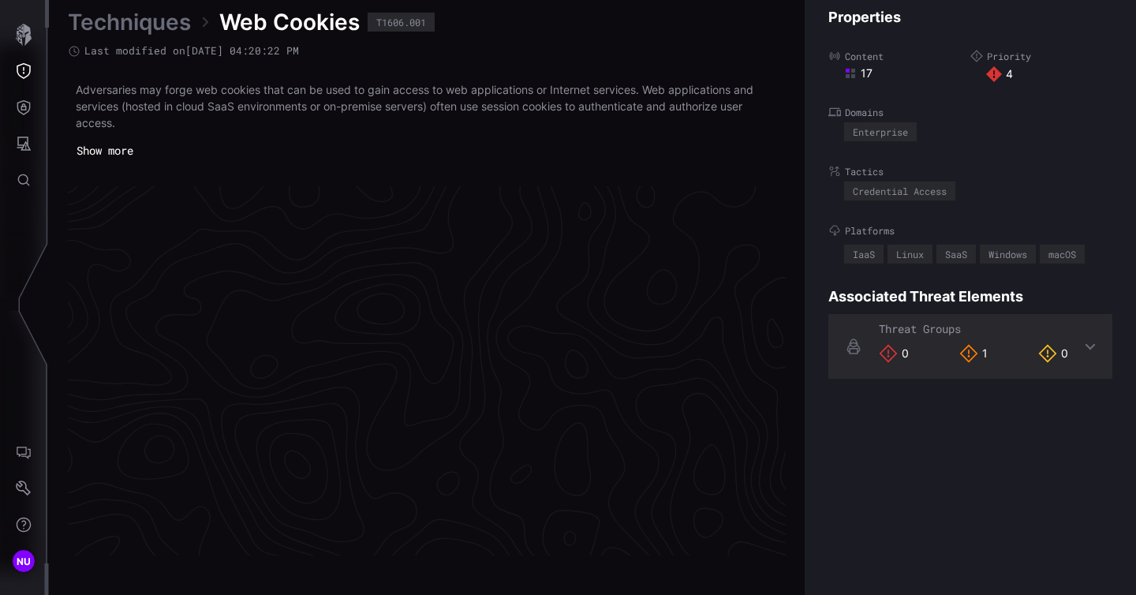
scroll to position [3366, 825]
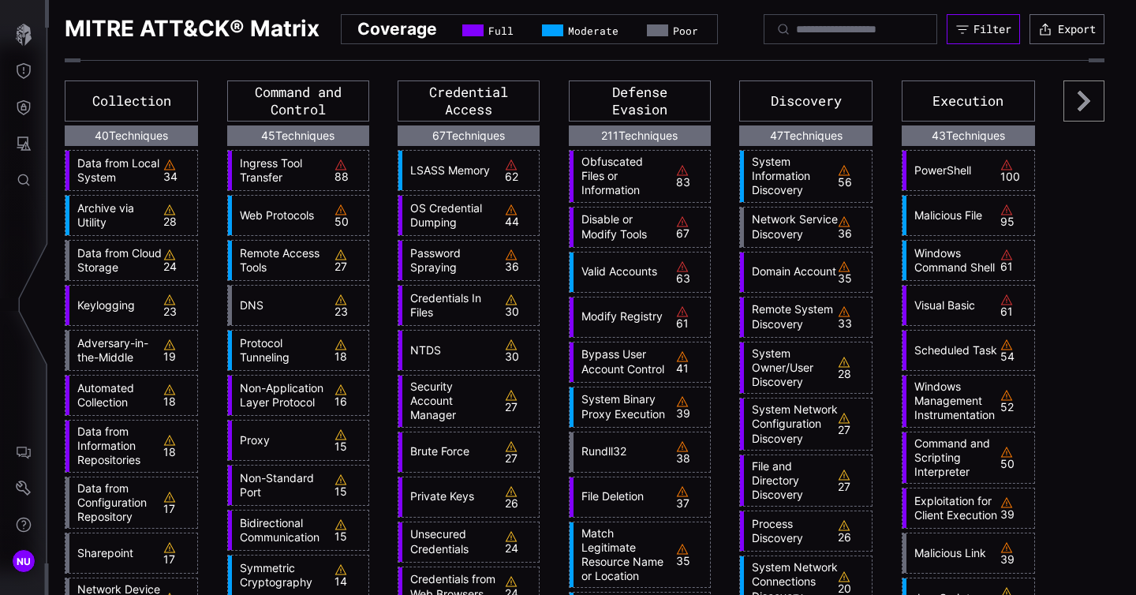
click at [974, 36] on div "Filter" at bounding box center [993, 29] width 38 height 14
click at [452, 44] on div "MITRE ATT&CK® Matrix Coverage Full Moderate Poor Filter Export" at bounding box center [585, 29] width 1040 height 30
click at [26, 80] on button "Threat Exposure" at bounding box center [24, 71] width 46 height 36
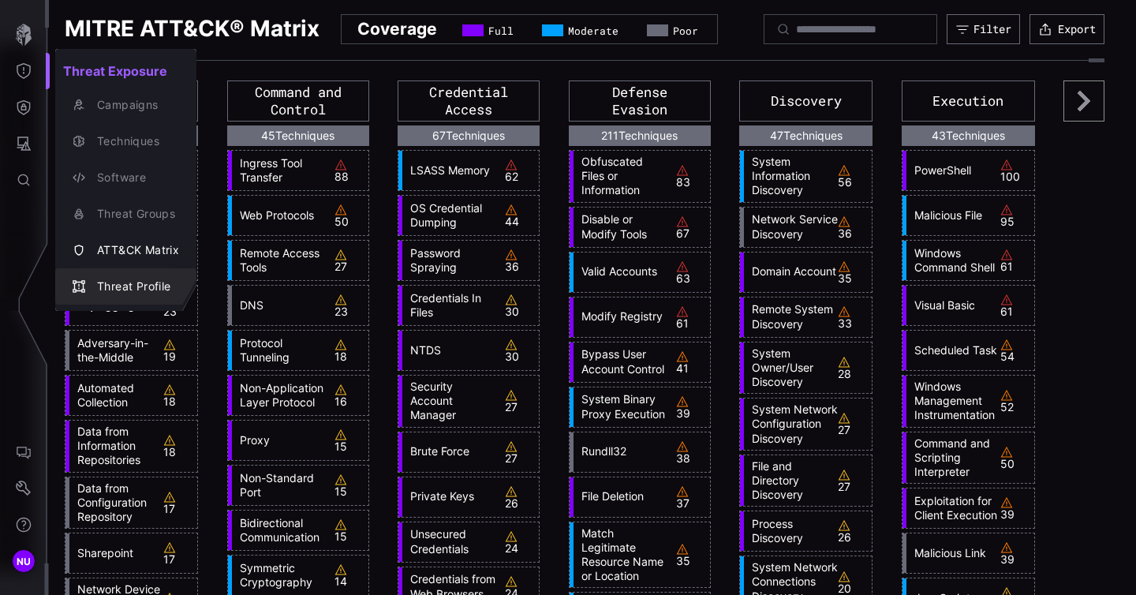
click at [115, 279] on div "Threat Profile" at bounding box center [134, 287] width 90 height 20
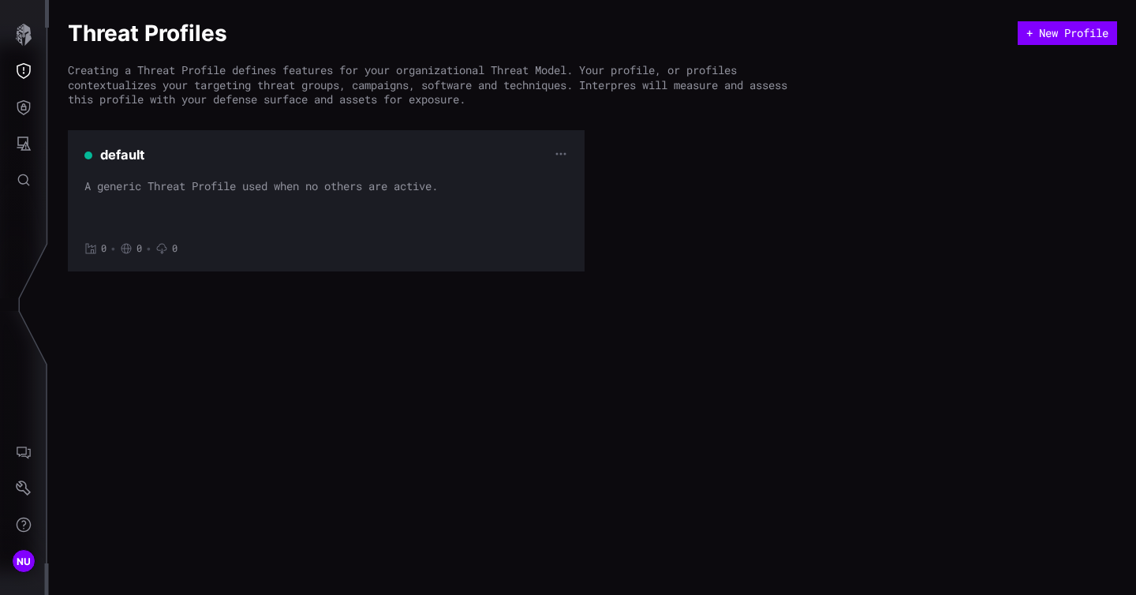
click at [226, 188] on div "A generic Threat Profile used when no others are active." at bounding box center [326, 202] width 484 height 47
click at [125, 149] on span "default" at bounding box center [122, 155] width 44 height 16
click at [1074, 29] on button "+ New Profile" at bounding box center [1067, 33] width 99 height 24
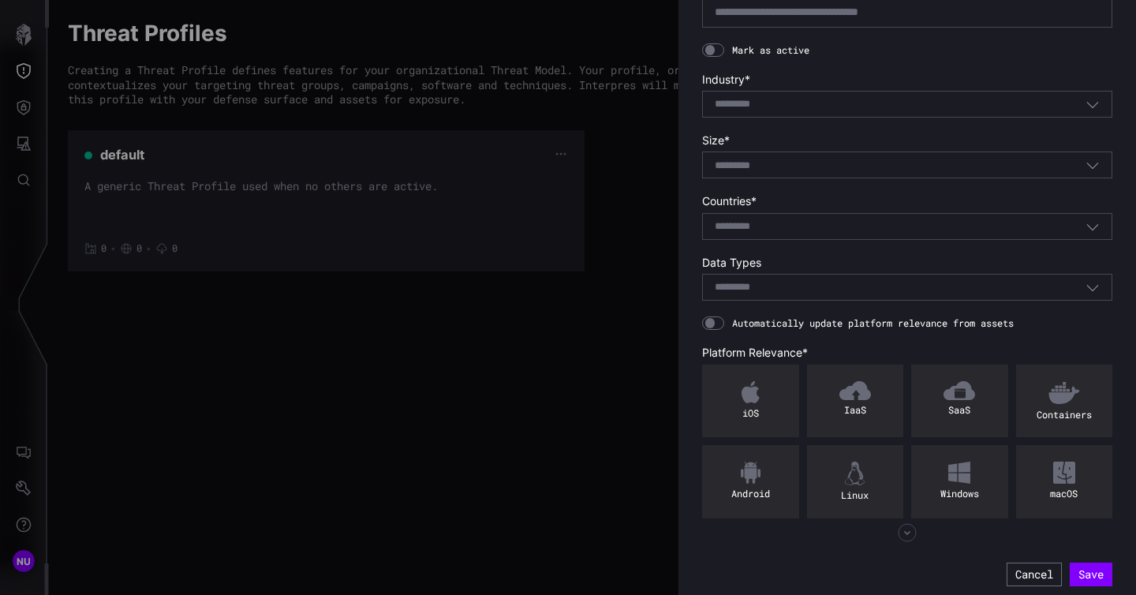
scroll to position [266, 0]
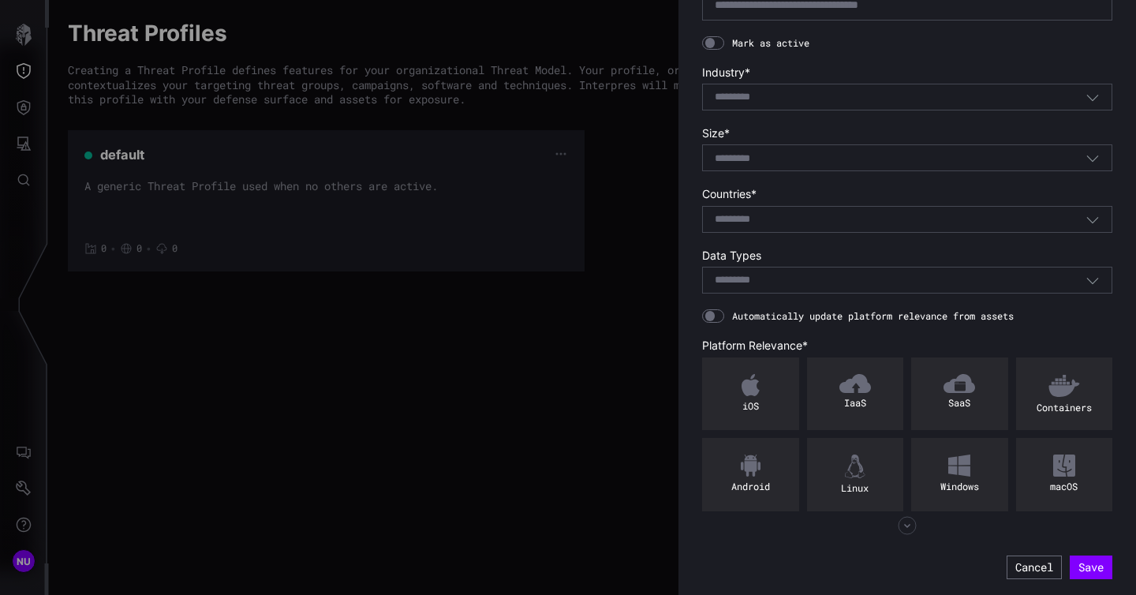
click at [913, 526] on icon "button" at bounding box center [907, 525] width 19 height 19
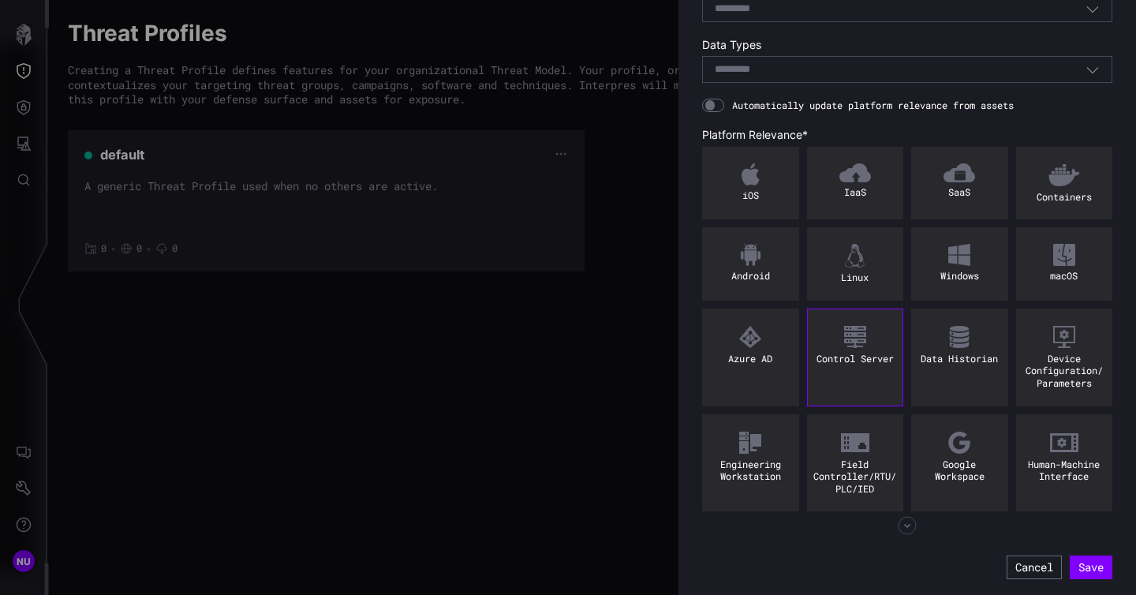
scroll to position [477, 0]
click at [907, 534] on icon "button" at bounding box center [907, 525] width 19 height 19
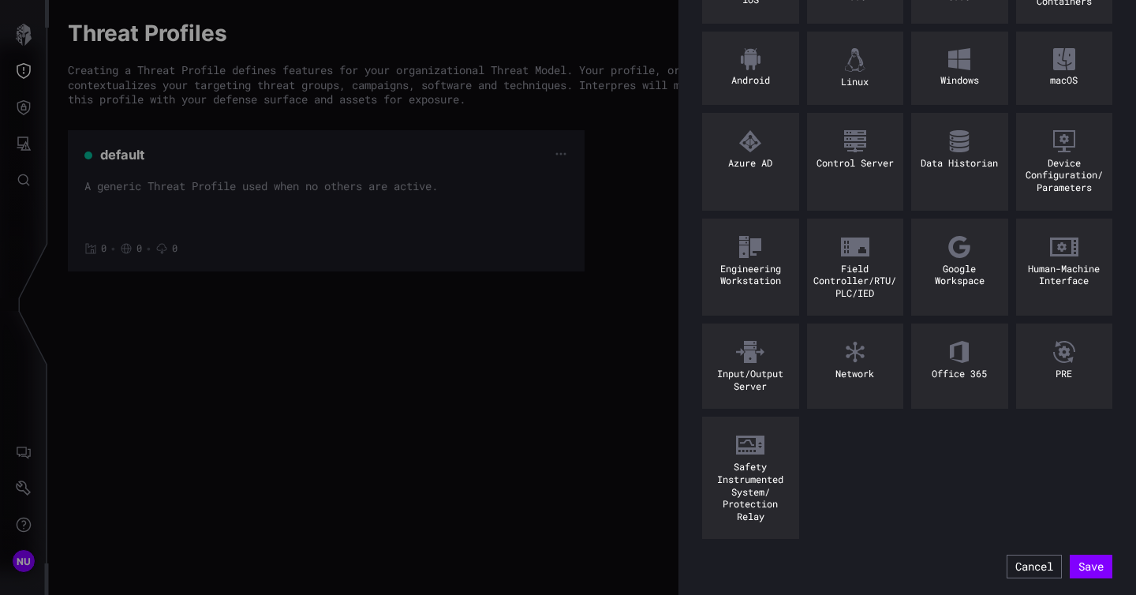
scroll to position [0, 0]
